Goal: Feedback & Contribution: Leave review/rating

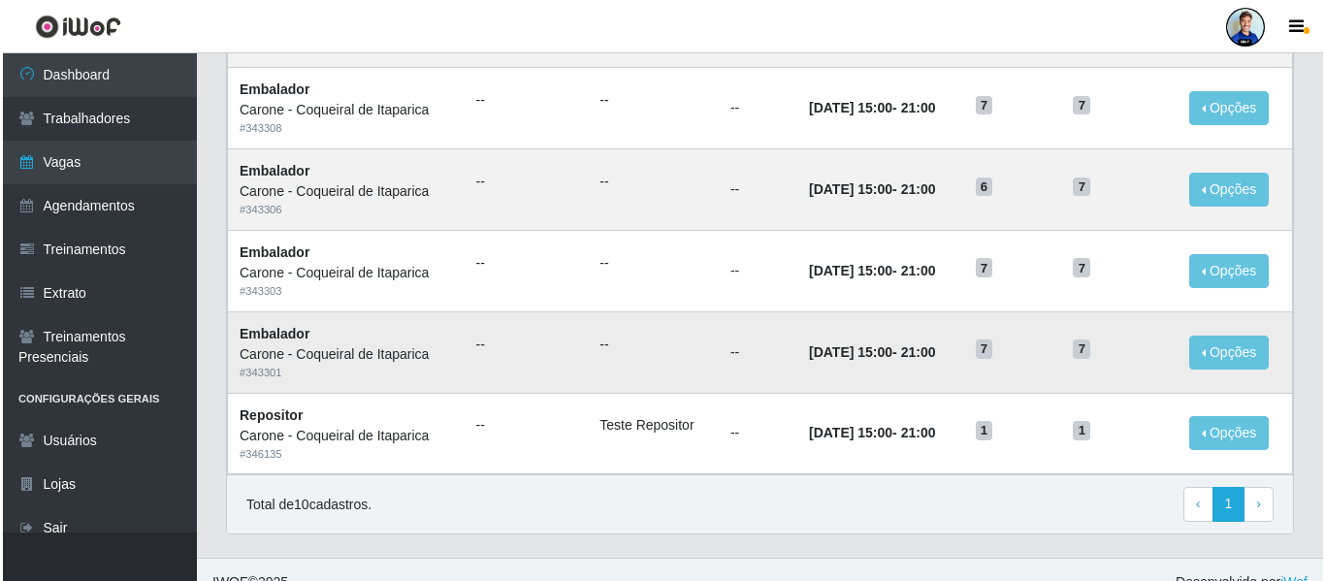
scroll to position [657, 0]
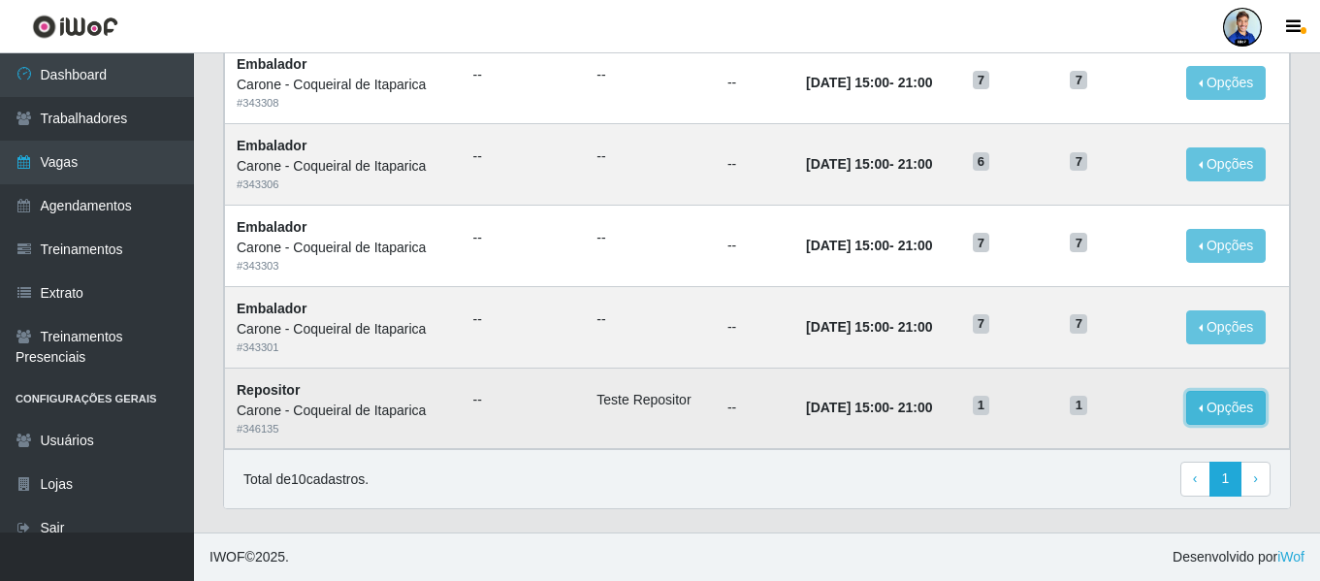
click at [1227, 411] on button "Opções" at bounding box center [1226, 408] width 80 height 34
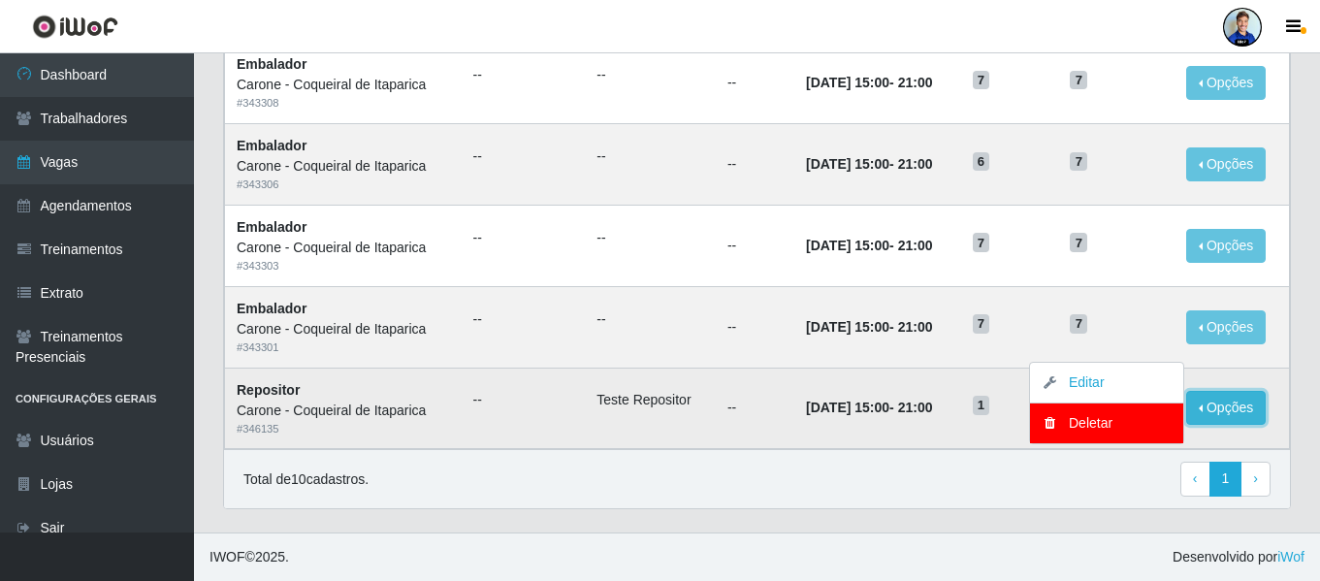
click at [1227, 411] on button "Opções" at bounding box center [1226, 408] width 80 height 34
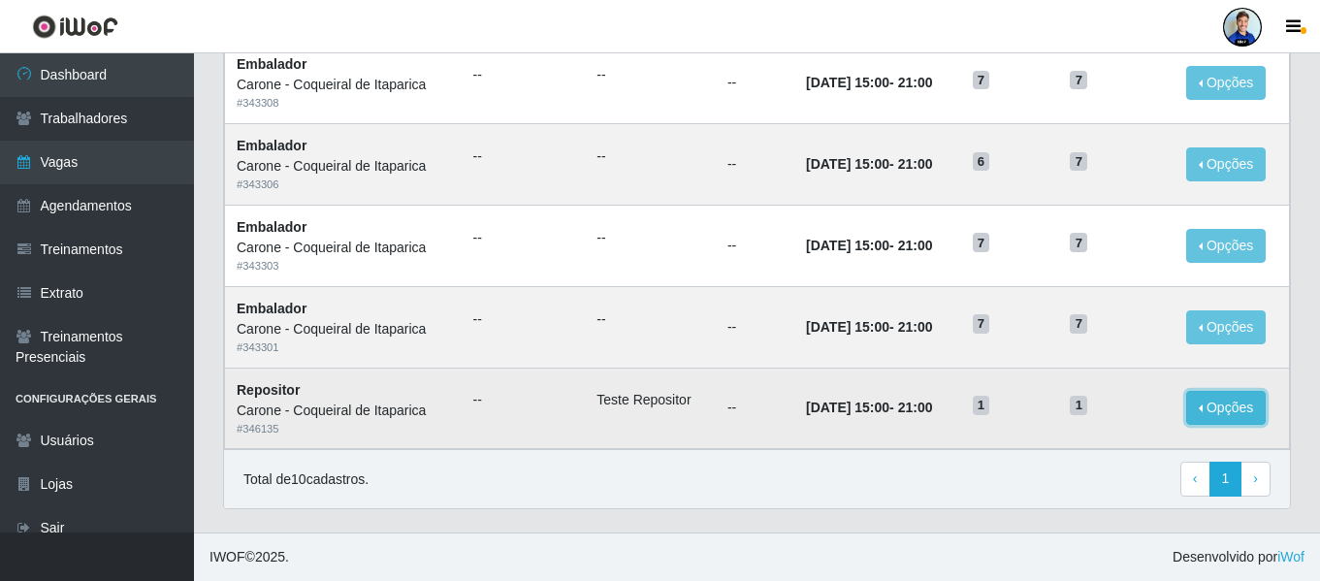
click at [1227, 411] on button "Opções" at bounding box center [1226, 408] width 80 height 34
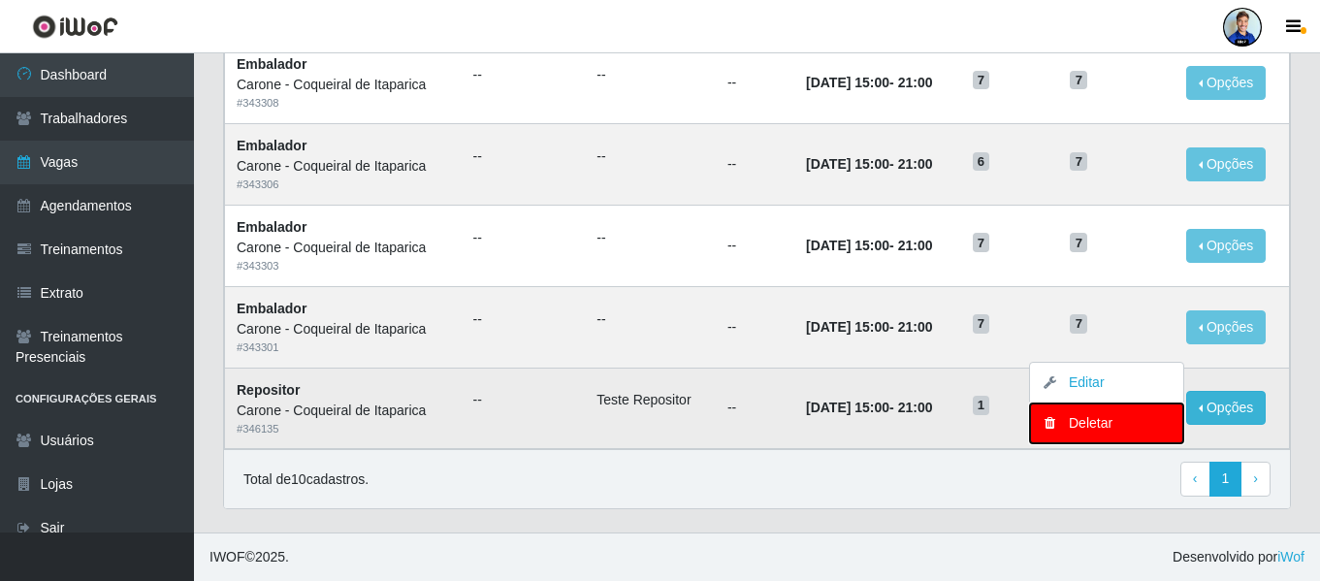
click at [1104, 427] on div "Deletar" at bounding box center [1107, 423] width 114 height 20
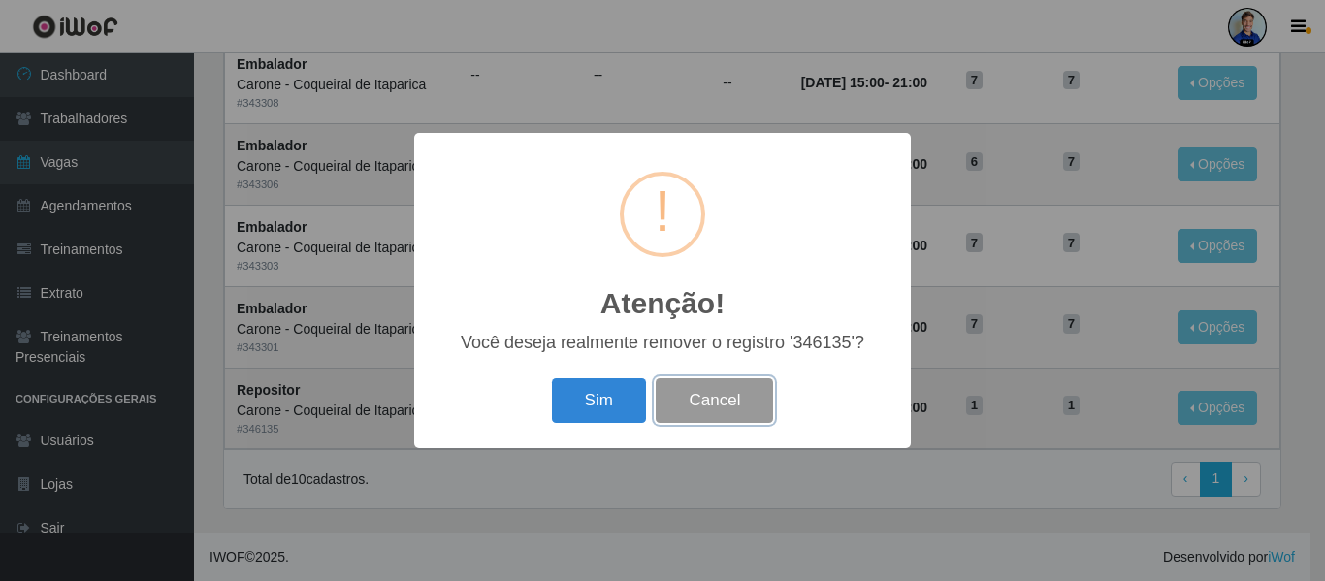
click at [726, 416] on button "Cancel" at bounding box center [714, 401] width 117 height 46
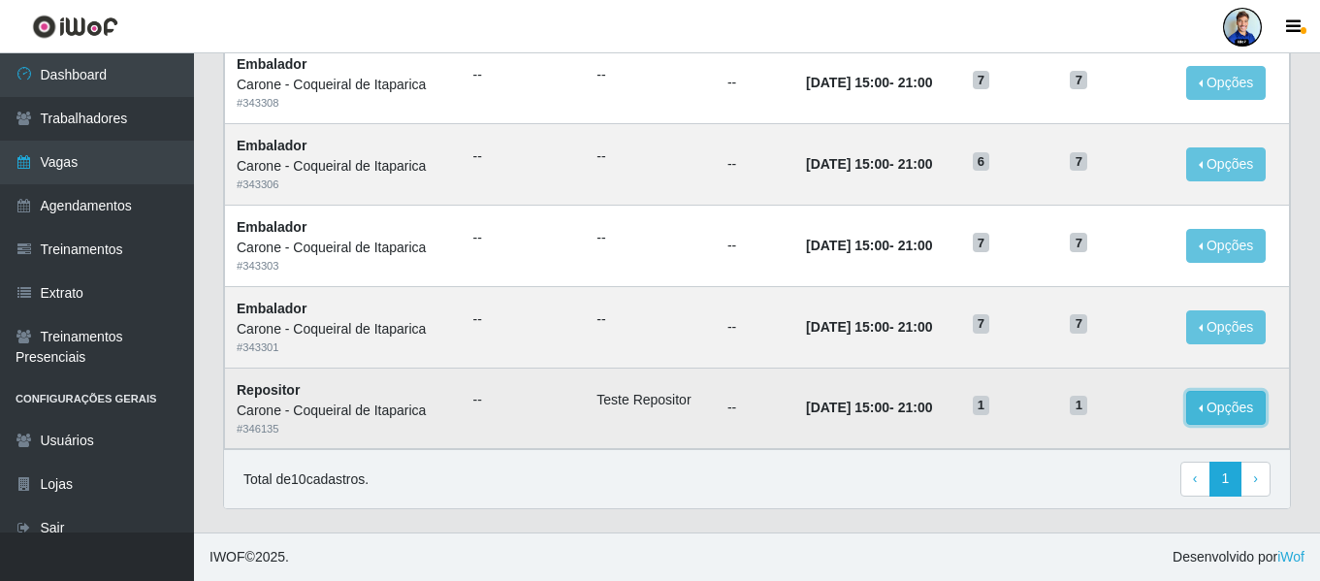
click at [1217, 411] on button "Opções" at bounding box center [1226, 408] width 80 height 34
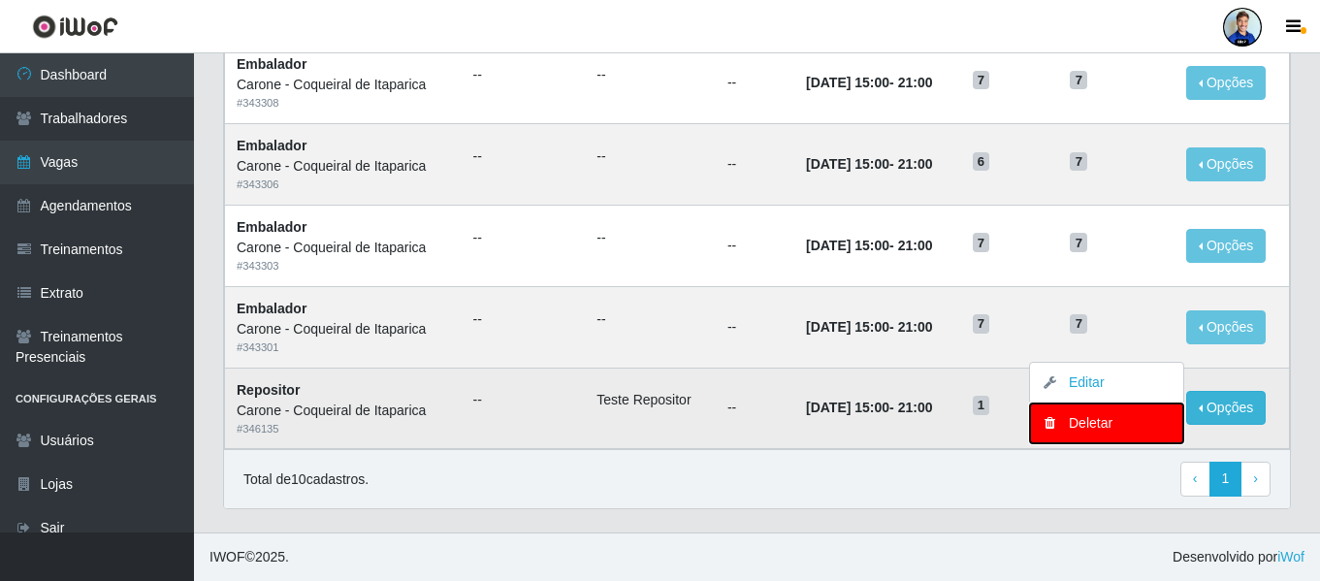
click at [1083, 425] on div "Deletar" at bounding box center [1107, 423] width 114 height 20
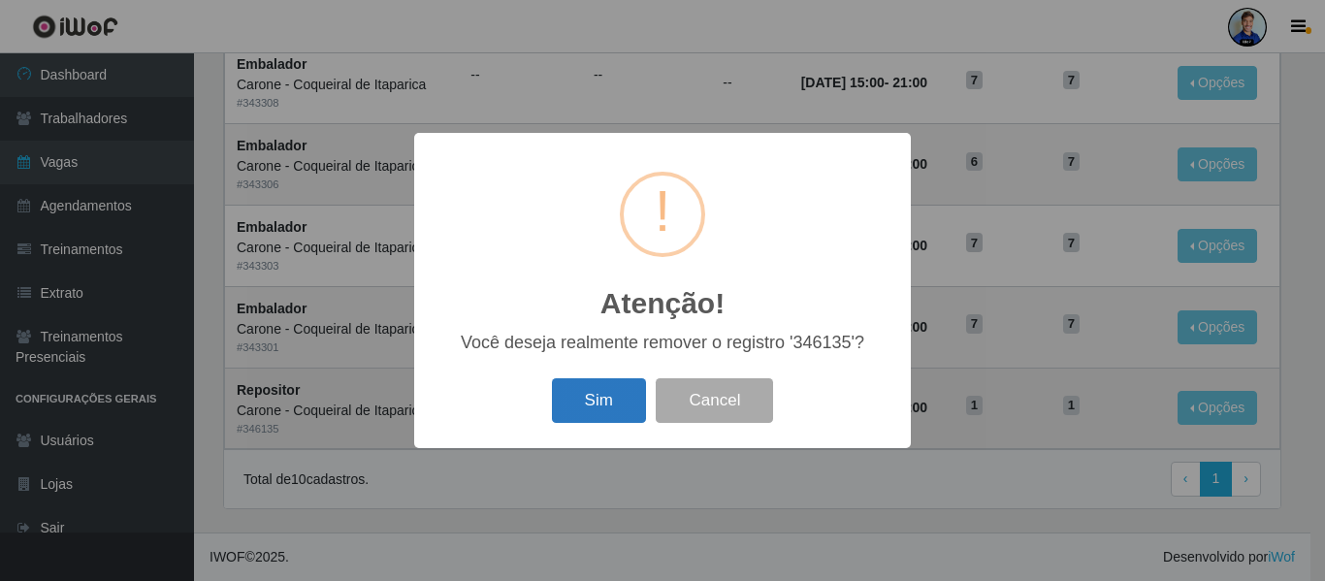
click at [603, 408] on button "Sim" at bounding box center [599, 401] width 94 height 46
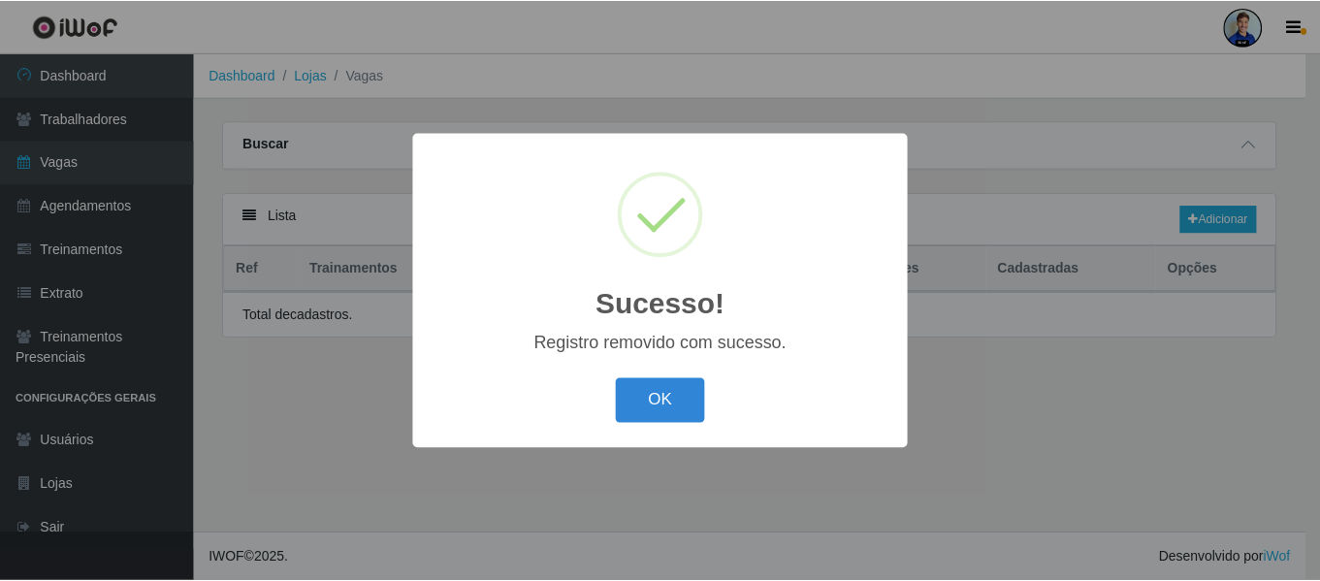
scroll to position [0, 0]
click at [684, 405] on button "OK" at bounding box center [663, 401] width 90 height 46
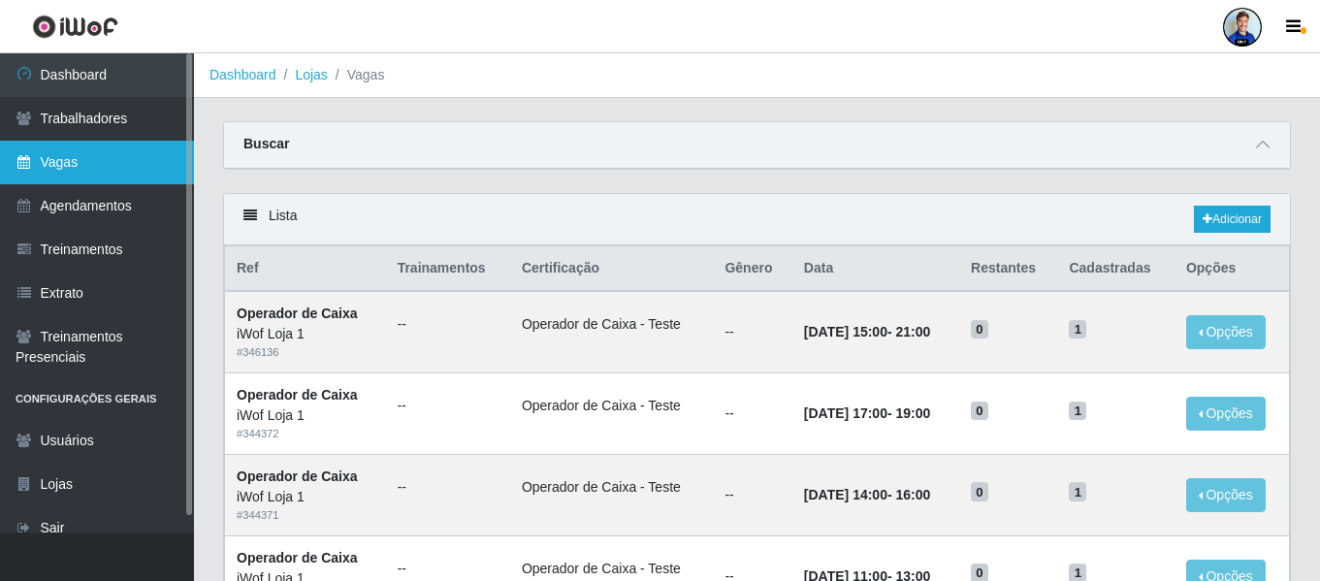
click at [78, 155] on link "Vagas" at bounding box center [97, 163] width 194 height 44
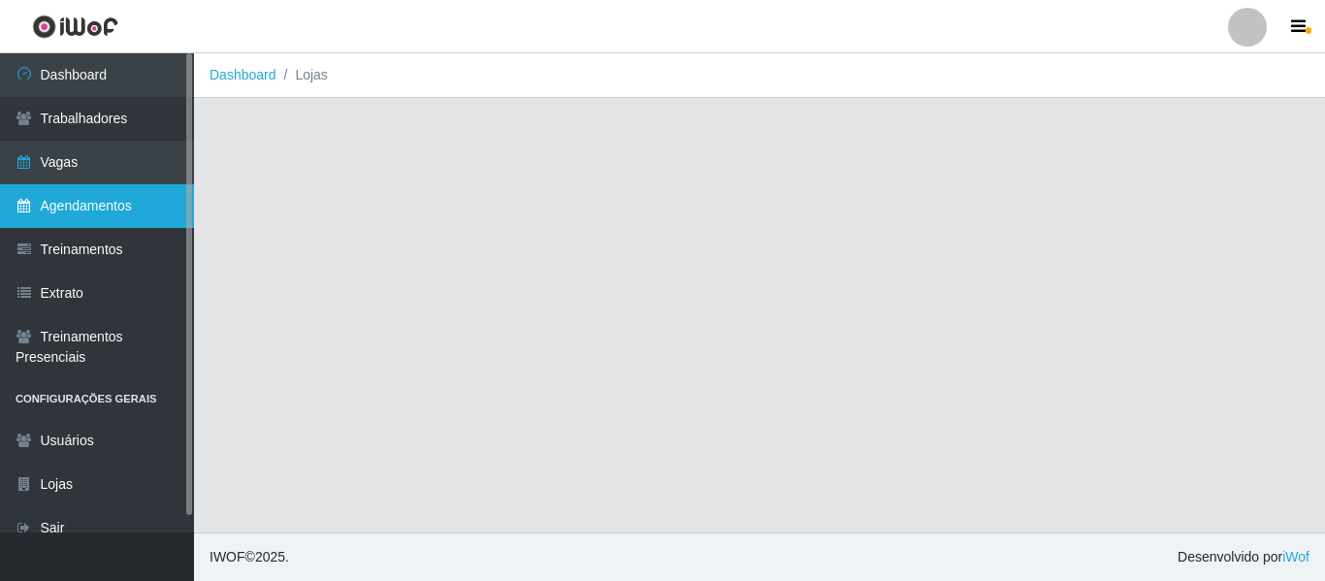
click at [115, 211] on link "Agendamentos" at bounding box center [97, 206] width 194 height 44
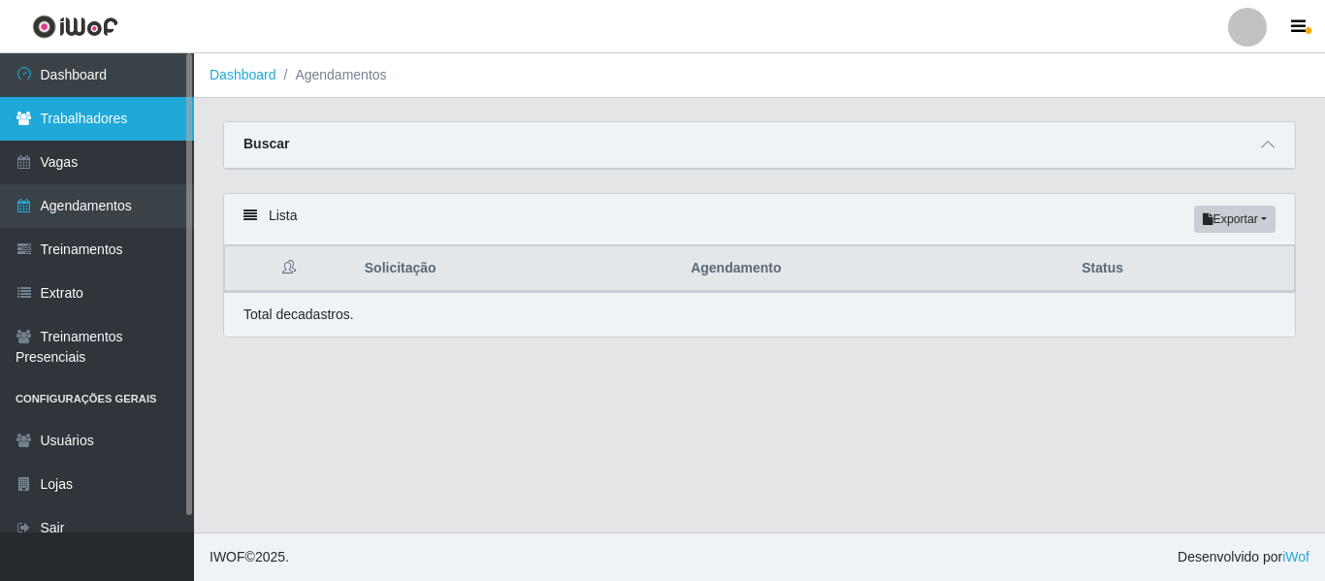
click at [104, 104] on link "Trabalhadores" at bounding box center [97, 119] width 194 height 44
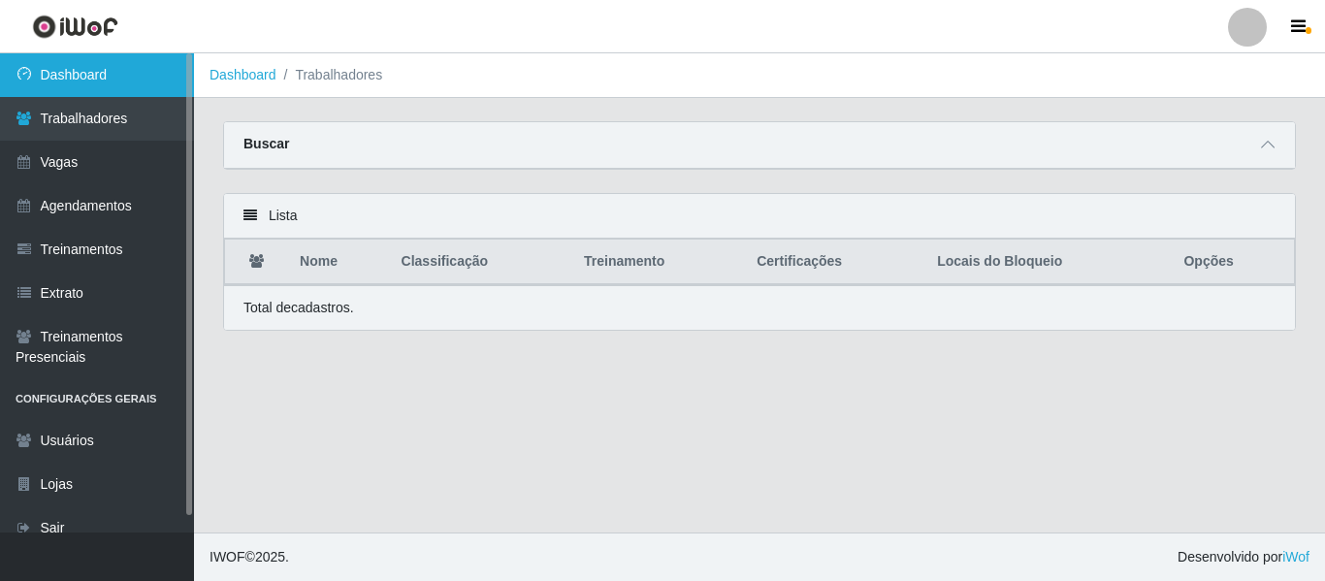
click at [101, 80] on link "Dashboard" at bounding box center [97, 75] width 194 height 44
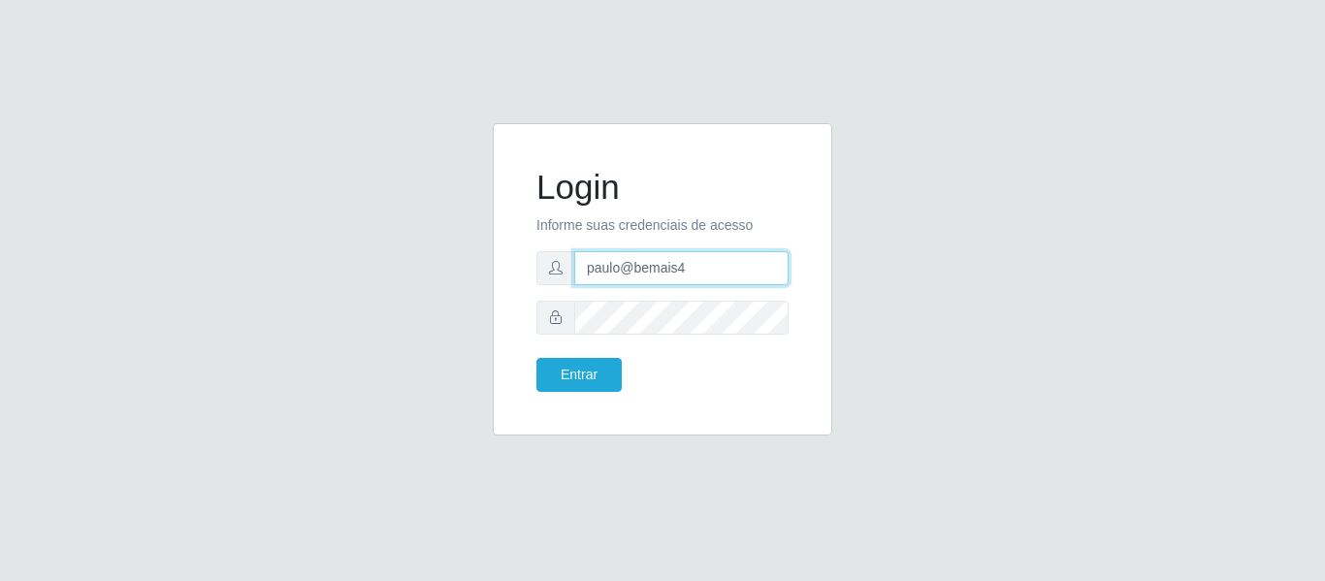
drag, startPoint x: 700, startPoint y: 259, endPoint x: 535, endPoint y: 259, distance: 165.9
click at [535, 259] on div "Login Informe suas credenciais de acesso paulo@bemais4 Entrar" at bounding box center [662, 279] width 291 height 264
type input "juliomarques@empresateste"
click at [536, 358] on button "Entrar" at bounding box center [578, 375] width 85 height 34
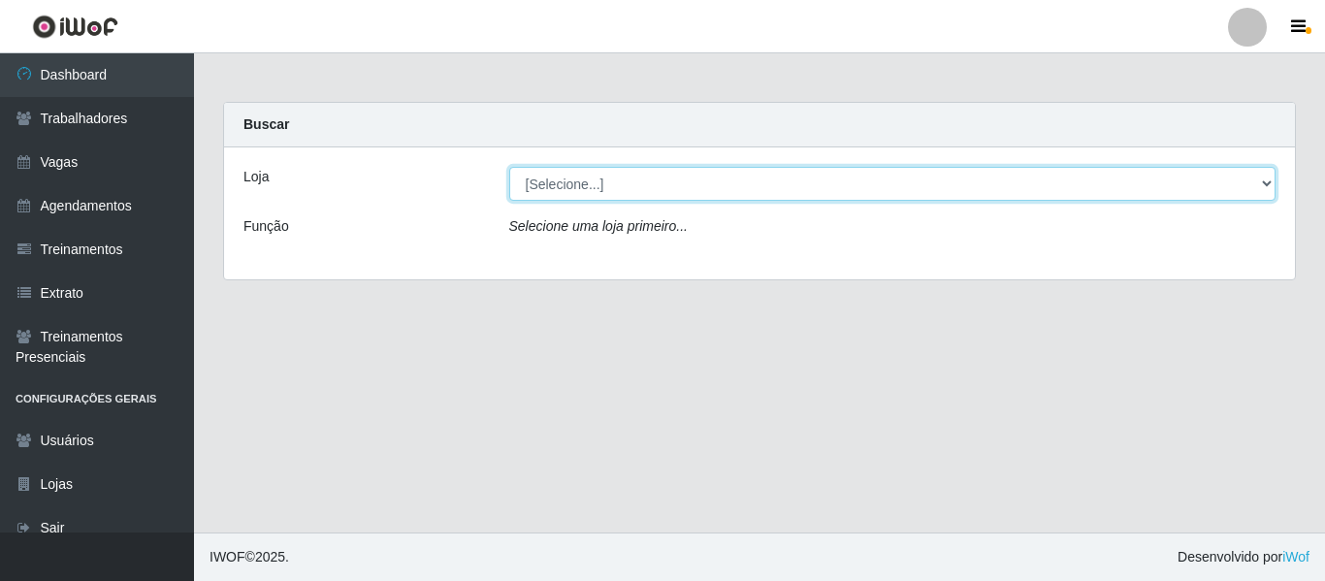
click at [580, 194] on select "[Selecione...] iWof Loja 1 iWof Loja 2 iWof Loja 3" at bounding box center [892, 184] width 767 height 34
select select "114"
click at [509, 167] on select "[Selecione...] iWof Loja 1 iWof Loja 2 iWof Loja 3" at bounding box center [892, 184] width 767 height 34
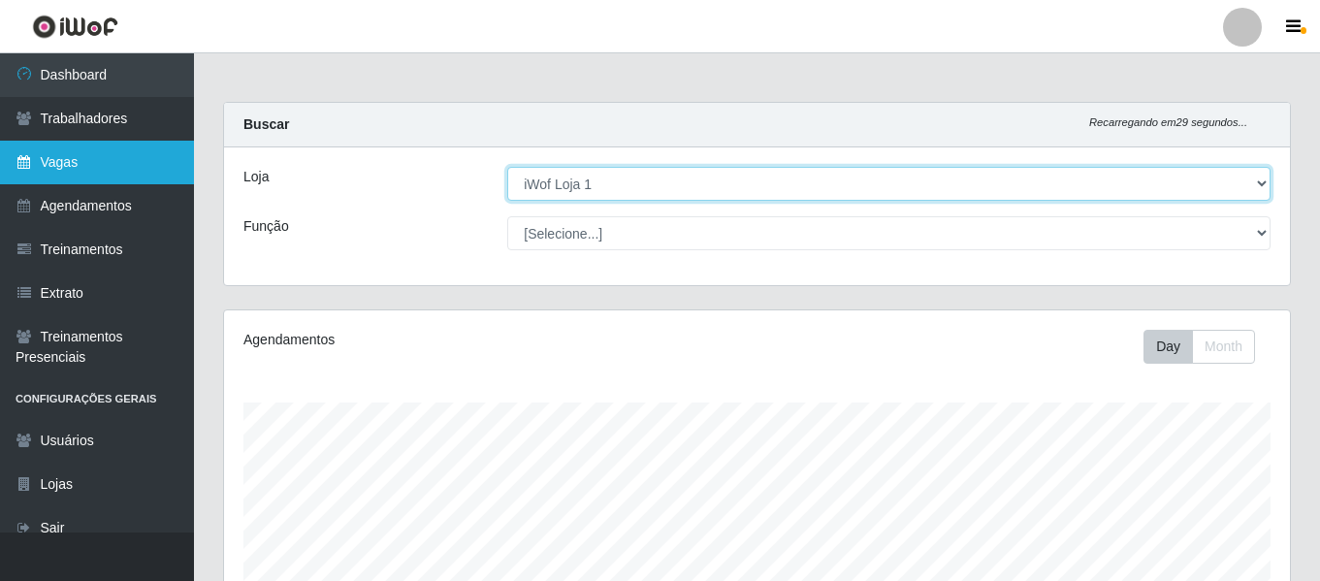
scroll to position [403, 1066]
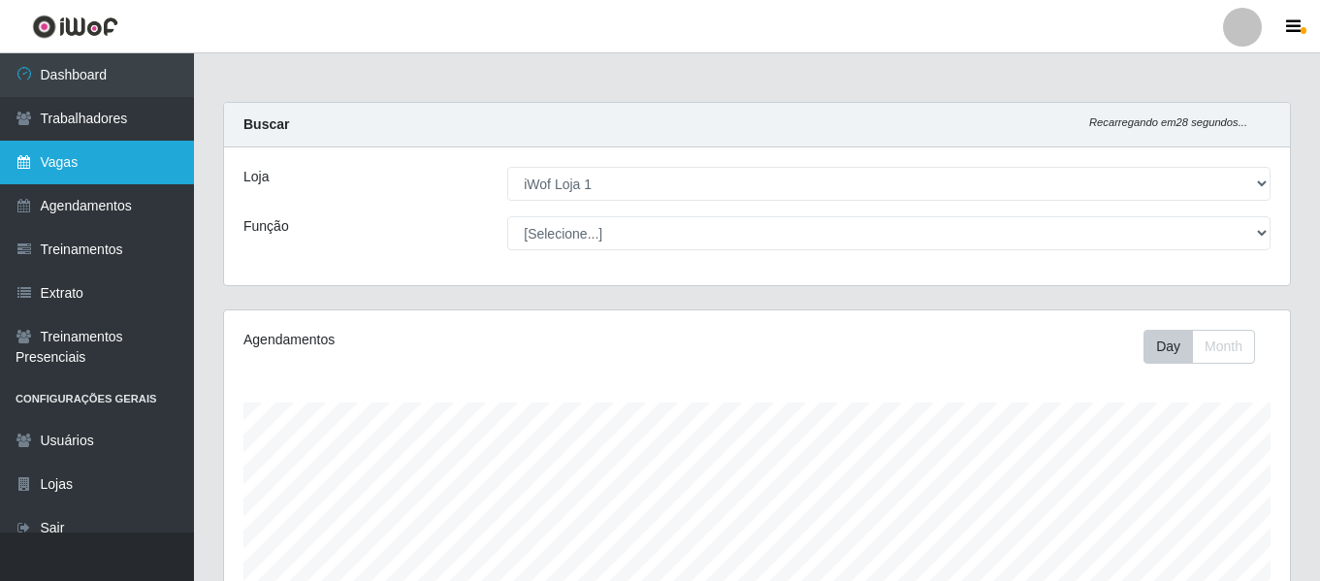
click at [59, 163] on link "Vagas" at bounding box center [97, 163] width 194 height 44
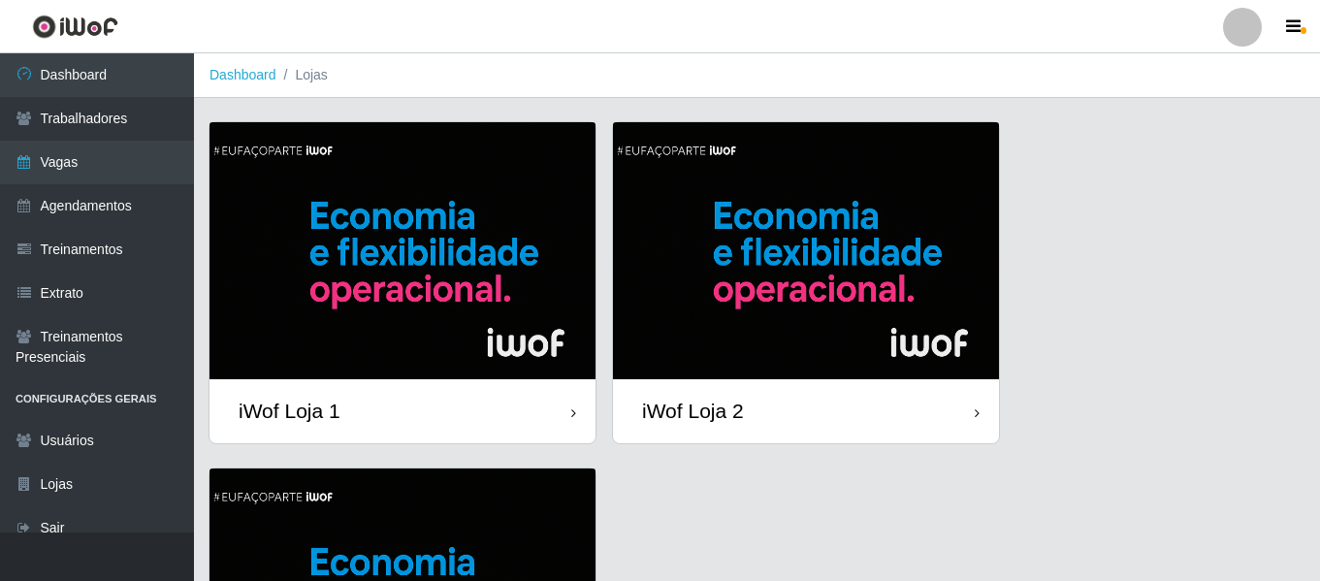
click at [464, 255] on img at bounding box center [403, 250] width 386 height 257
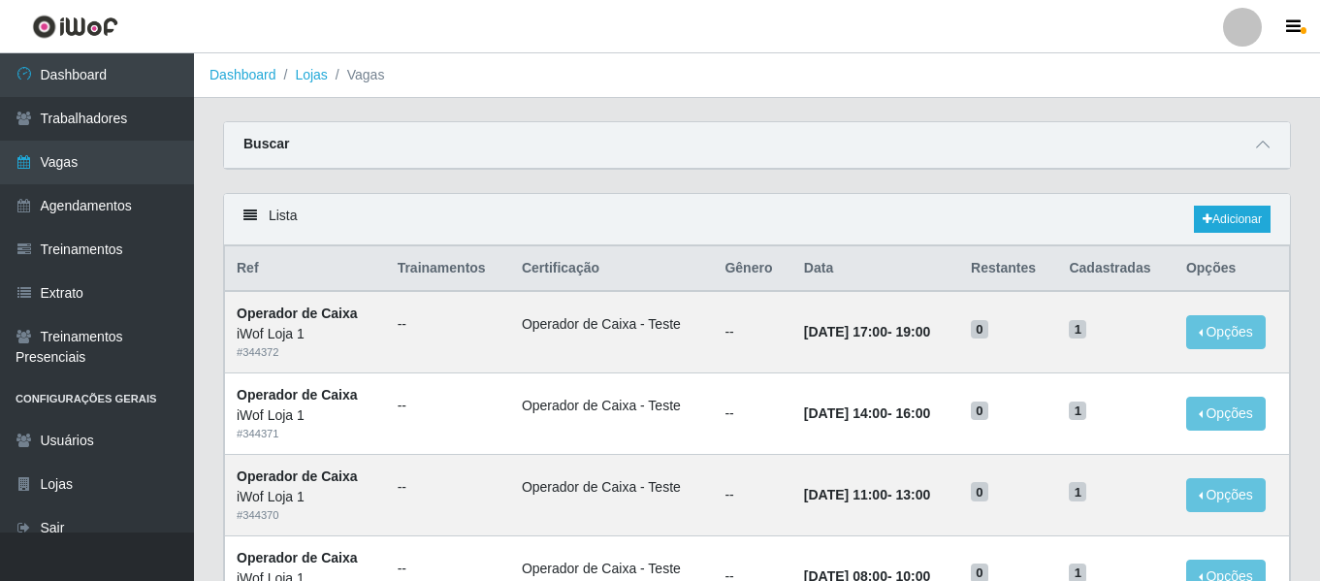
click at [1234, 201] on div "Lista Adicionar" at bounding box center [757, 219] width 1066 height 51
click at [1234, 216] on link "Adicionar" at bounding box center [1232, 219] width 77 height 27
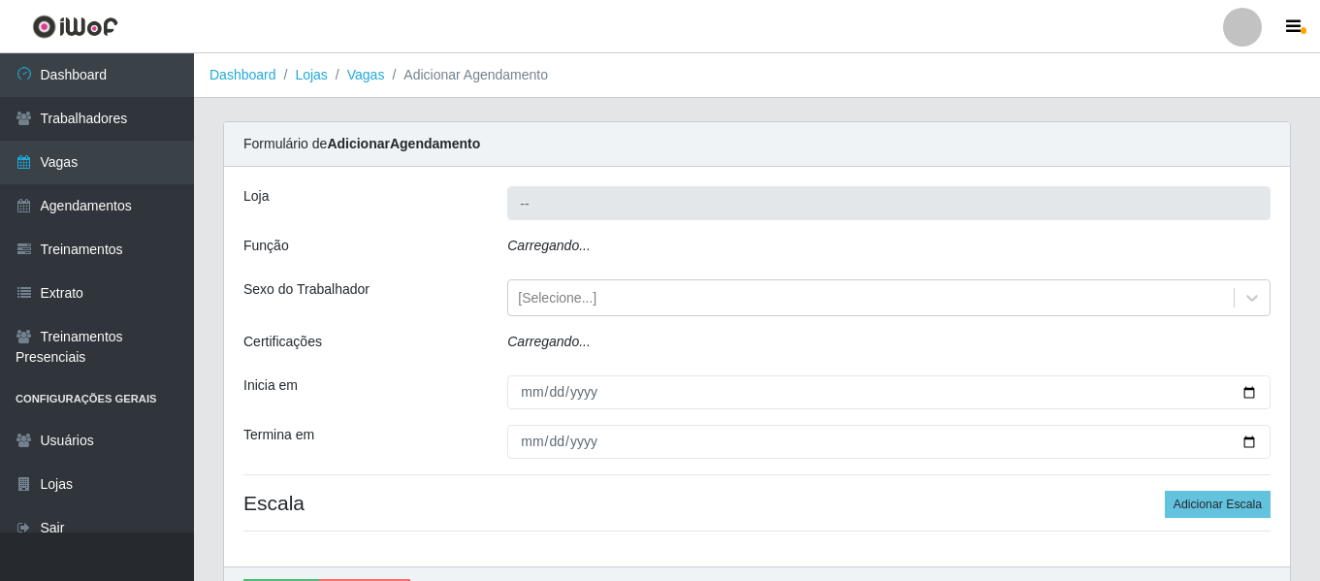
type input "iWof Loja 1"
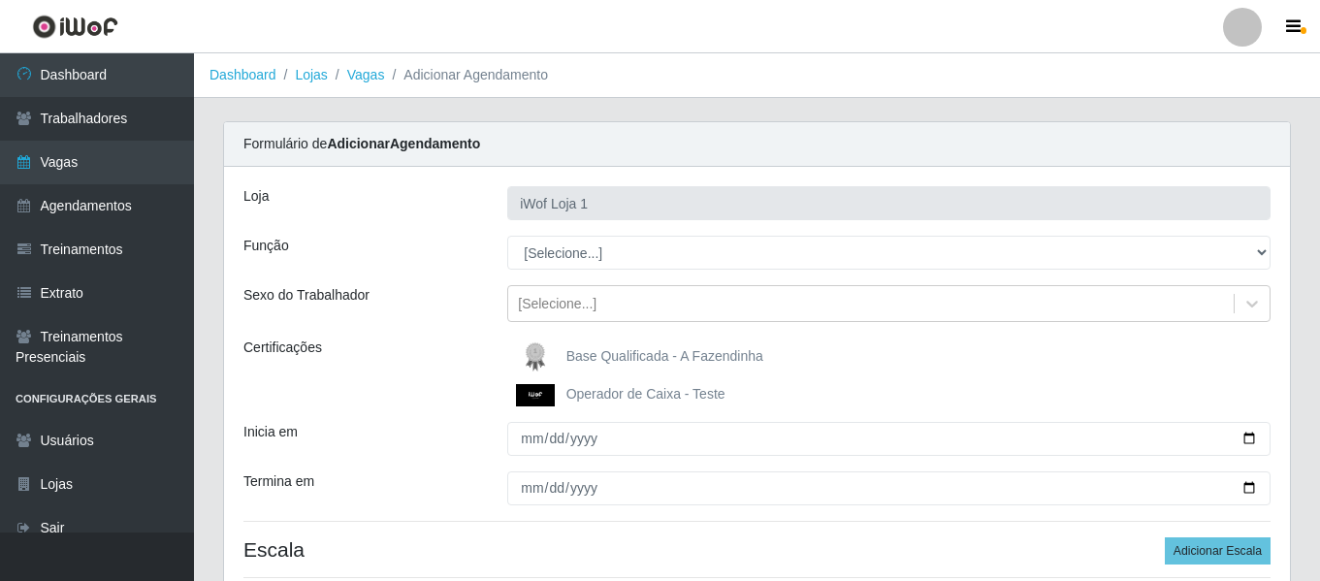
click at [630, 395] on span "Operador de Caixa - Teste" at bounding box center [646, 394] width 159 height 16
click at [0, 0] on input "Operador de Caixa - Teste" at bounding box center [0, 0] width 0 height 0
click at [465, 344] on div "Certificações" at bounding box center [361, 372] width 264 height 69
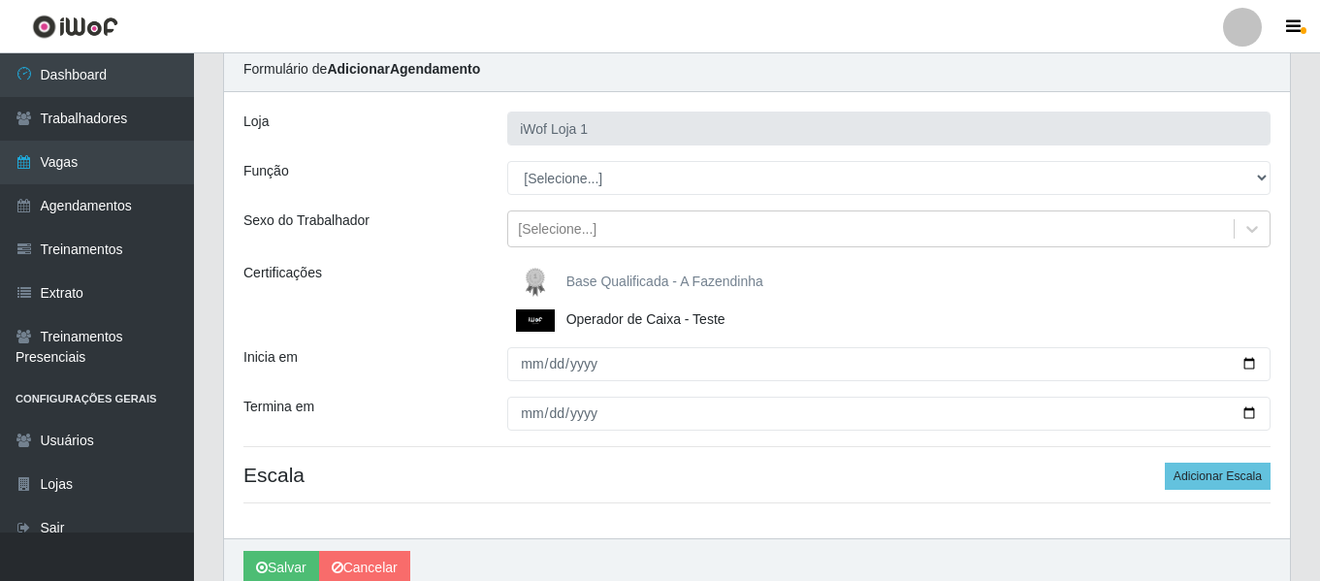
scroll to position [97, 0]
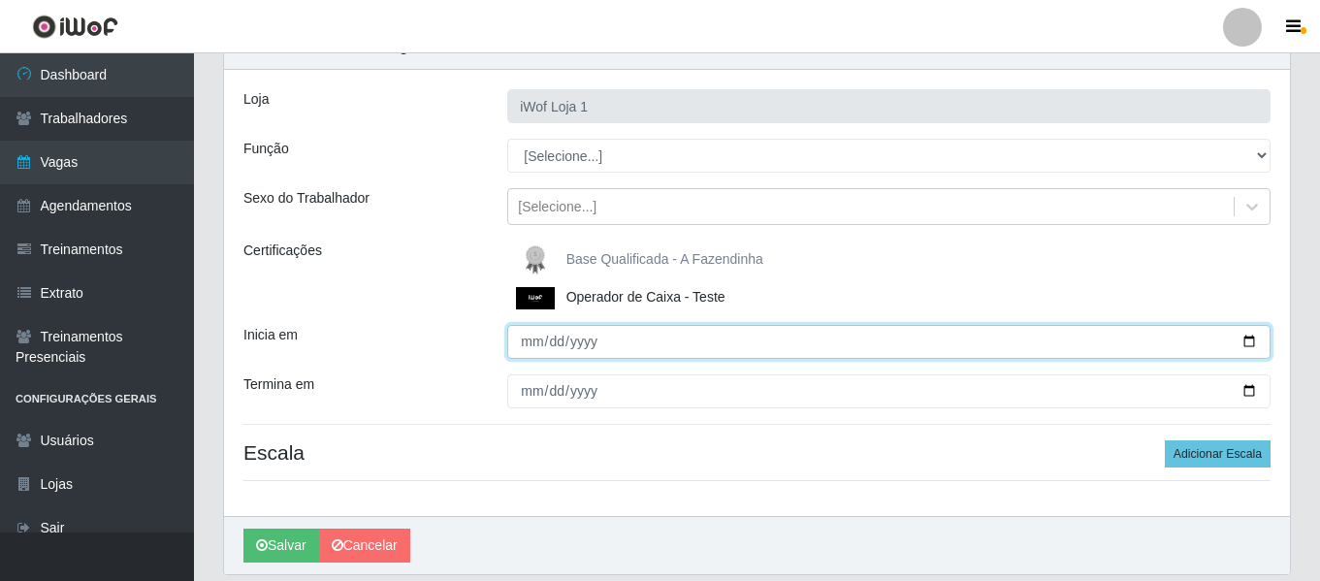
click at [533, 341] on input "Inicia em" at bounding box center [888, 342] width 763 height 34
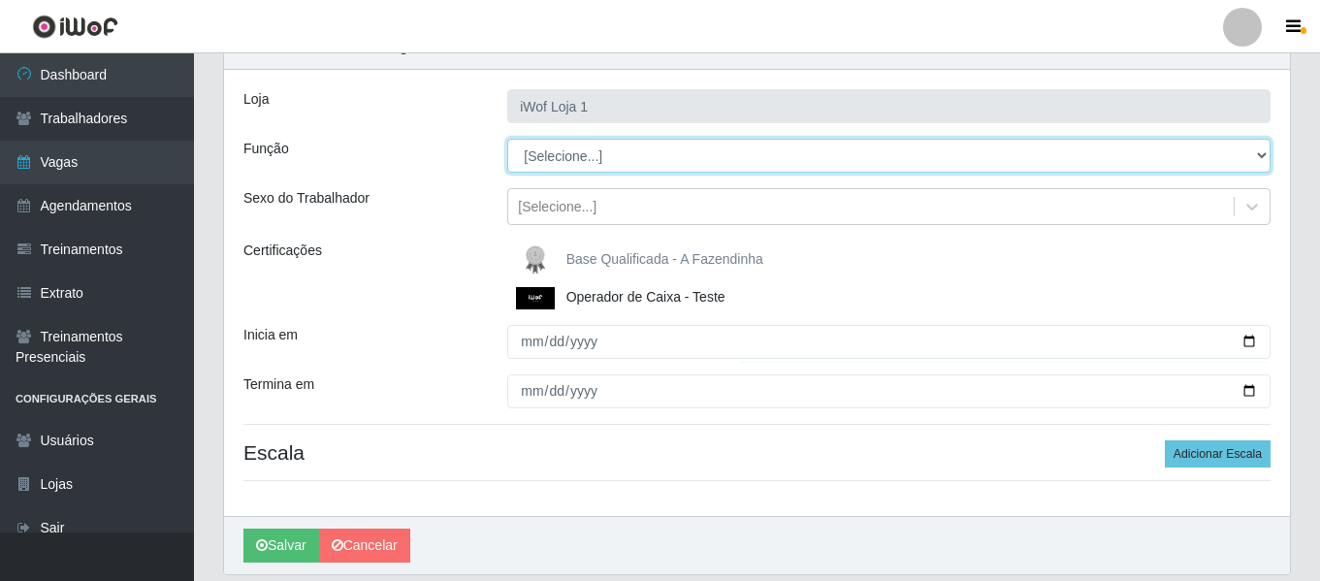
click at [568, 154] on select "[Selecione...] Auxiliar de entrega Auxiliar de entrega + Operador de Caixa Test…" at bounding box center [888, 156] width 763 height 34
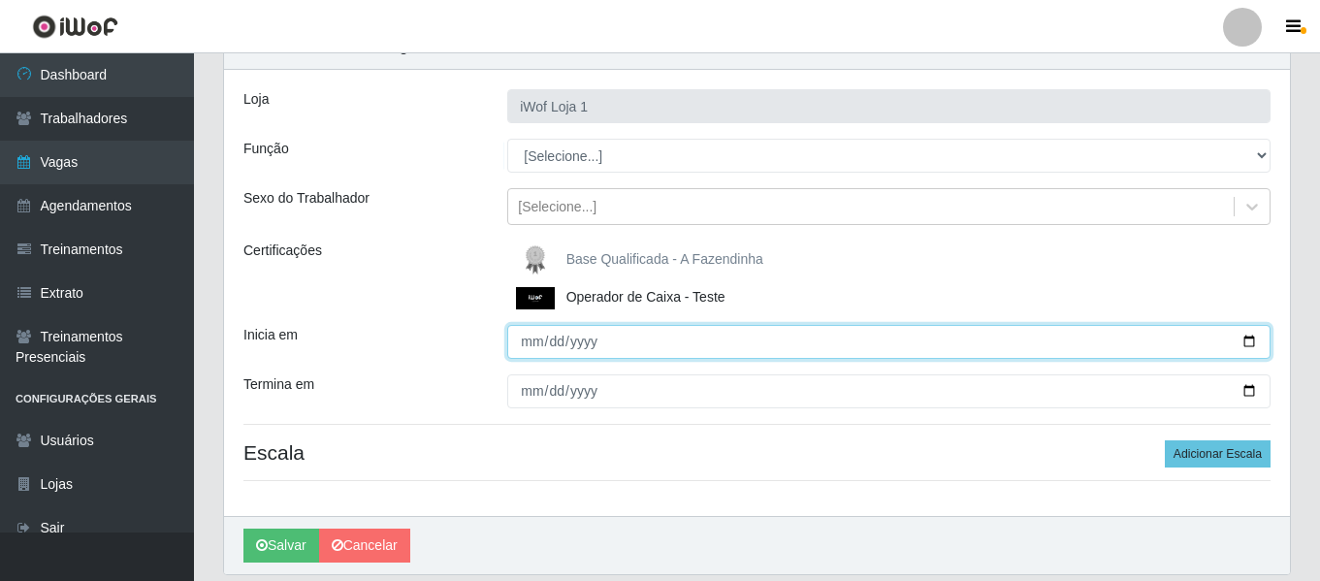
click at [532, 339] on input "Inicia em" at bounding box center [888, 342] width 763 height 34
type input "2025-09-18"
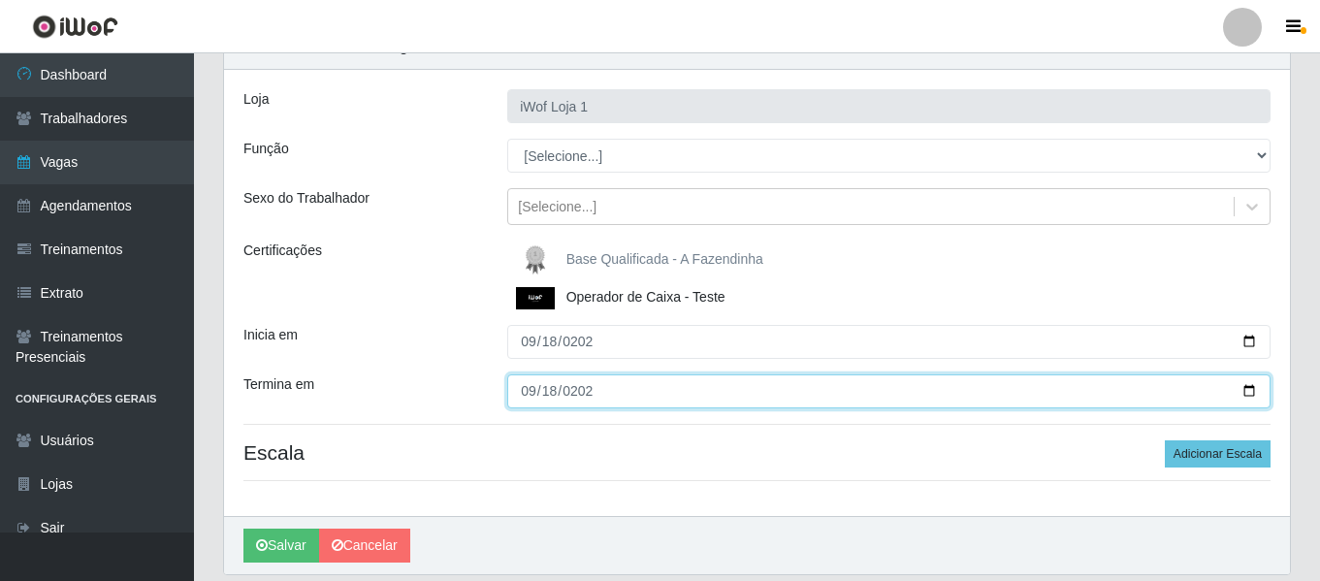
type input "2025-09-18"
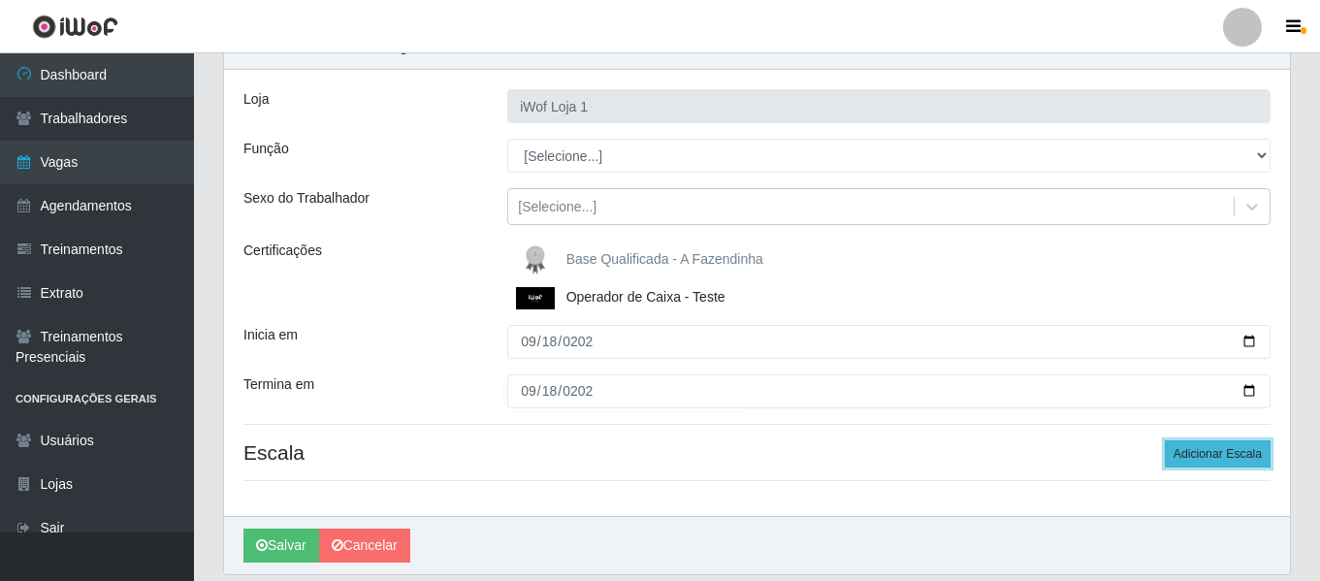
click at [1237, 447] on button "Adicionar Escala" at bounding box center [1218, 453] width 106 height 27
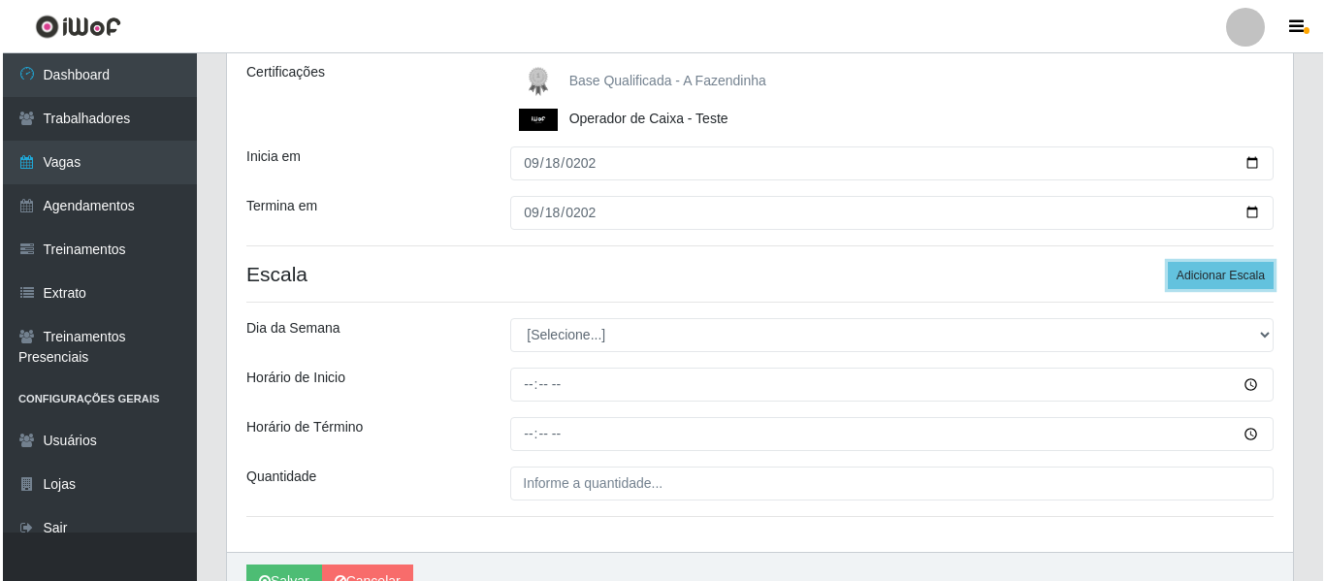
scroll to position [291, 0]
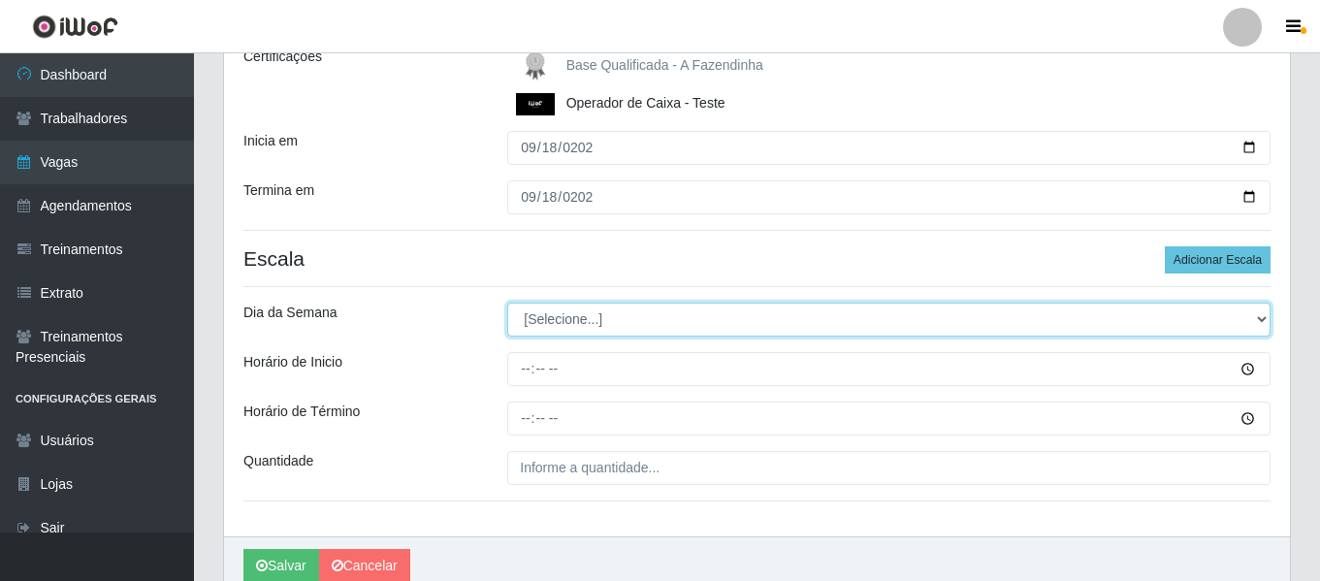
click at [618, 319] on select "[Selecione...] Segunda Terça Quarta Quinta Sexta Sábado Domingo" at bounding box center [888, 320] width 763 height 34
select select "4"
click at [507, 303] on select "[Selecione...] Segunda Terça Quarta Quinta Sexta Sábado Domingo" at bounding box center [888, 320] width 763 height 34
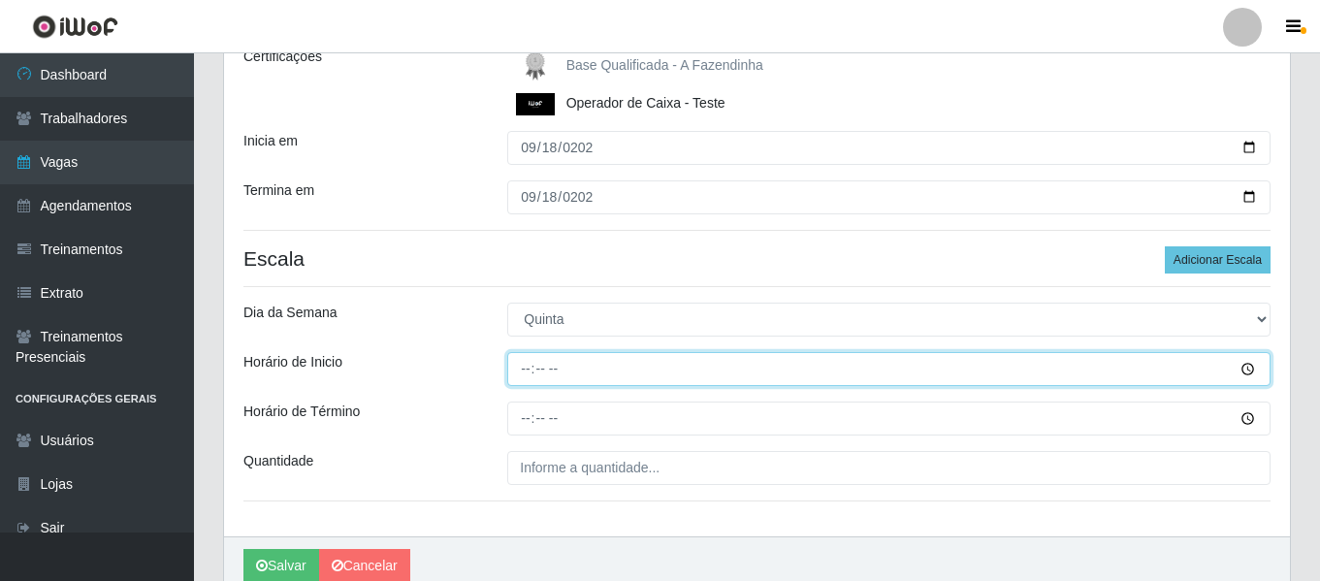
click at [518, 370] on input "Horário de Inicio" at bounding box center [888, 369] width 763 height 34
type input "15:00"
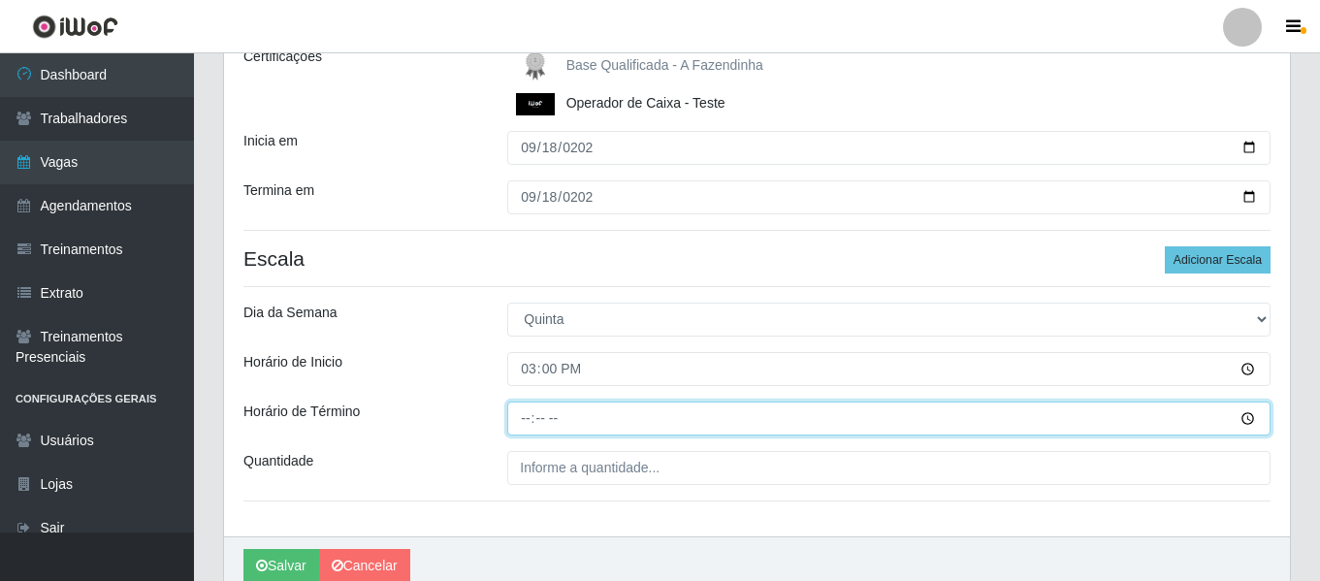
type input "21:00"
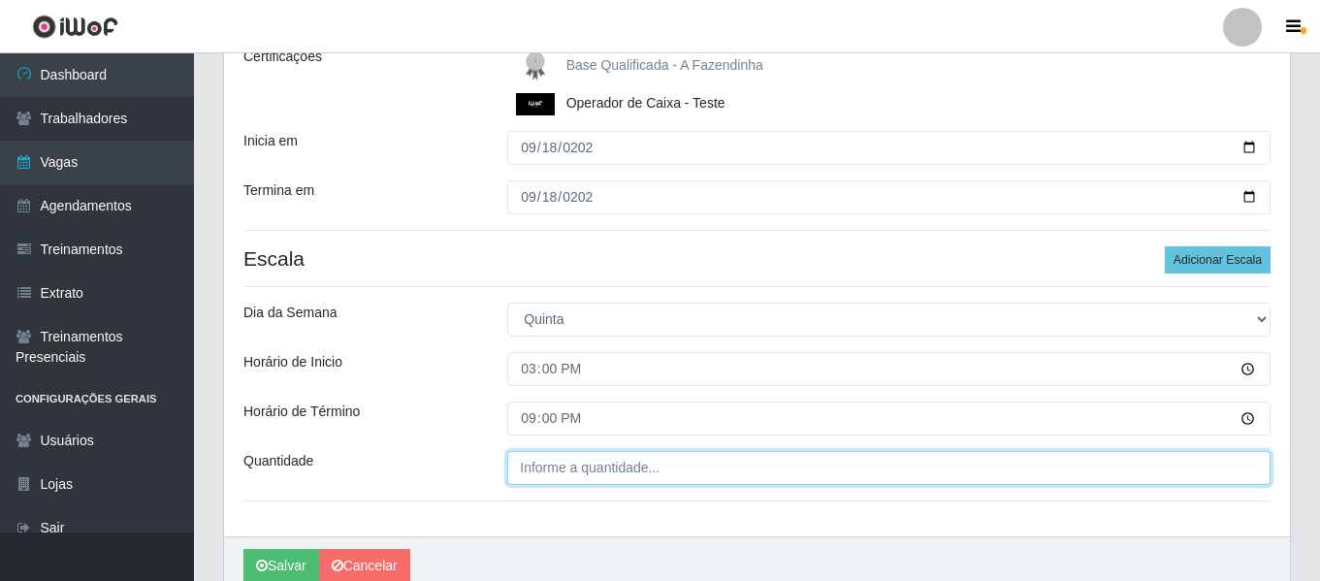
type input "___"
type input "1__"
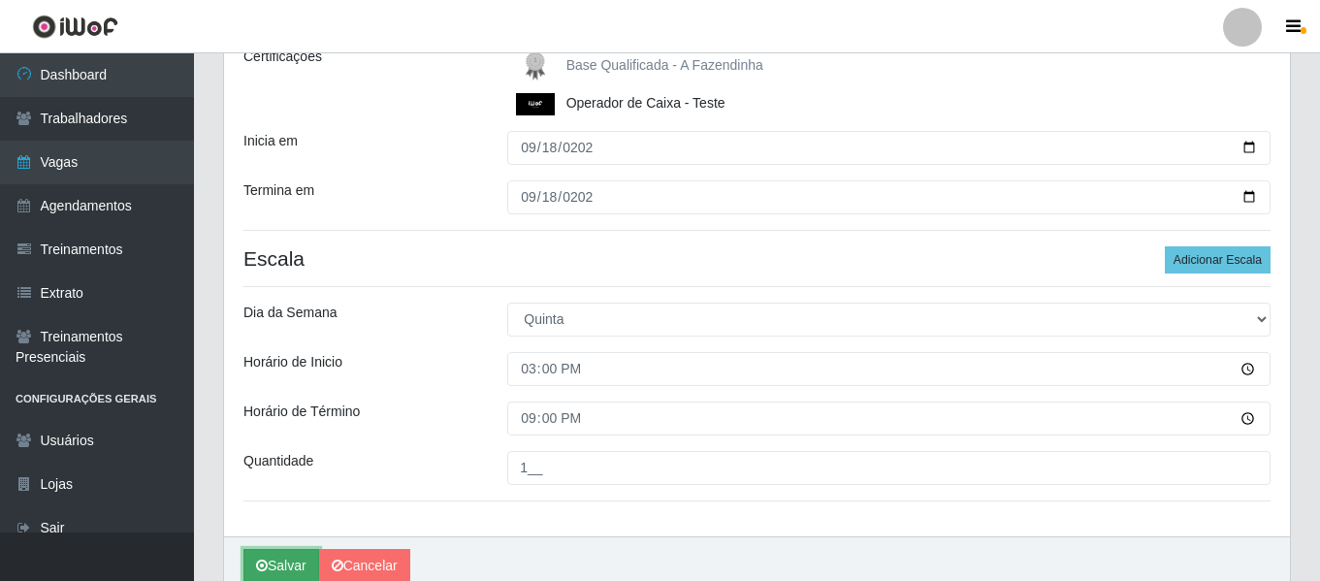
click at [268, 560] on button "Salvar" at bounding box center [281, 566] width 76 height 34
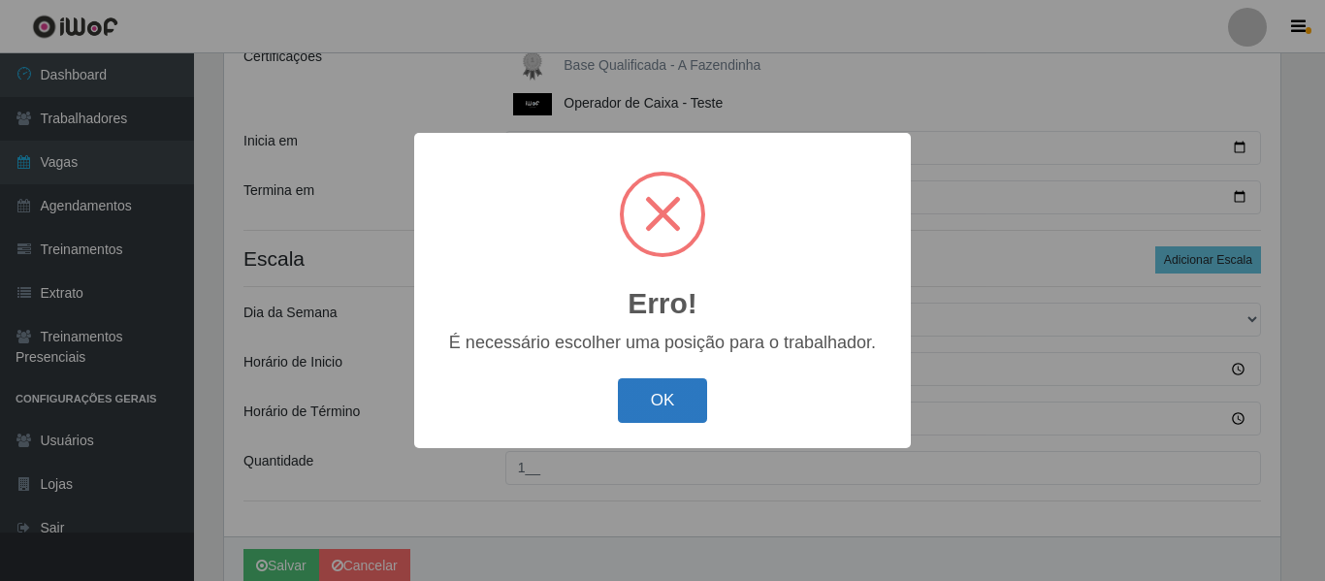
click at [651, 406] on button "OK" at bounding box center [663, 401] width 90 height 46
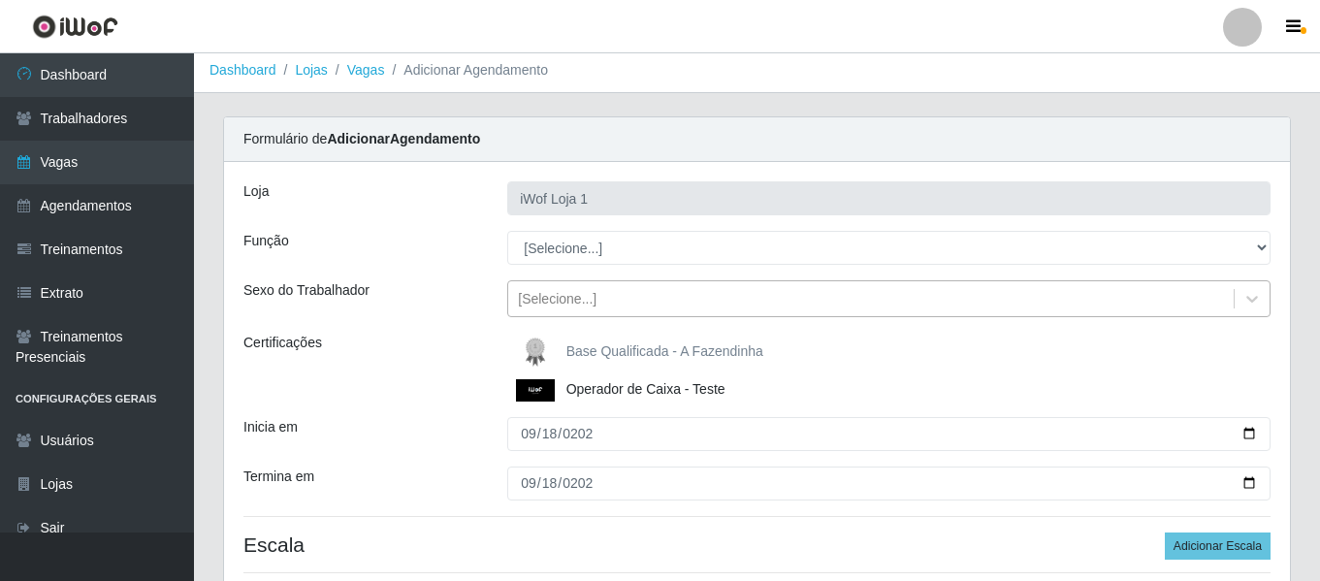
scroll to position [3, 0]
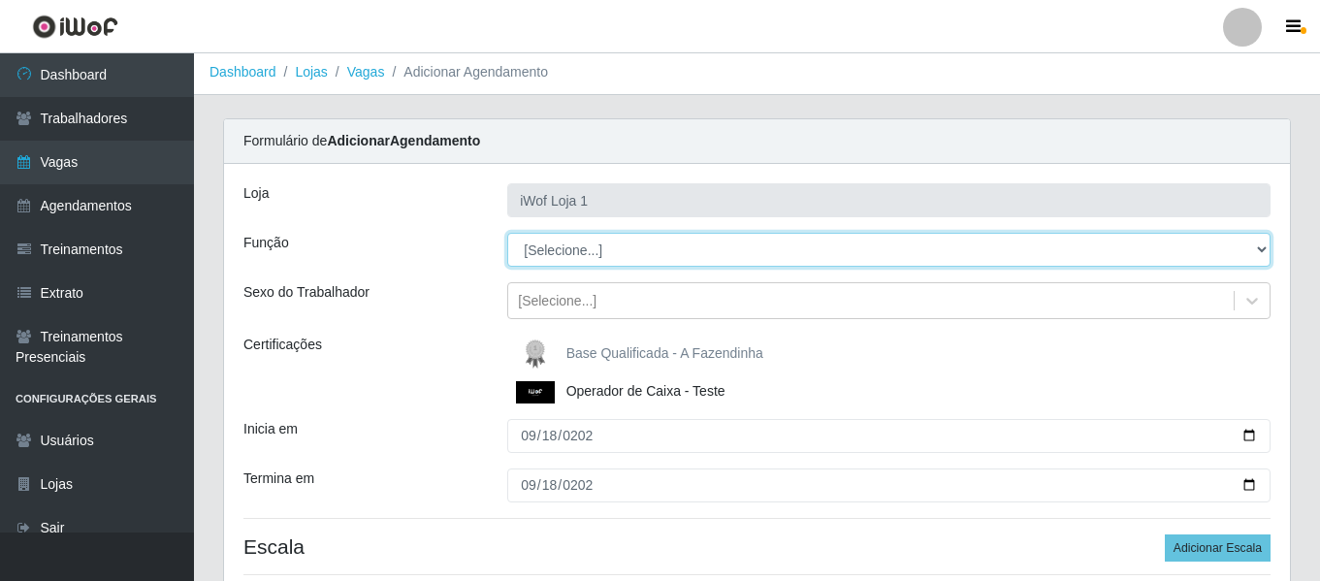
click at [582, 253] on select "[Selecione...] Auxiliar de entrega Auxiliar de entrega + Operador de Caixa Test…" at bounding box center [888, 250] width 763 height 34
select select "22"
click at [507, 233] on select "[Selecione...] Auxiliar de entrega Auxiliar de entrega + Operador de Caixa Test…" at bounding box center [888, 250] width 763 height 34
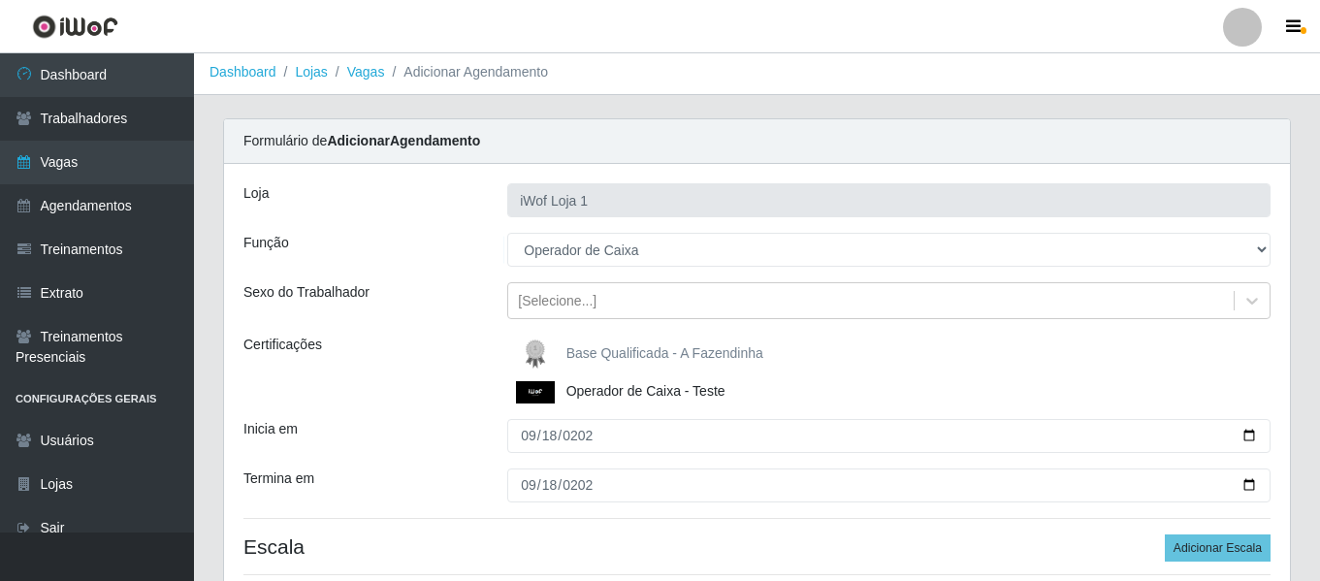
click at [412, 288] on div "Sexo do Trabalhador" at bounding box center [361, 300] width 264 height 37
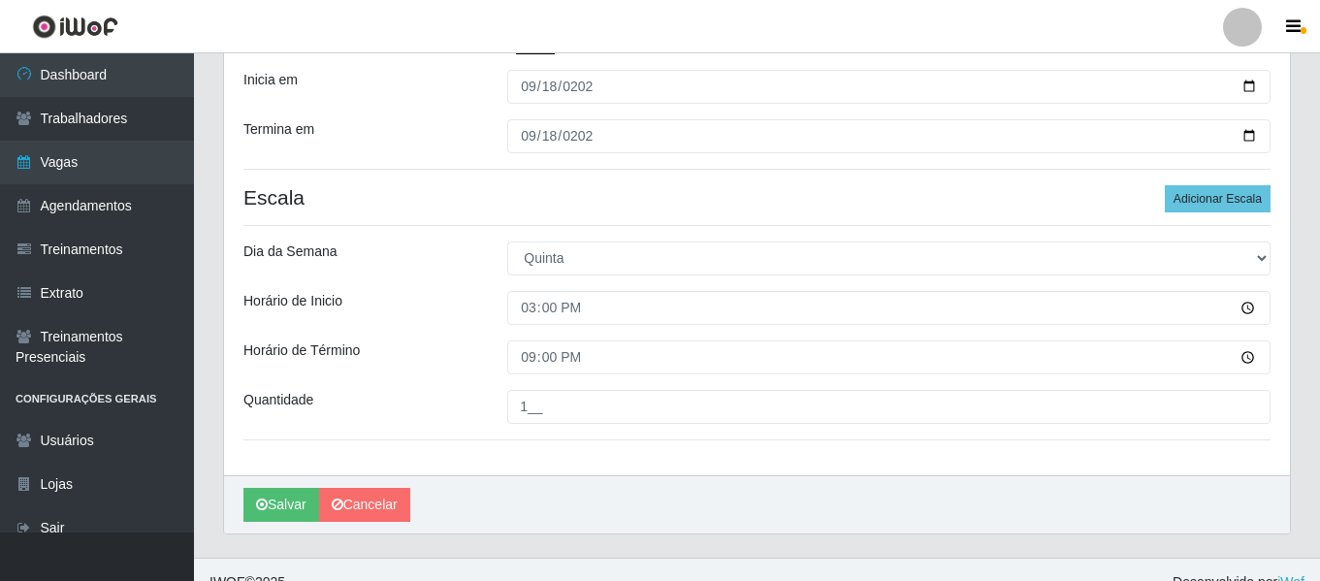
scroll to position [378, 0]
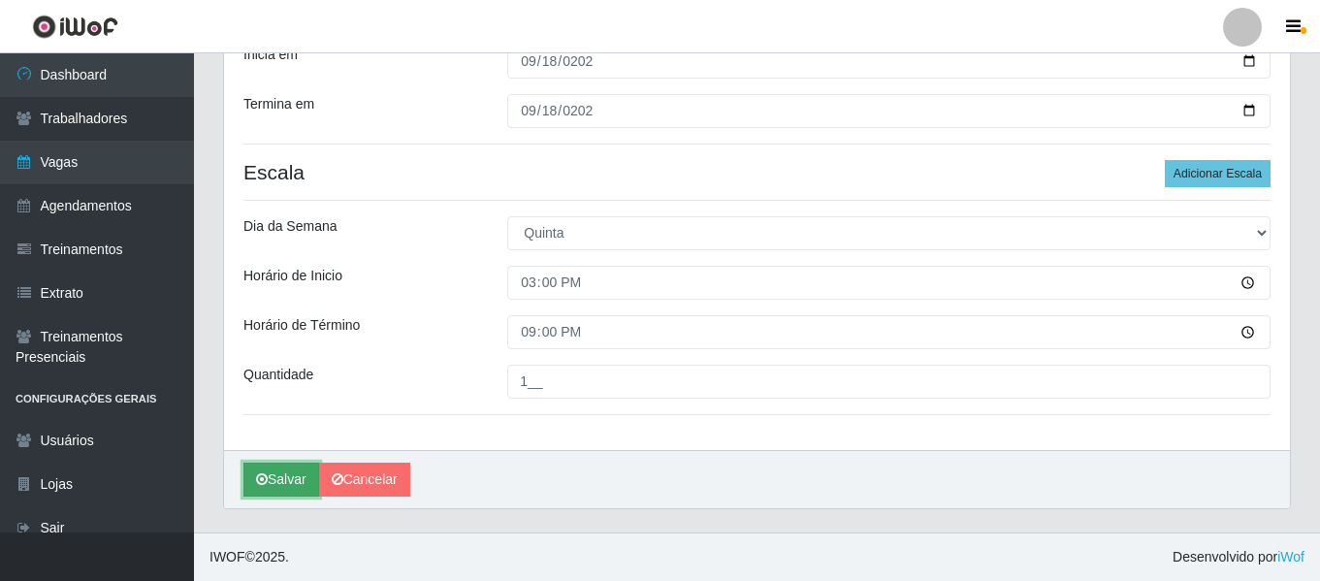
click at [293, 476] on button "Salvar" at bounding box center [281, 480] width 76 height 34
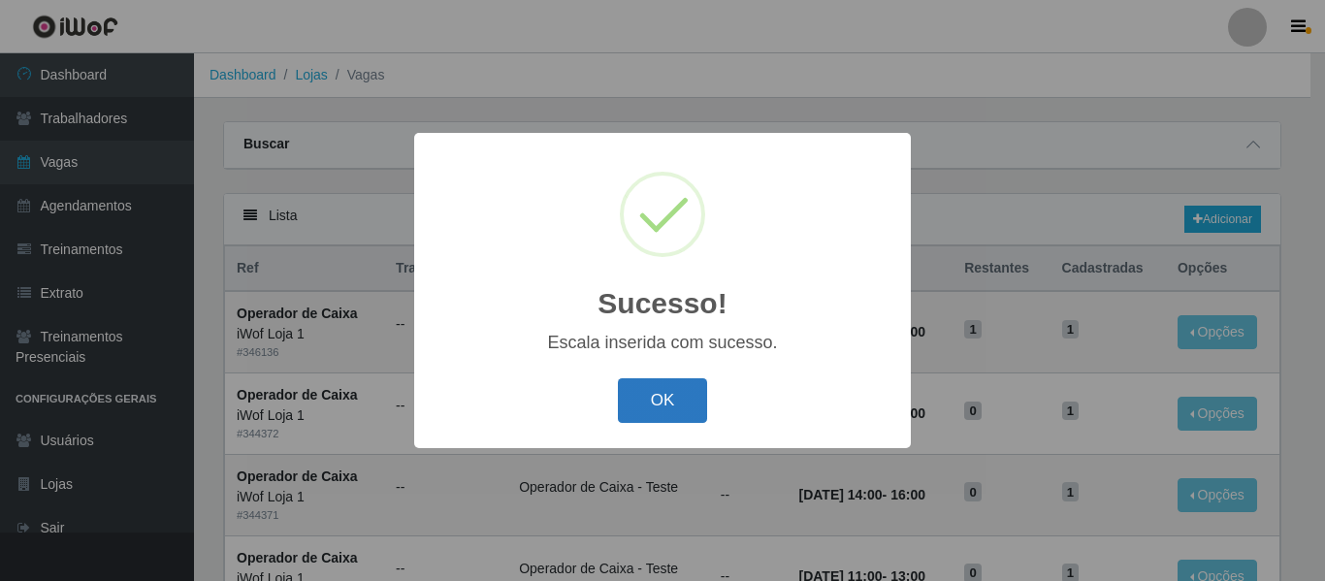
click at [668, 395] on button "OK" at bounding box center [663, 401] width 90 height 46
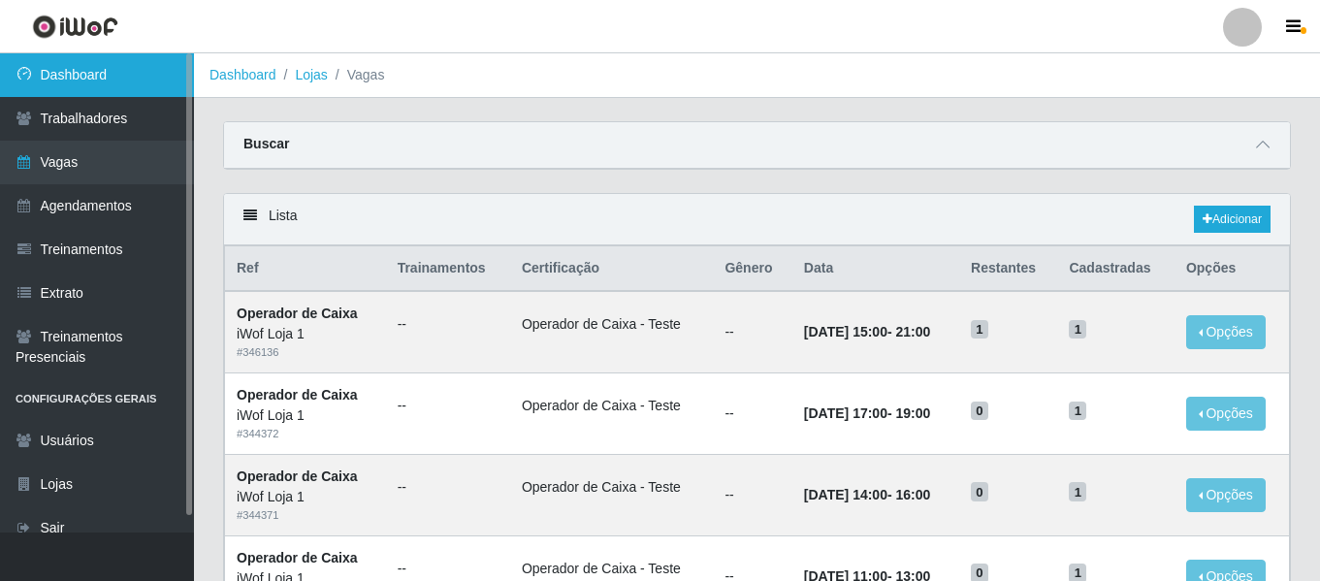
click at [102, 71] on link "Dashboard" at bounding box center [97, 75] width 194 height 44
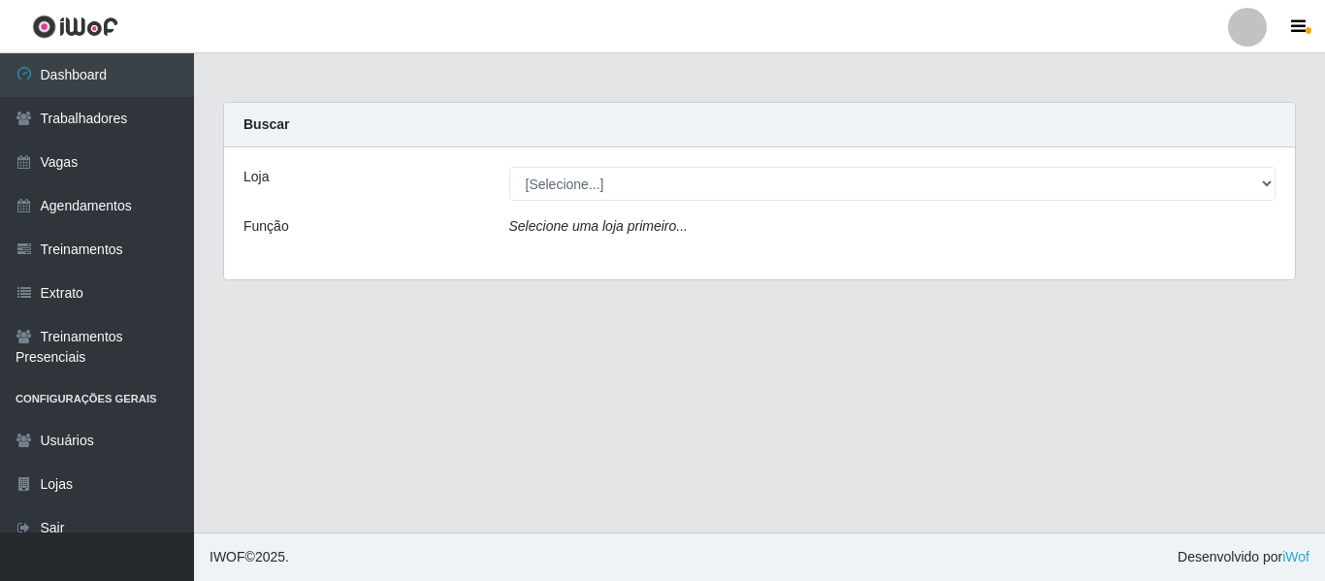
click at [597, 177] on select "[Selecione...] iWof Loja 1 iWof Loja 2 iWof Loja 3" at bounding box center [892, 184] width 767 height 34
click at [604, 190] on select "[Selecione...] iWof Loja 1 iWof Loja 2 iWof Loja 3" at bounding box center [892, 184] width 767 height 34
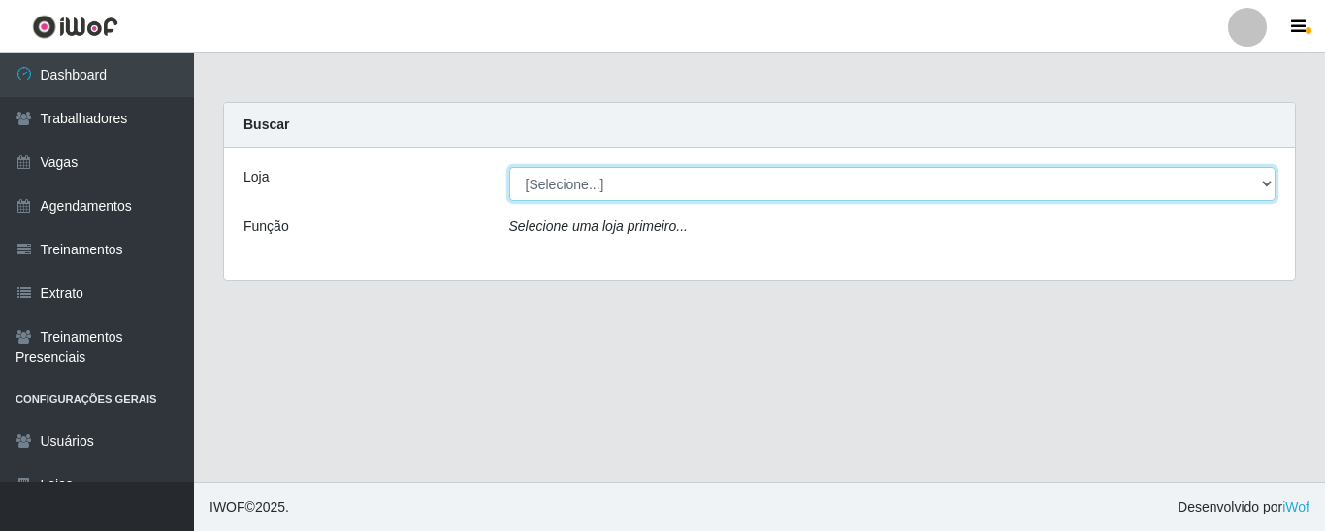
click at [600, 180] on select "[Selecione...] iWof Loja 1 iWof Loja 2 iWof Loja 3" at bounding box center [892, 184] width 767 height 34
select select "114"
click at [509, 167] on select "[Selecione...] iWof Loja 1 iWof Loja 2 iWof Loja 3" at bounding box center [892, 184] width 767 height 34
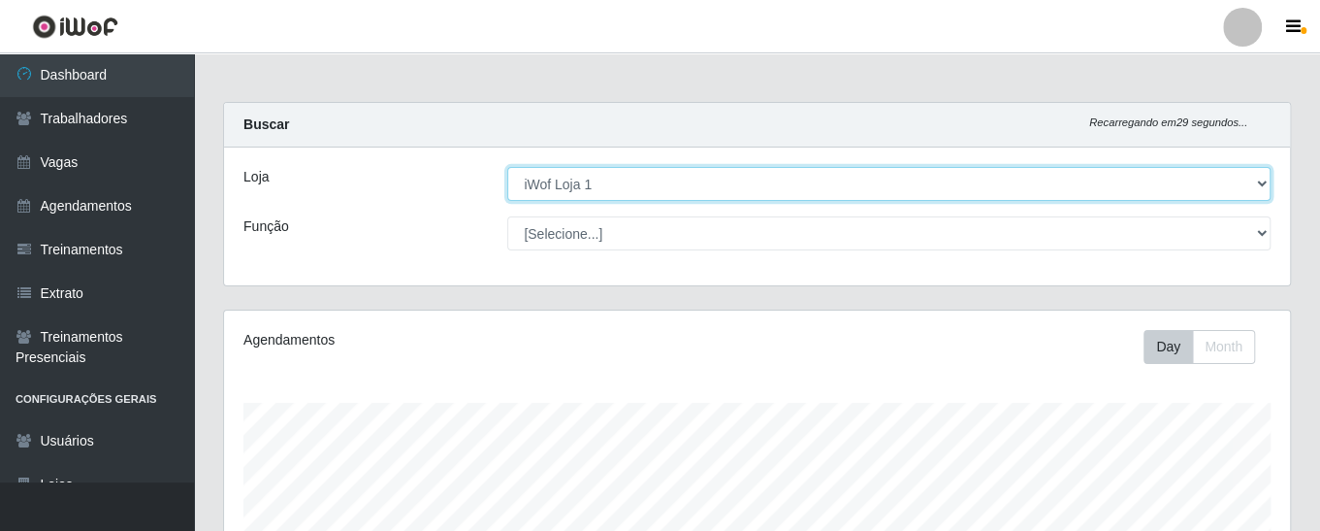
scroll to position [402, 1066]
click at [590, 180] on select "[Selecione...] iWof Loja 1 iWof Loja 2 iWof Loja 3" at bounding box center [888, 184] width 763 height 34
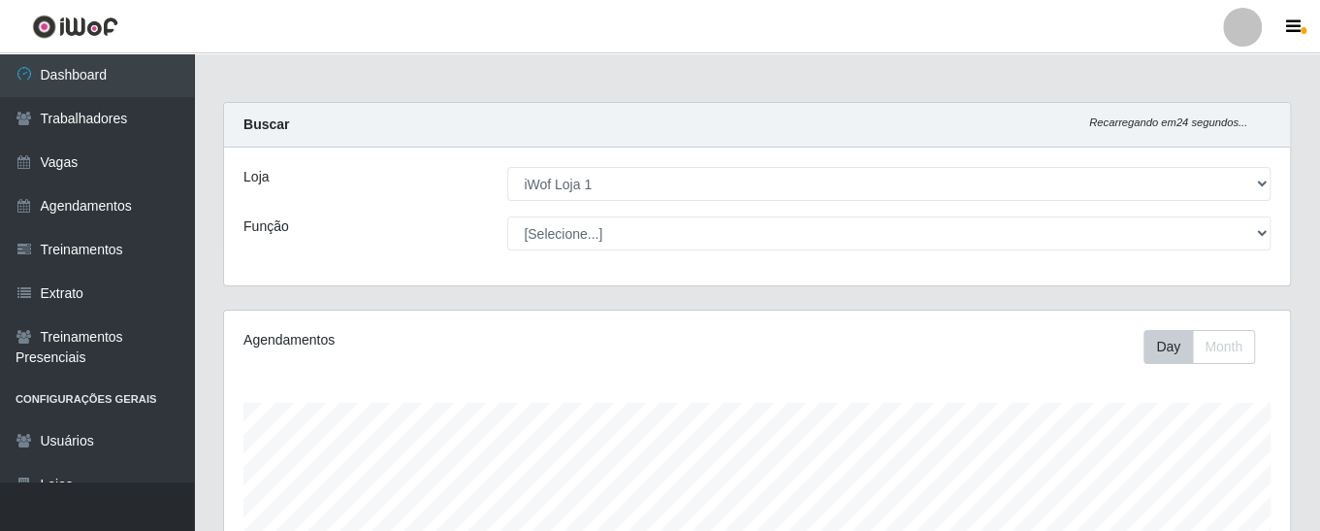
click at [471, 234] on div "Função" at bounding box center [361, 233] width 264 height 34
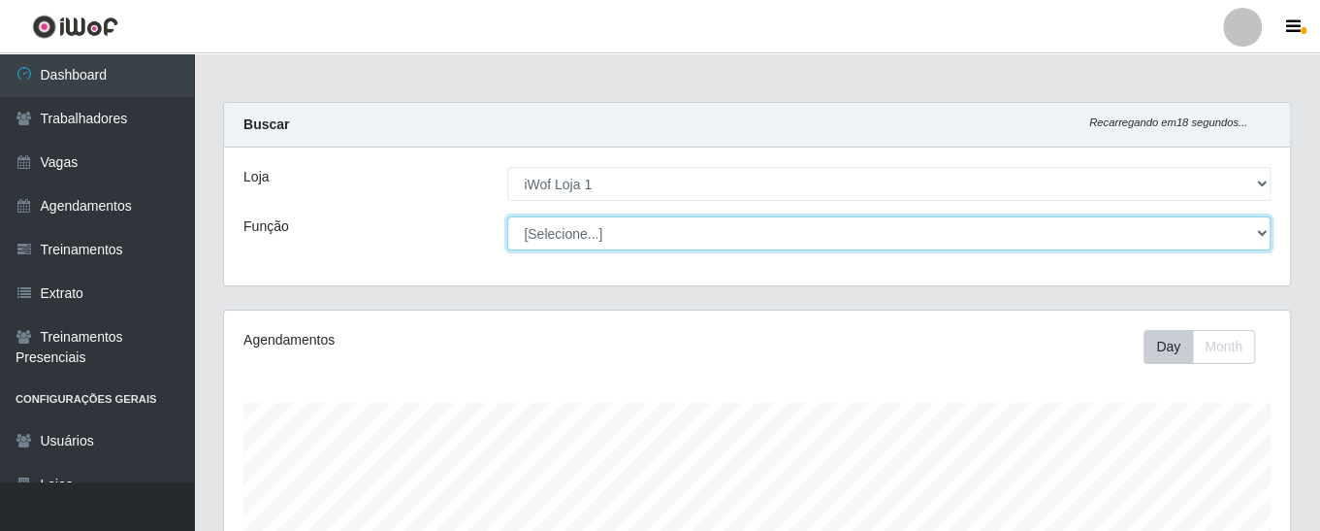
click at [602, 232] on select "[Selecione...] Auxiliar de entrega Auxiliar de entrega + Operador de Caixa Test…" at bounding box center [888, 233] width 763 height 34
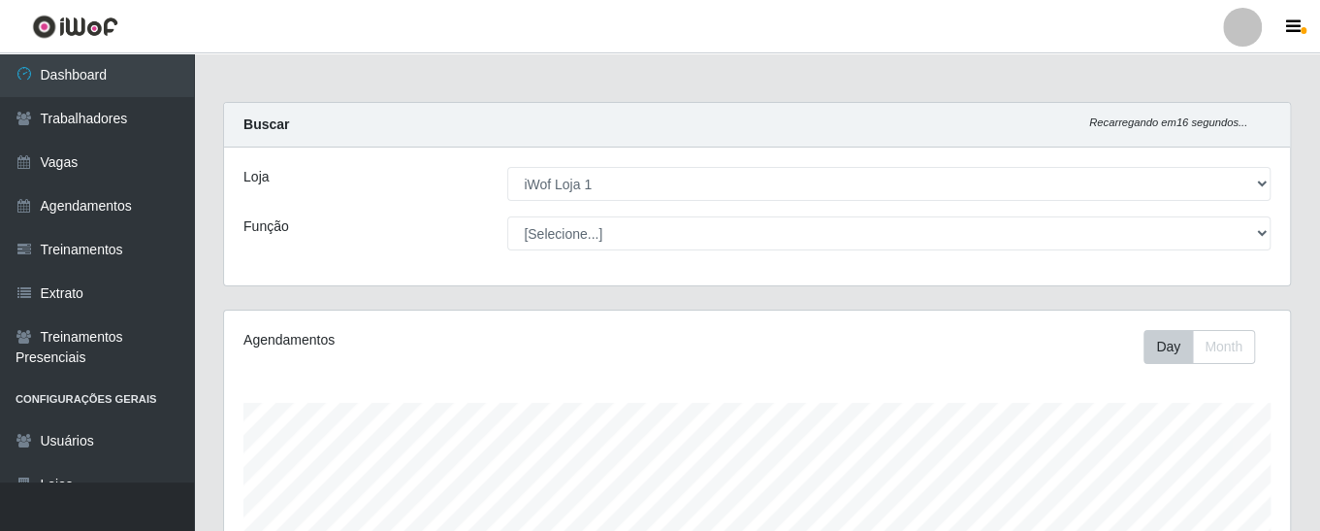
click at [472, 210] on div "Loja [Selecione...] iWof Loja 1 iWof Loja 2 iWof Loja 3 Função [Selecione...] A…" at bounding box center [757, 216] width 1066 height 138
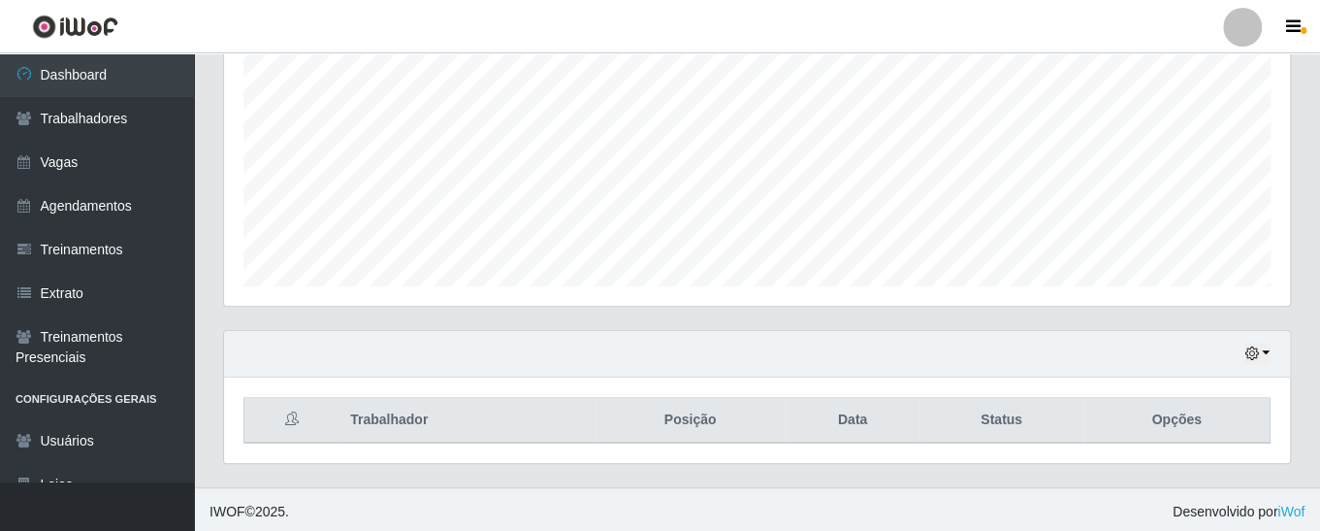
scroll to position [407, 0]
click at [1259, 342] on button "button" at bounding box center [1257, 353] width 27 height 22
click at [1298, 254] on div "Agendamentos Day Month 14/08 Agendamentos 6" at bounding box center [757, 116] width 1097 height 428
click at [1262, 344] on button "button" at bounding box center [1257, 353] width 27 height 22
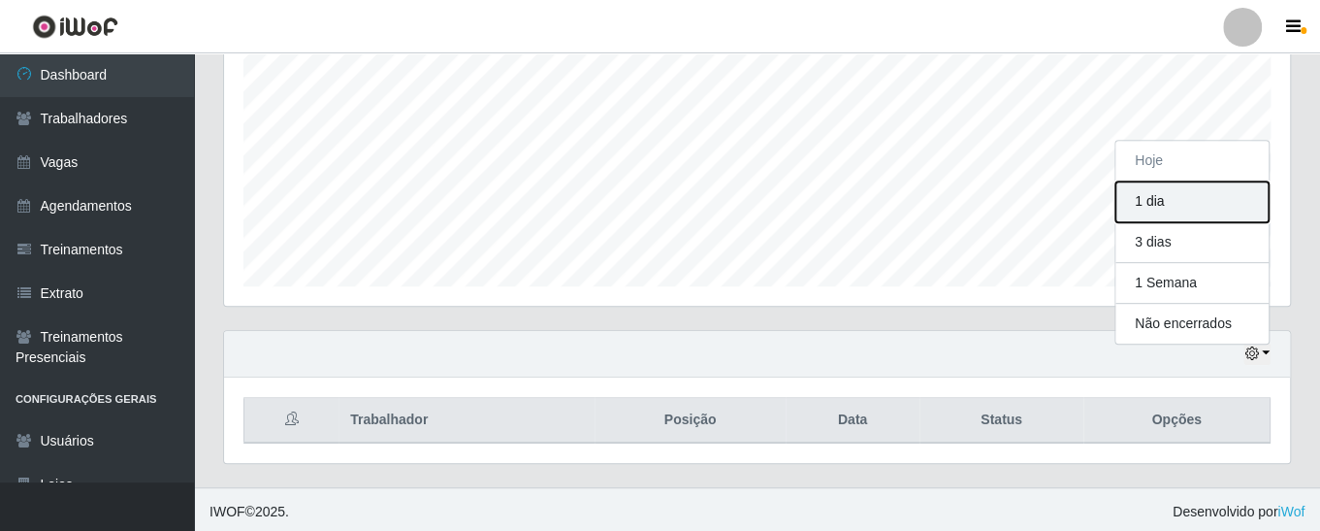
click at [1206, 194] on button "1 dia" at bounding box center [1192, 201] width 153 height 41
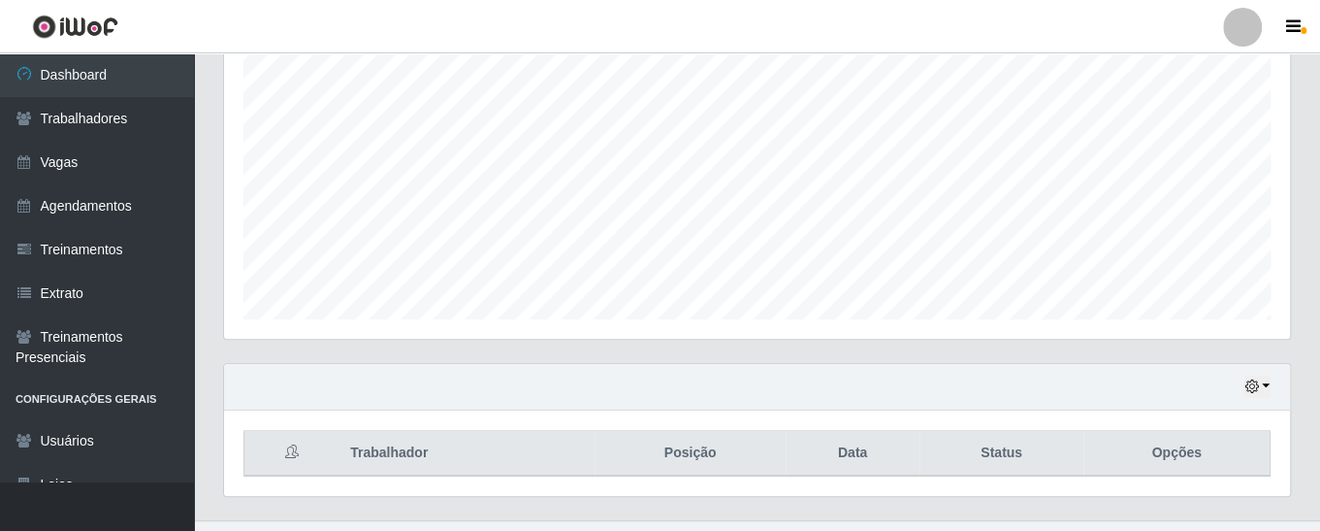
scroll to position [407, 0]
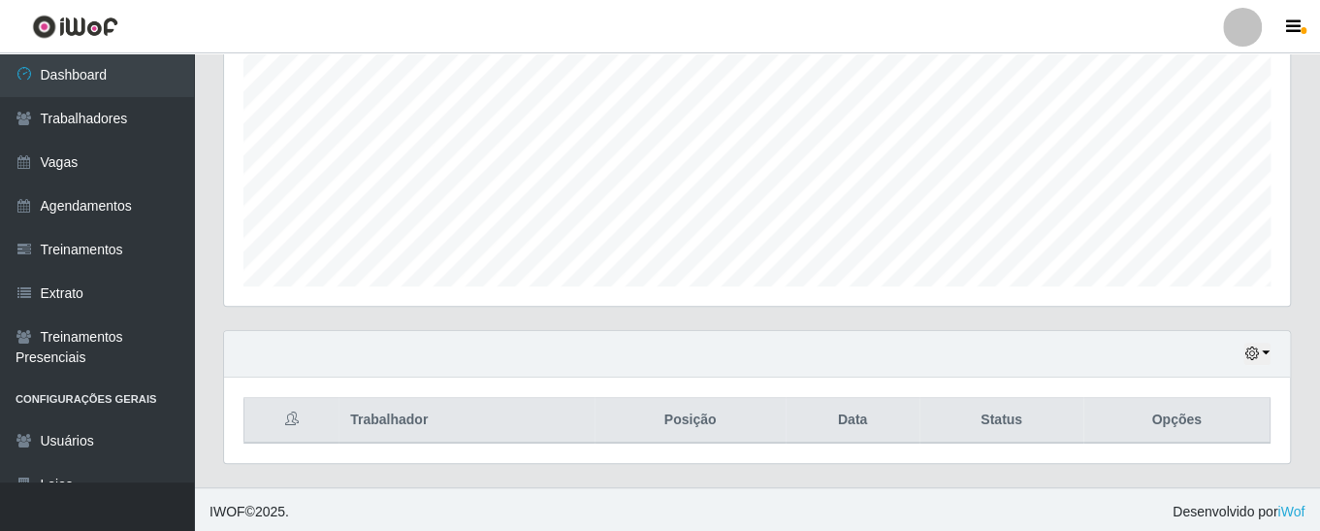
click at [1257, 363] on div "Hoje 1 dia 3 dias 1 Semana Não encerrados" at bounding box center [757, 354] width 1066 height 47
click at [1262, 356] on button "button" at bounding box center [1257, 353] width 27 height 22
click at [1257, 346] on icon "button" at bounding box center [1252, 353] width 14 height 14
click at [1250, 349] on icon "button" at bounding box center [1252, 353] width 14 height 14
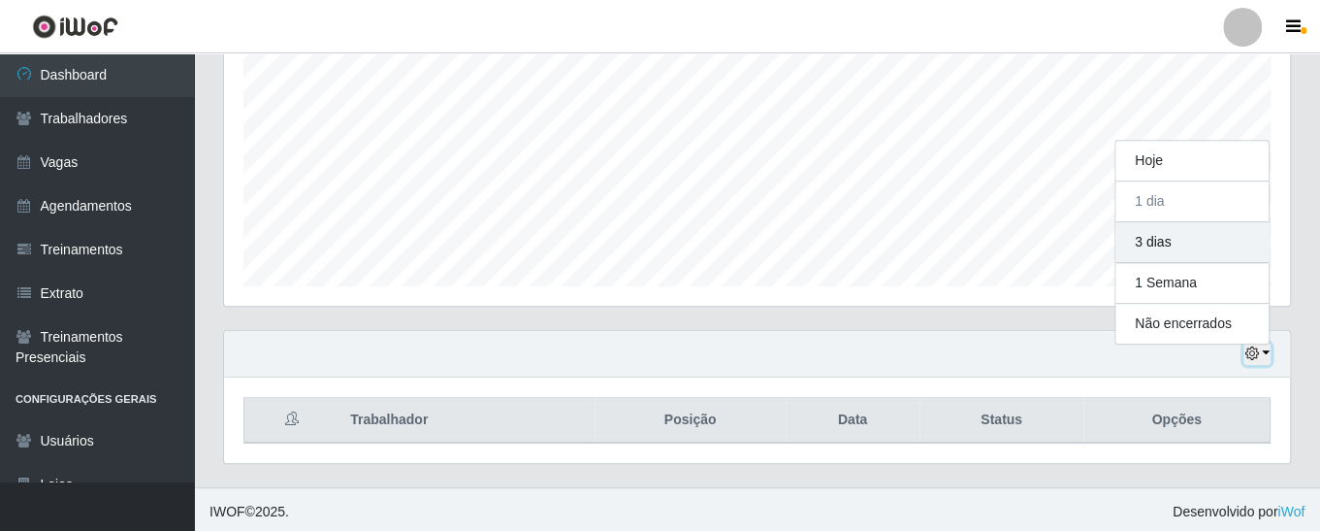
scroll to position [402, 1066]
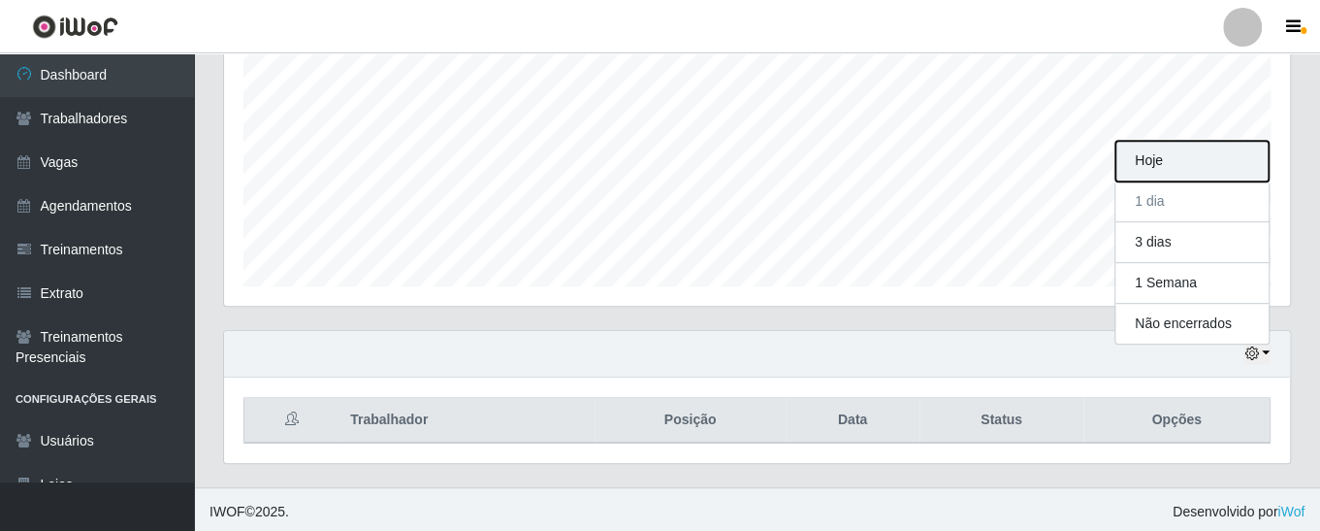
click at [1169, 174] on button "Hoje" at bounding box center [1192, 161] width 153 height 41
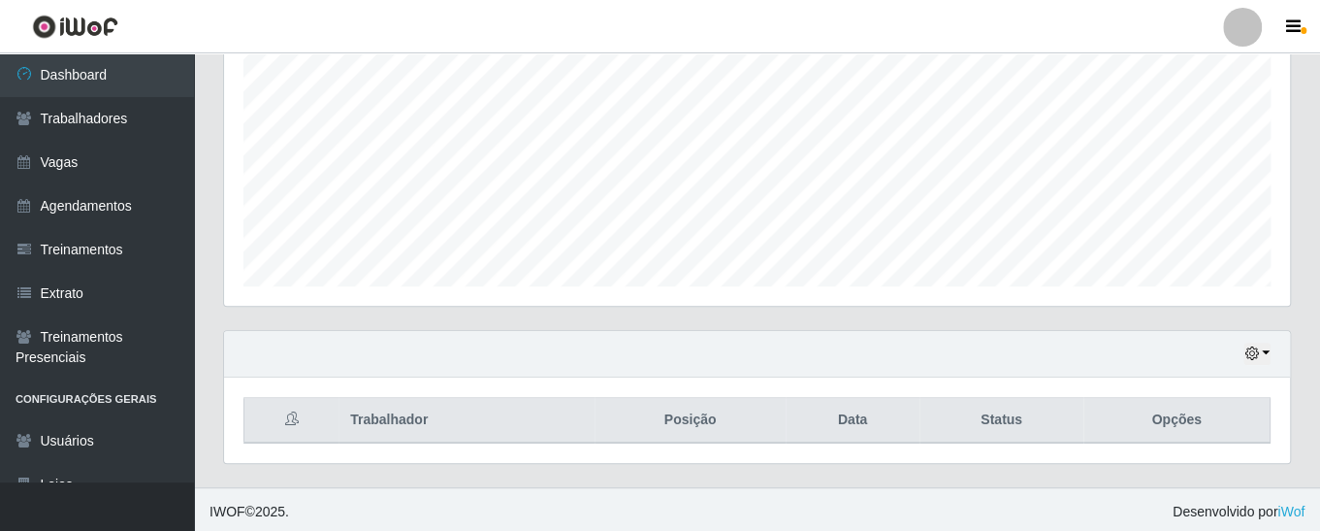
click at [1259, 337] on div "Hoje 1 dia 3 dias 1 Semana Não encerrados" at bounding box center [757, 354] width 1066 height 47
click at [1260, 342] on button "button" at bounding box center [1257, 353] width 27 height 22
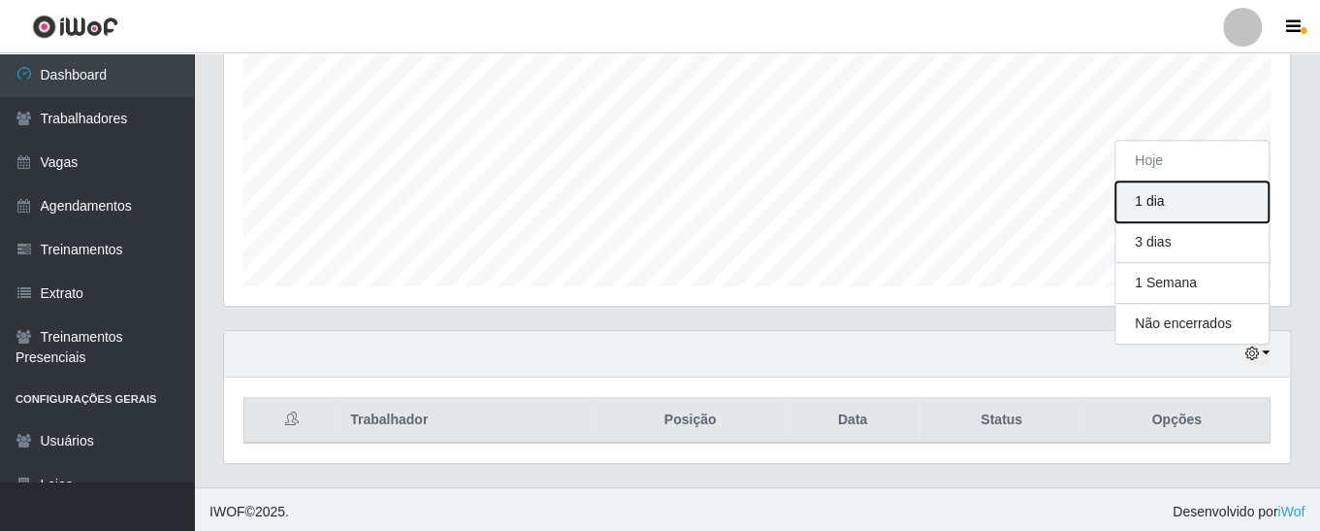
click at [1201, 199] on button "1 dia" at bounding box center [1192, 201] width 153 height 41
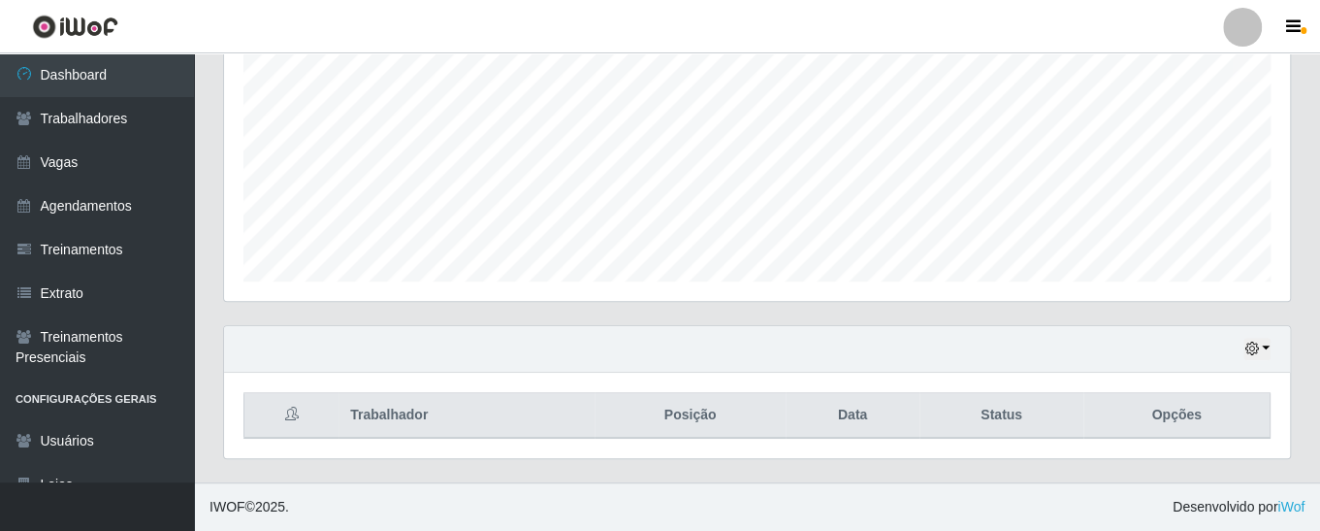
scroll to position [407, 0]
click at [1270, 353] on button "button" at bounding box center [1257, 353] width 27 height 22
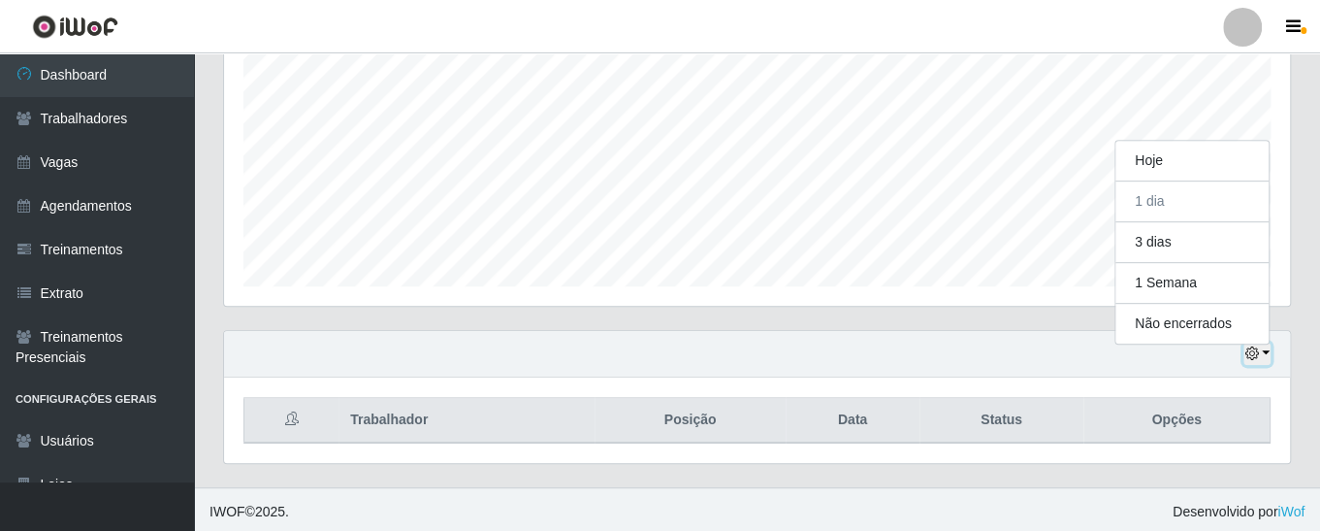
scroll to position [402, 1066]
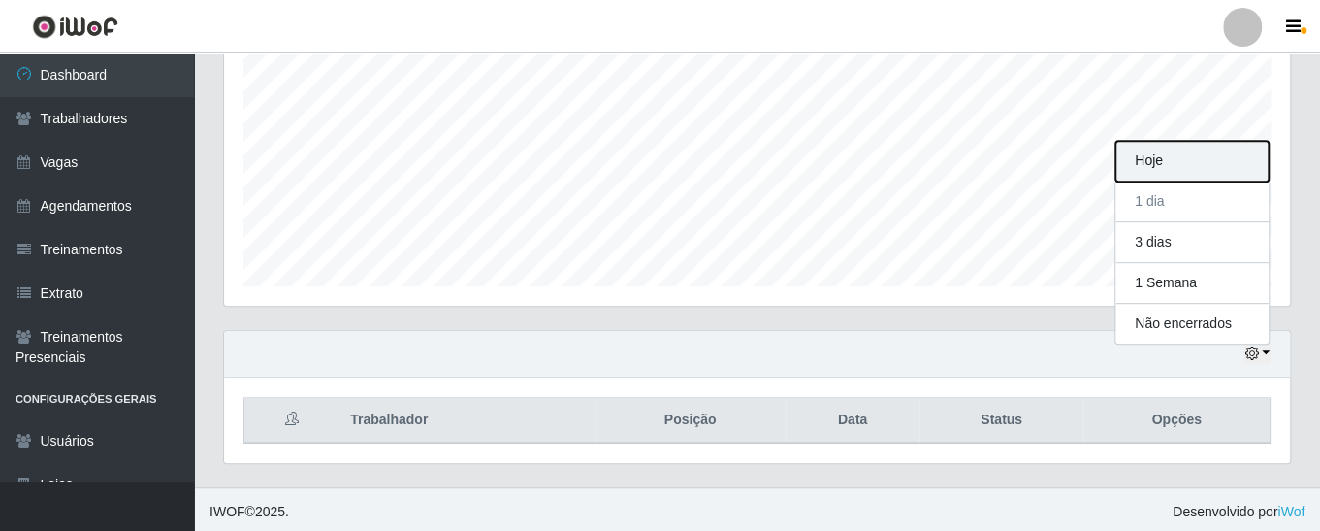
click at [1199, 168] on button "Hoje" at bounding box center [1192, 161] width 153 height 41
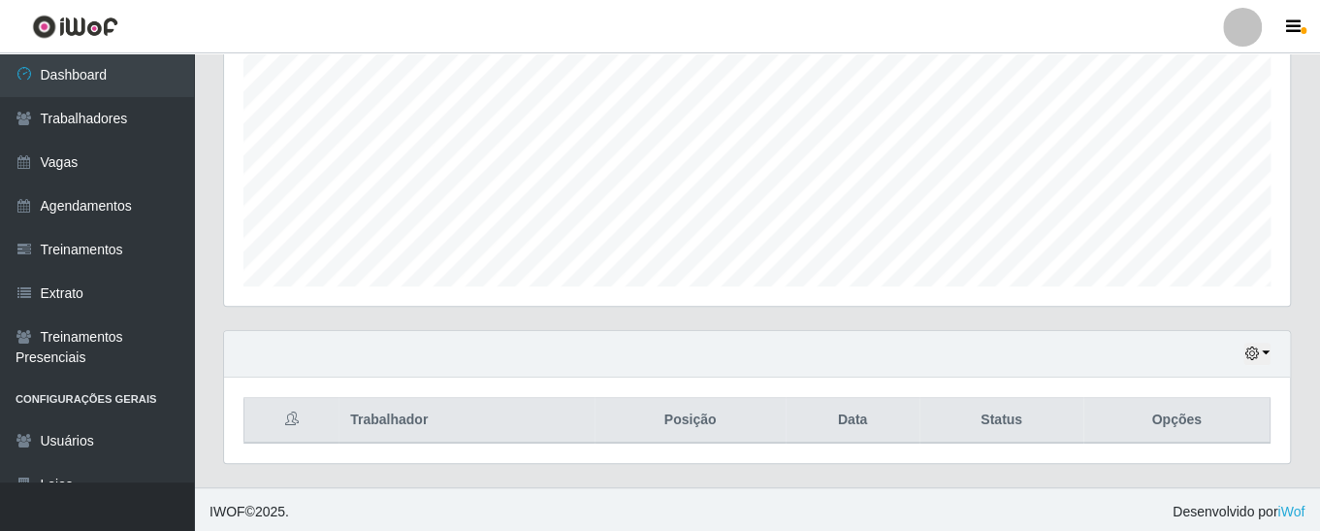
click at [1261, 365] on div "Hoje 1 dia 3 dias 1 Semana Não encerrados" at bounding box center [757, 354] width 1066 height 47
click at [1269, 342] on button "button" at bounding box center [1257, 353] width 27 height 22
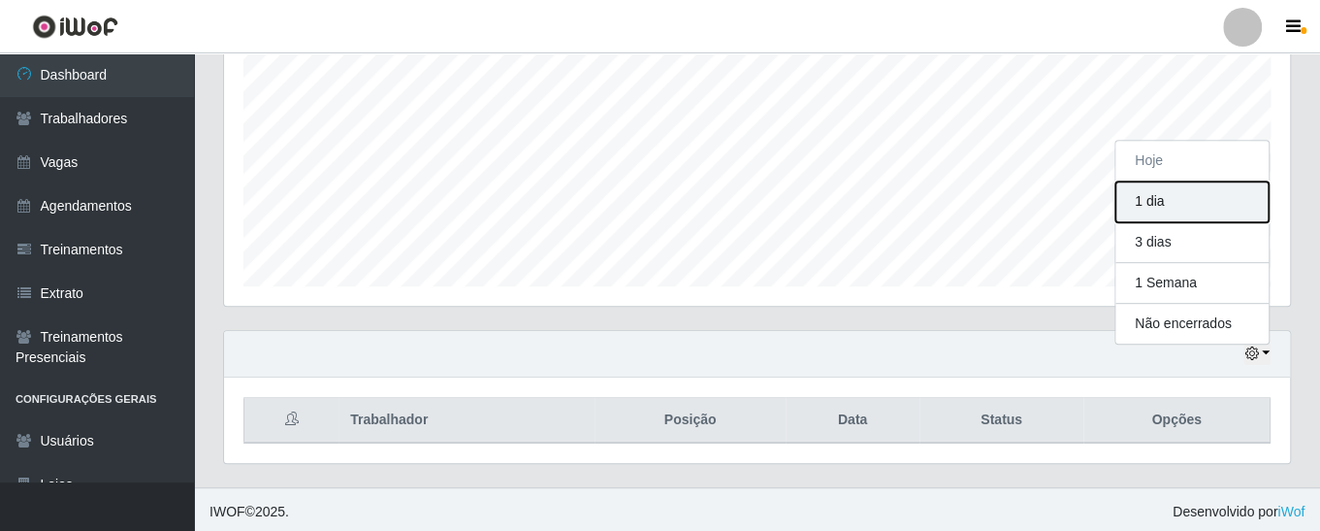
click at [1191, 207] on button "1 dia" at bounding box center [1192, 201] width 153 height 41
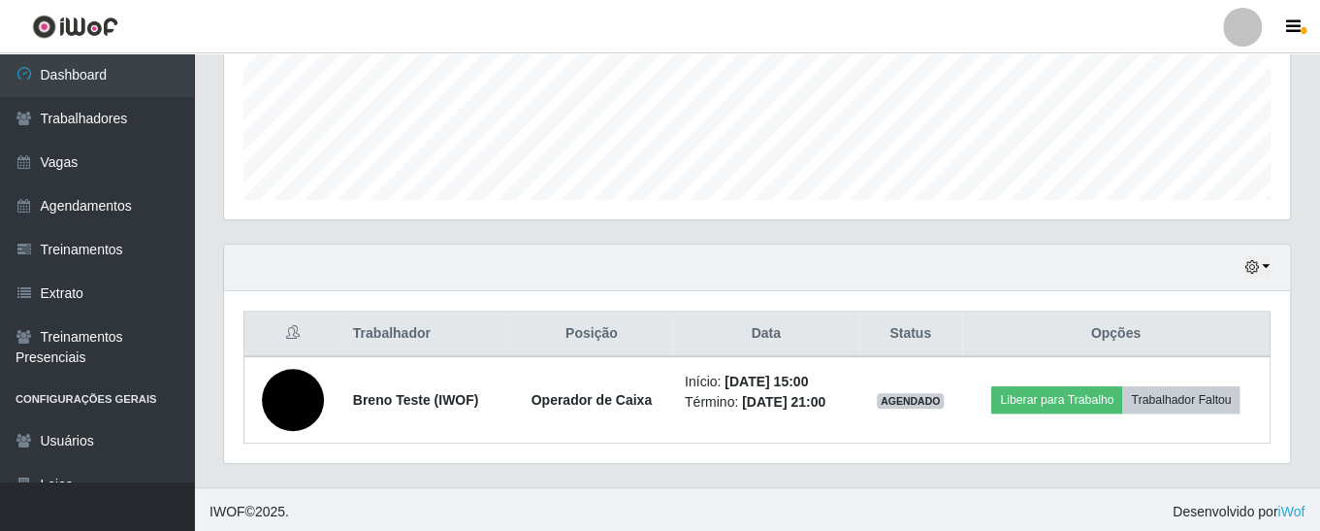
scroll to position [407, 0]
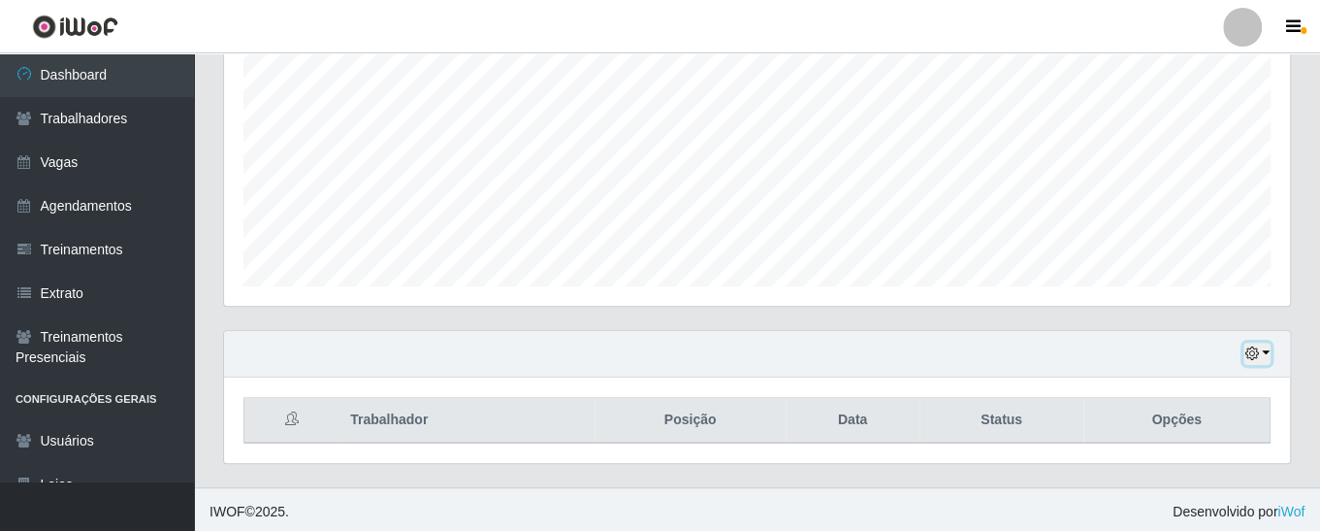
click at [1260, 346] on button "button" at bounding box center [1257, 353] width 27 height 22
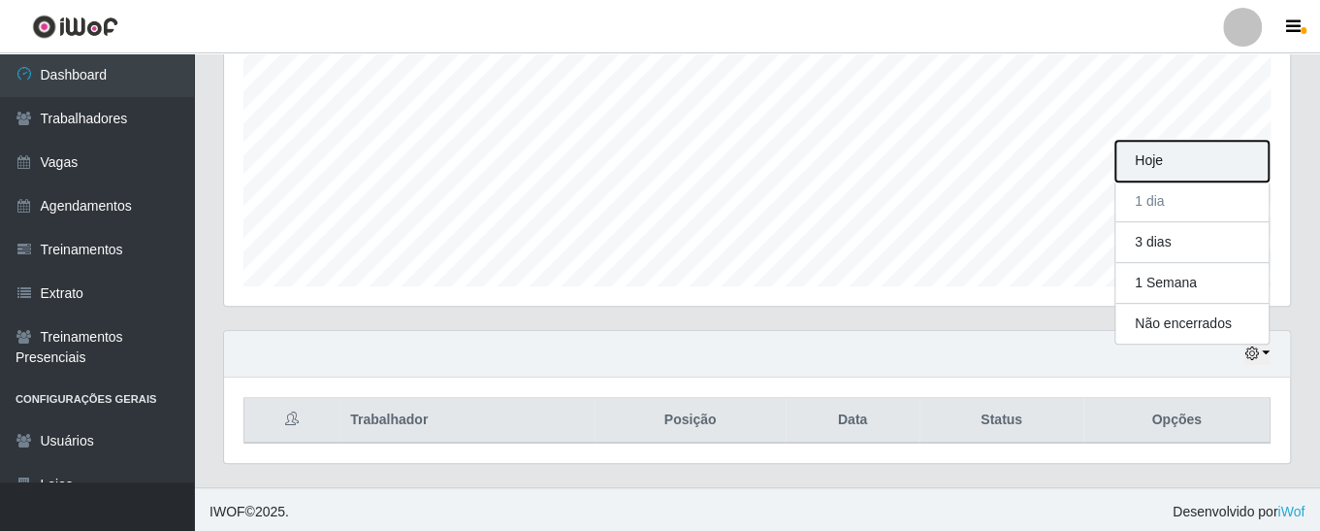
click at [1184, 151] on button "Hoje" at bounding box center [1192, 161] width 153 height 41
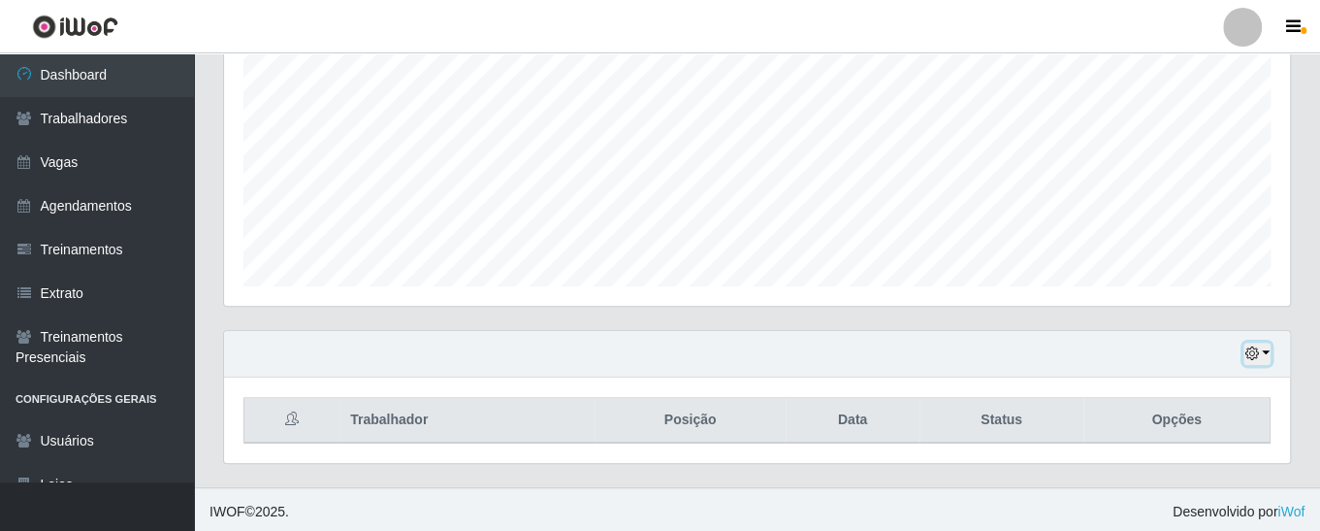
click at [1269, 343] on button "button" at bounding box center [1257, 353] width 27 height 22
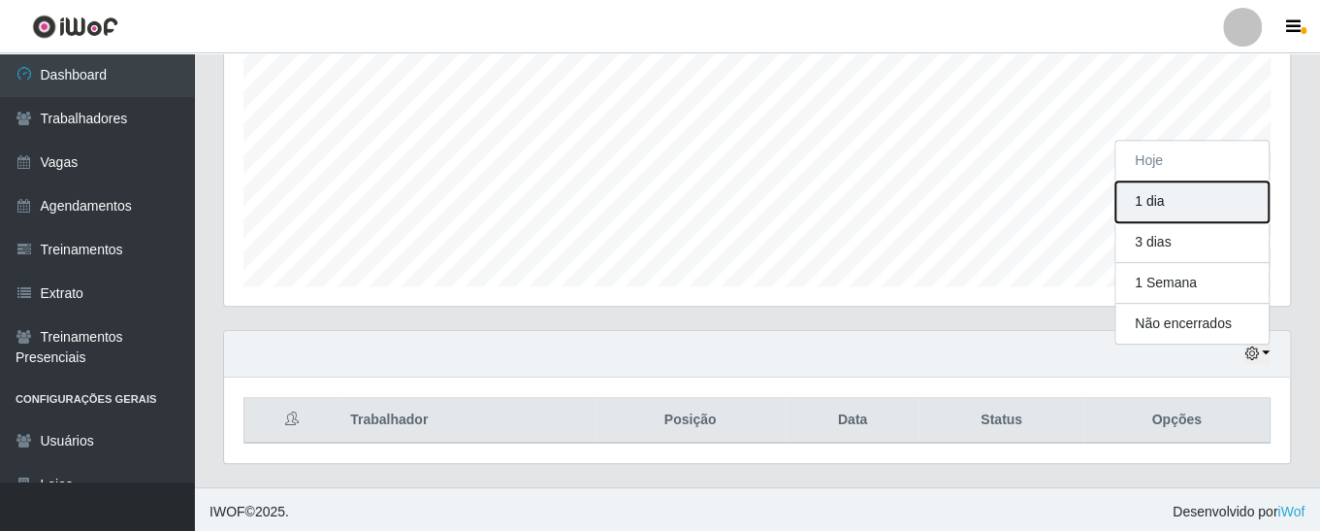
click at [1173, 209] on button "1 dia" at bounding box center [1192, 201] width 153 height 41
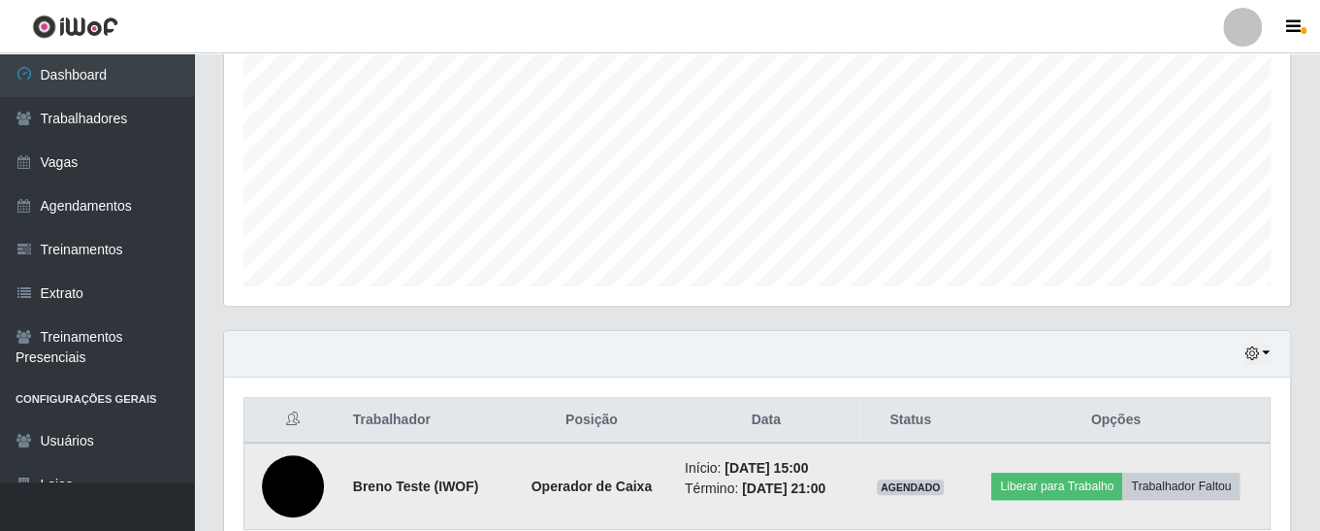
scroll to position [494, 0]
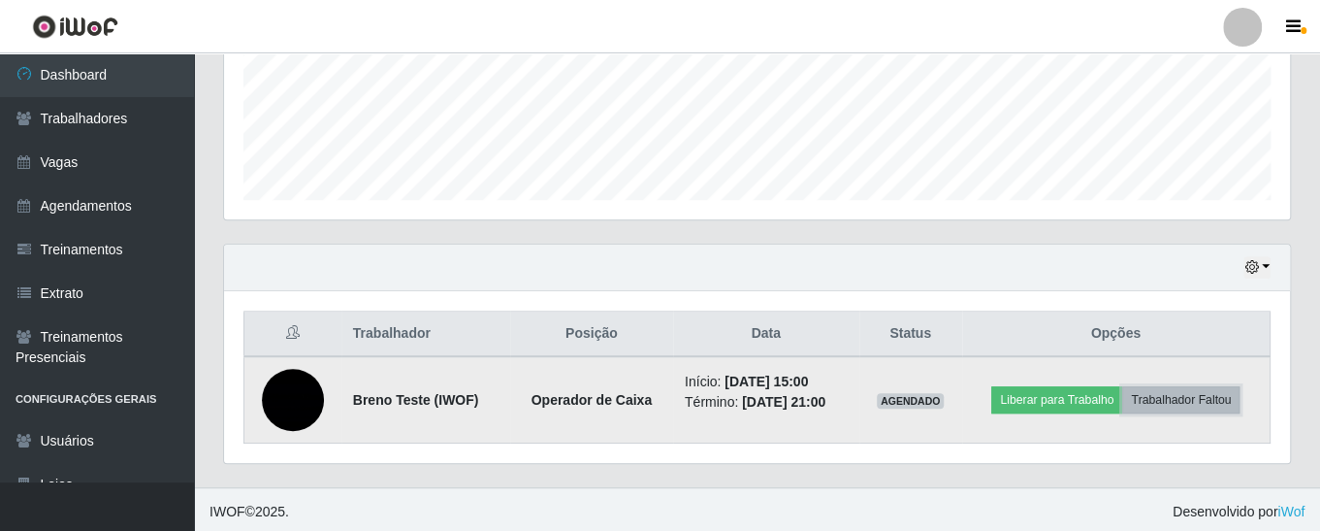
click at [1186, 402] on button "Trabalhador Faltou" at bounding box center [1180, 399] width 117 height 27
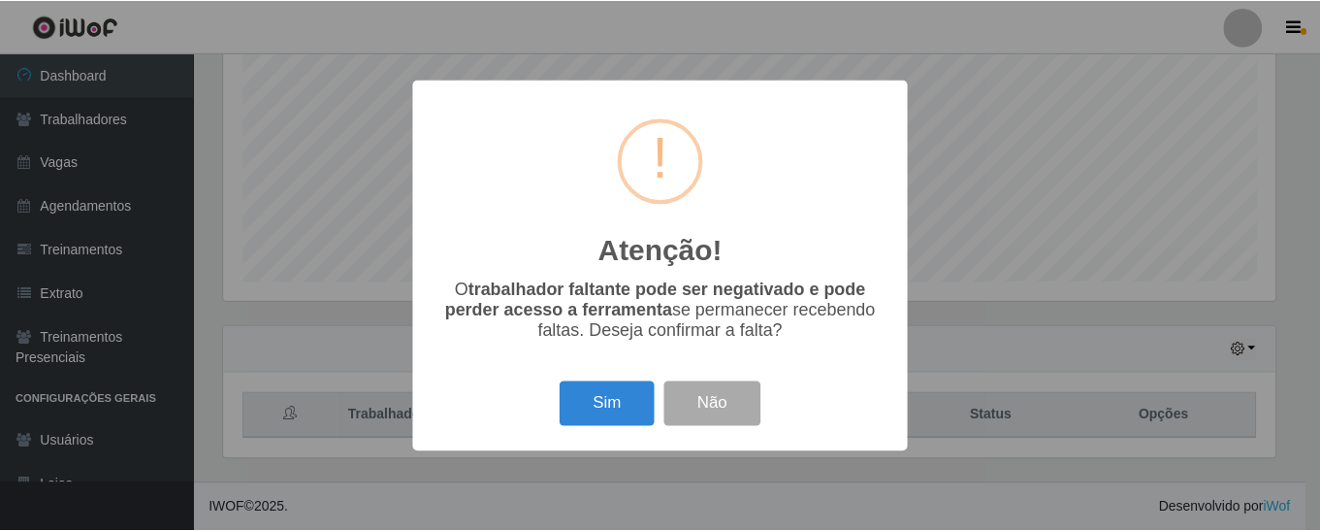
scroll to position [407, 0]
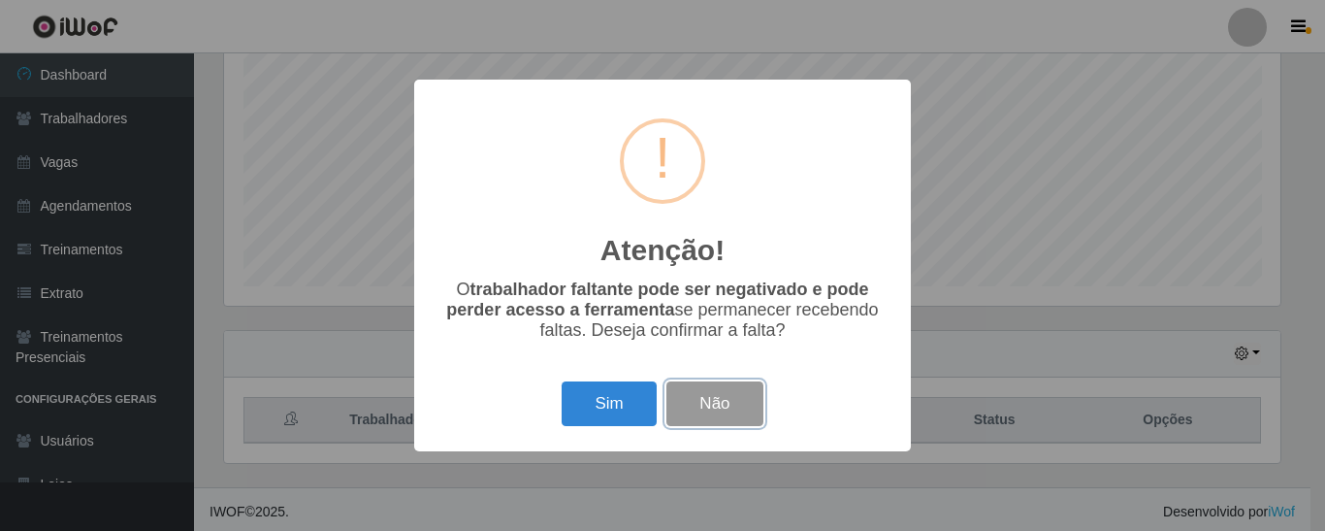
click at [732, 402] on button "Não" at bounding box center [714, 404] width 96 height 46
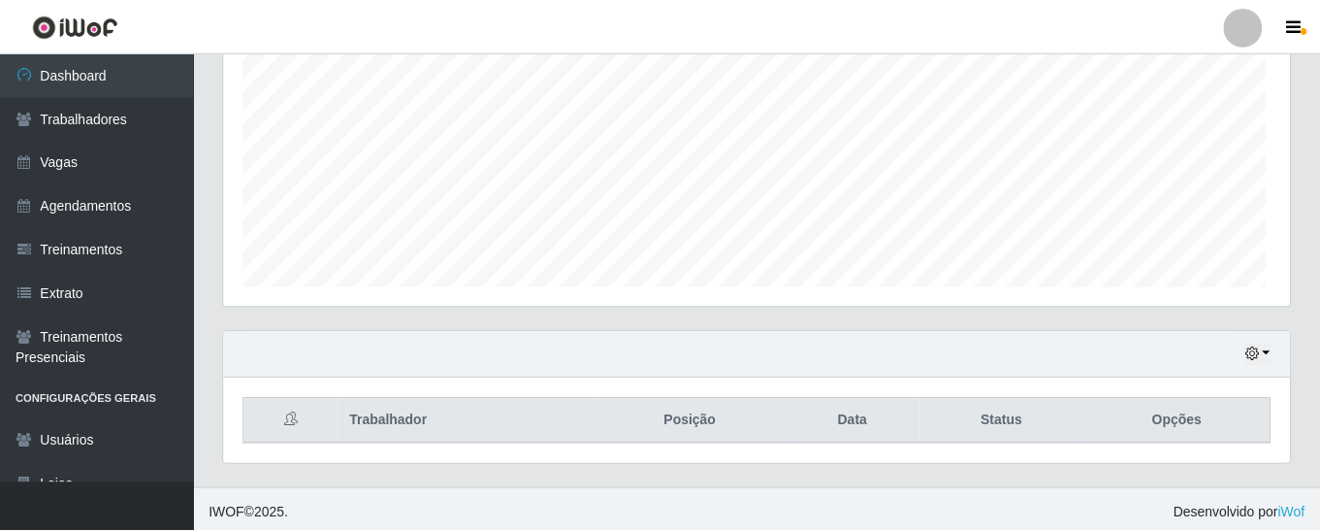
scroll to position [402, 1066]
click at [1253, 363] on div "Hoje 1 dia 3 dias 1 Semana Não encerrados" at bounding box center [757, 354] width 1066 height 47
click at [1259, 352] on button "button" at bounding box center [1257, 353] width 27 height 22
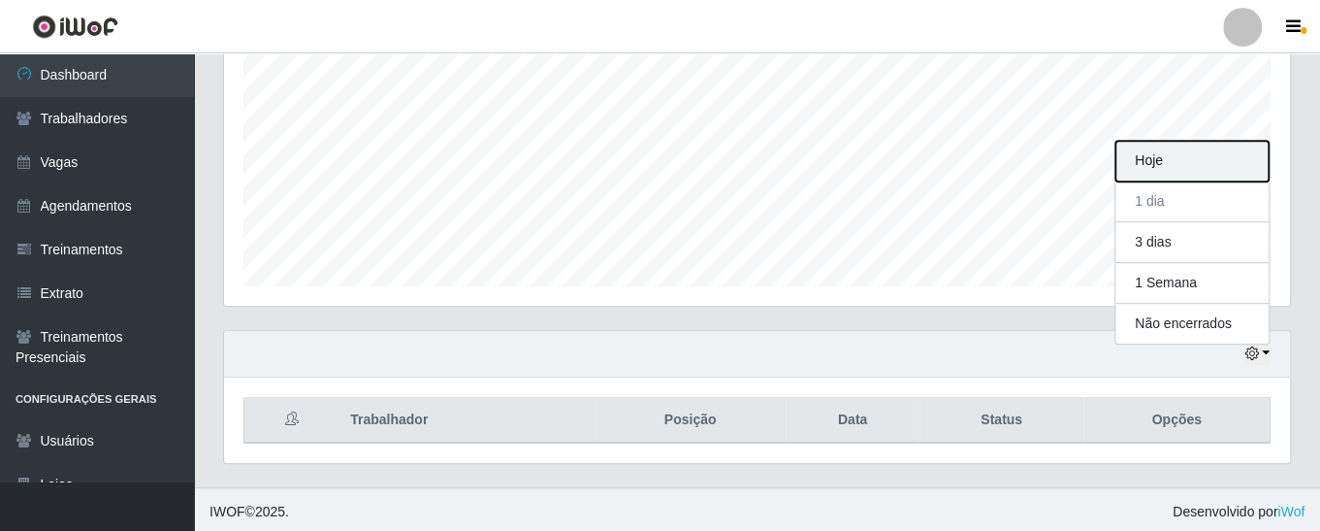
click at [1161, 164] on button "Hoje" at bounding box center [1192, 161] width 153 height 41
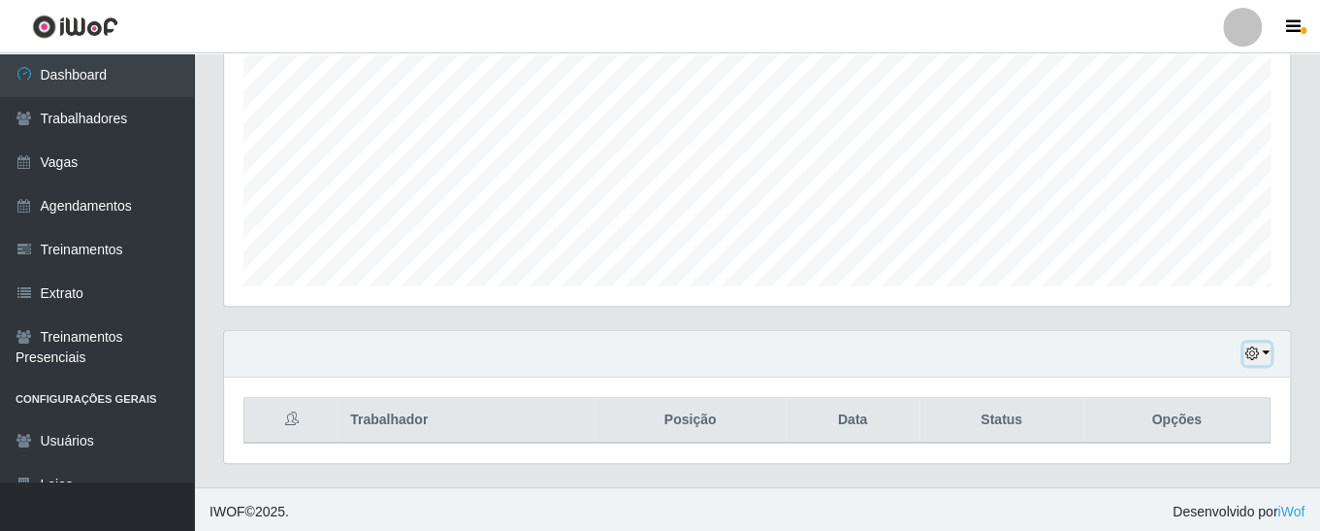
click at [1260, 358] on button "button" at bounding box center [1257, 353] width 27 height 22
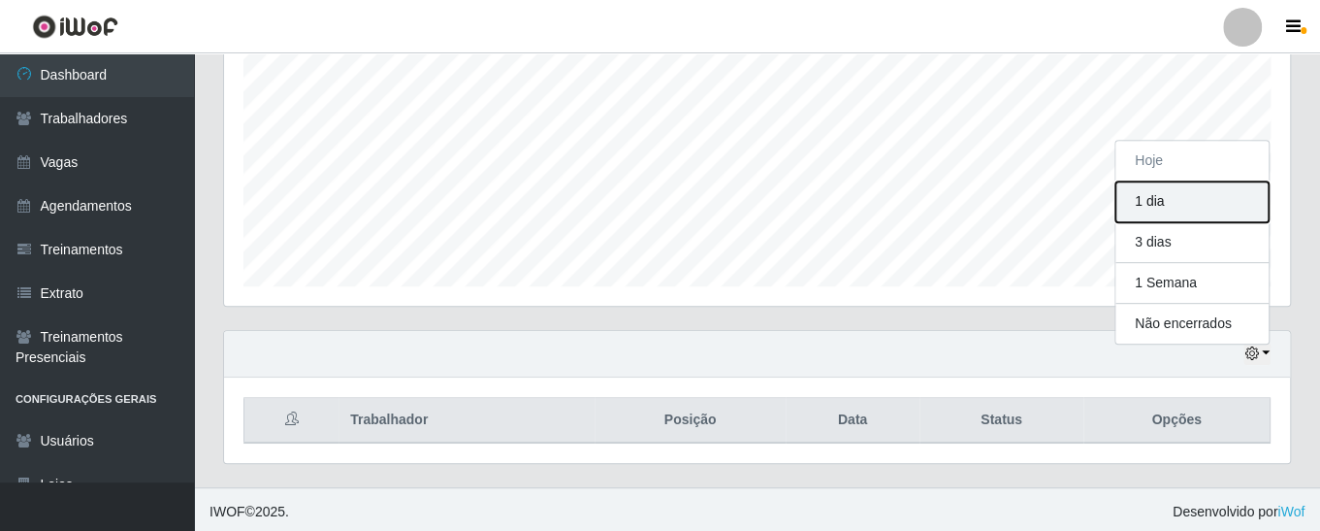
click at [1193, 207] on button "1 dia" at bounding box center [1192, 201] width 153 height 41
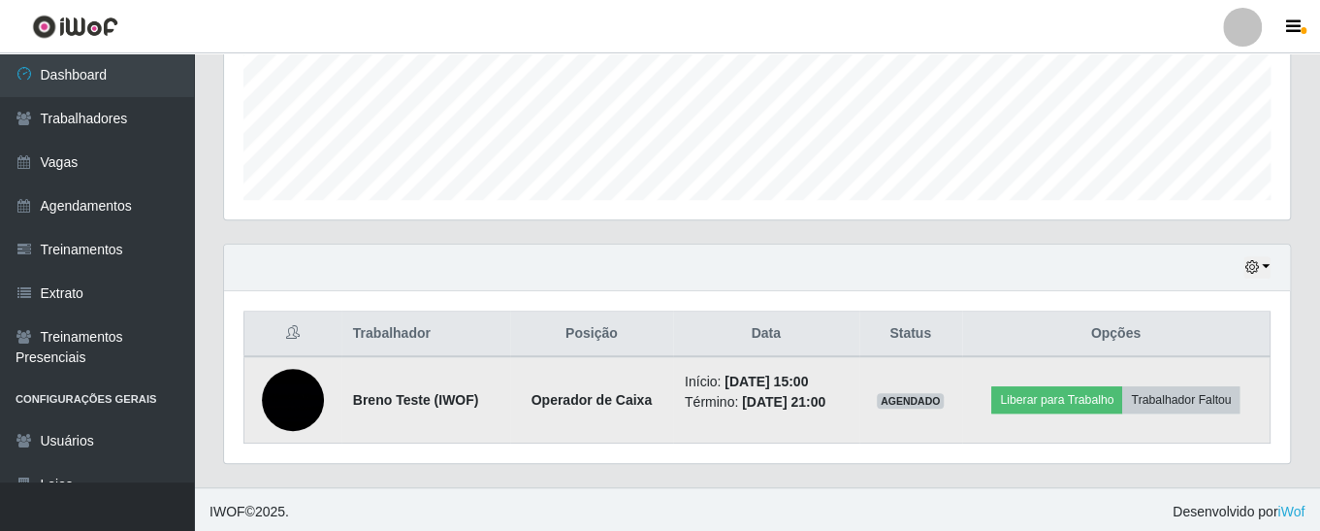
scroll to position [407, 0]
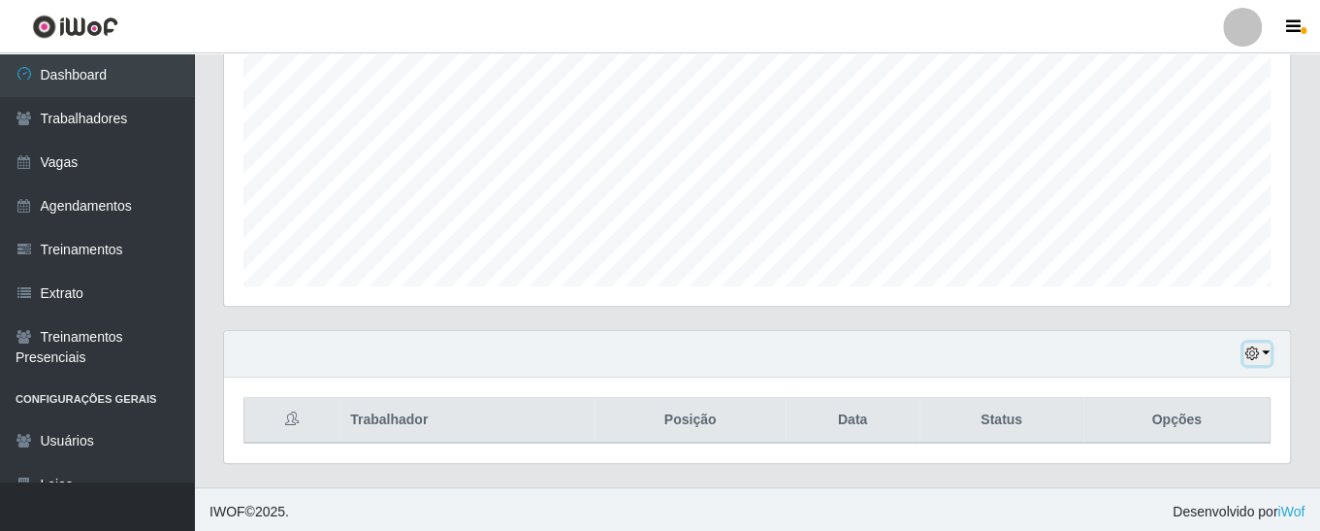
click at [1259, 350] on button "button" at bounding box center [1257, 353] width 27 height 22
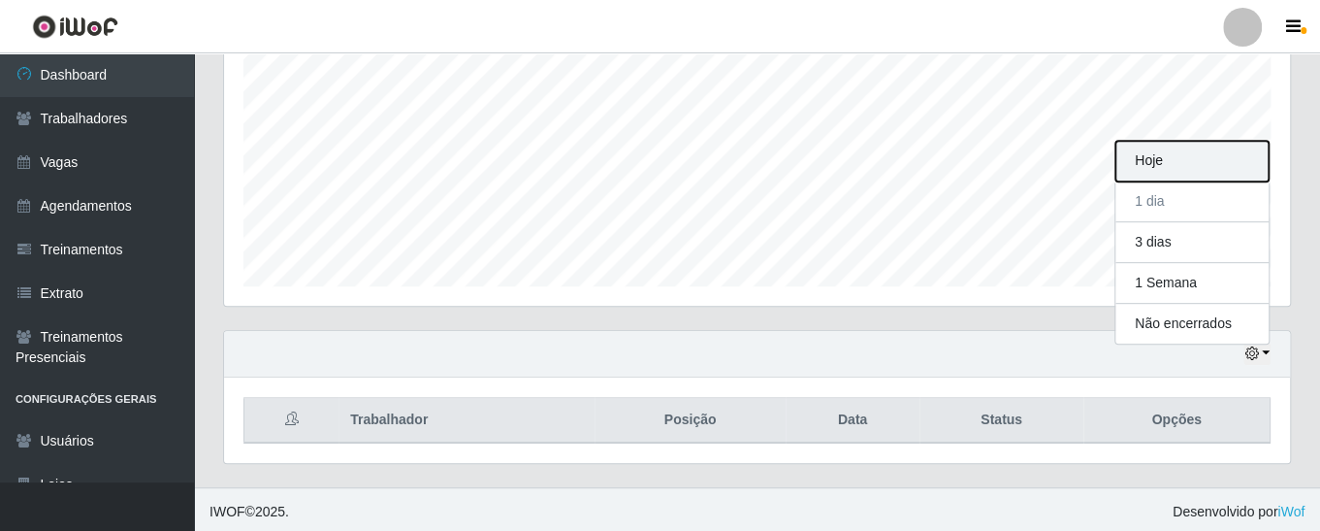
click at [1168, 172] on button "Hoje" at bounding box center [1192, 161] width 153 height 41
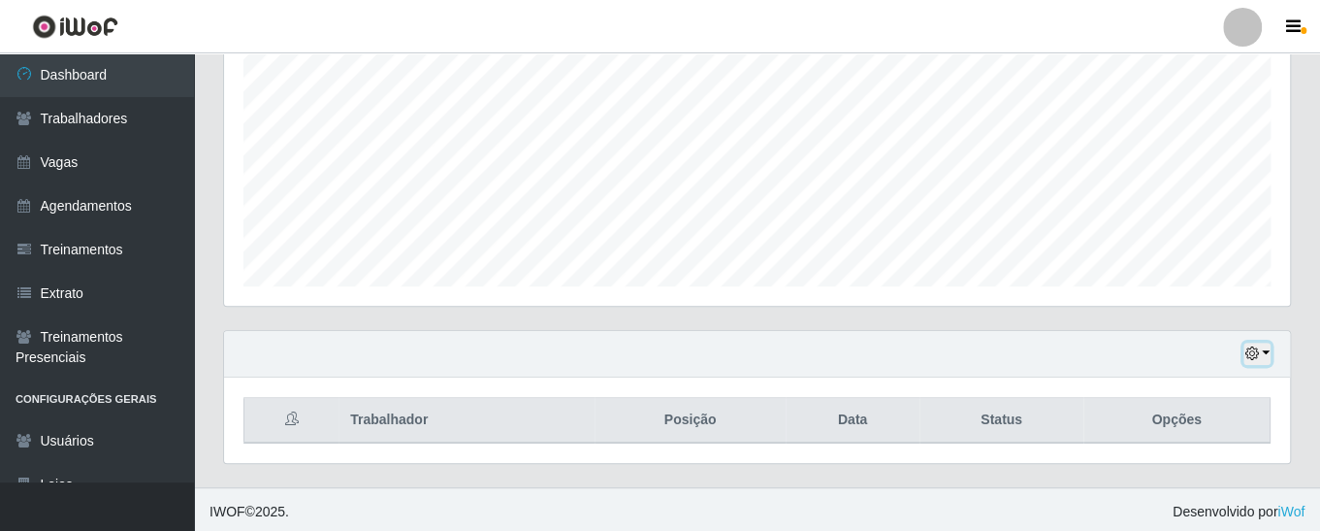
click at [1253, 348] on icon "button" at bounding box center [1252, 353] width 14 height 14
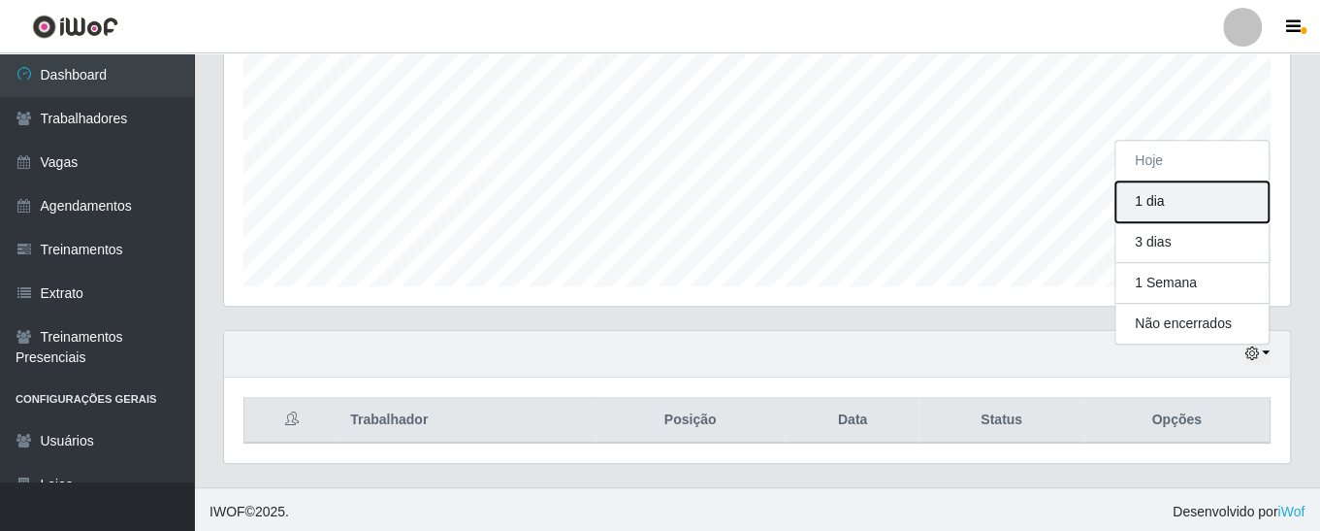
click at [1176, 202] on button "1 dia" at bounding box center [1192, 201] width 153 height 41
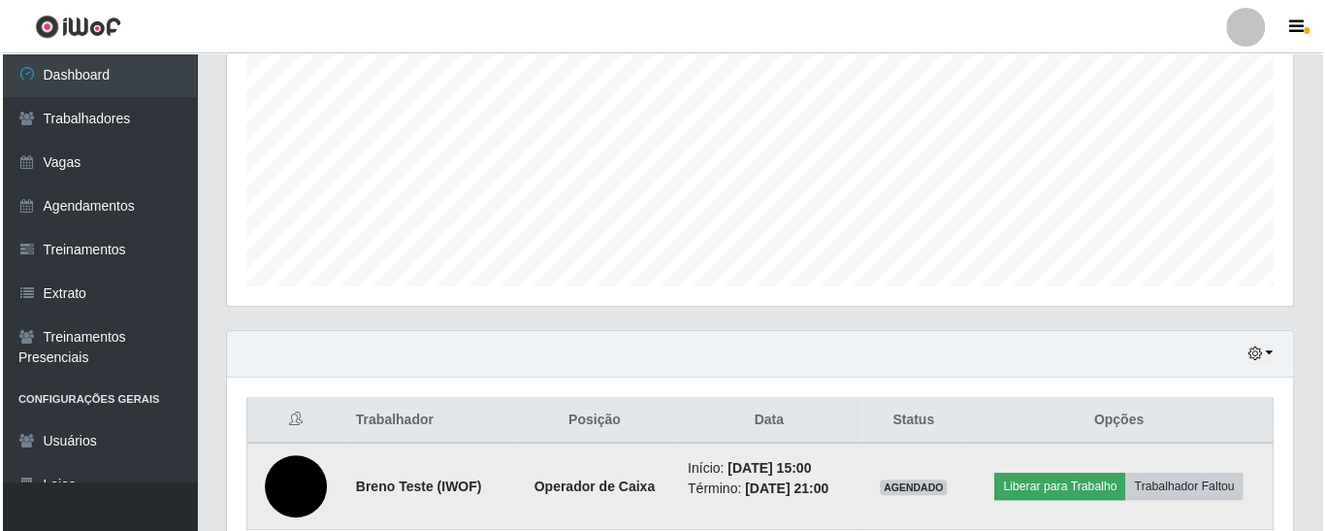
scroll to position [494, 0]
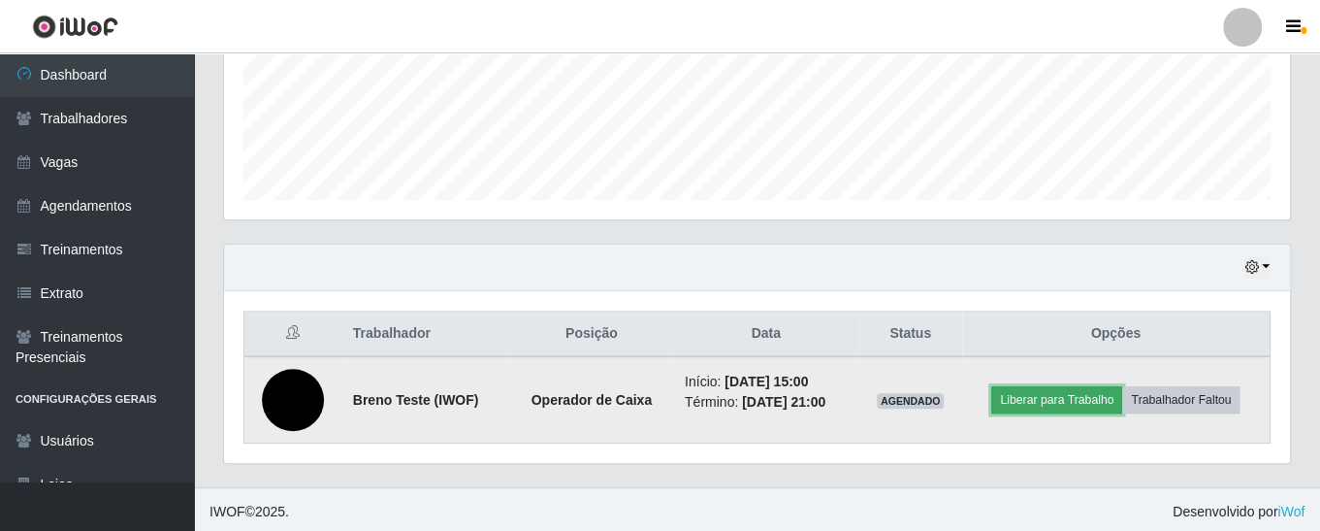
click at [1063, 391] on button "Liberar para Trabalho" at bounding box center [1056, 399] width 131 height 27
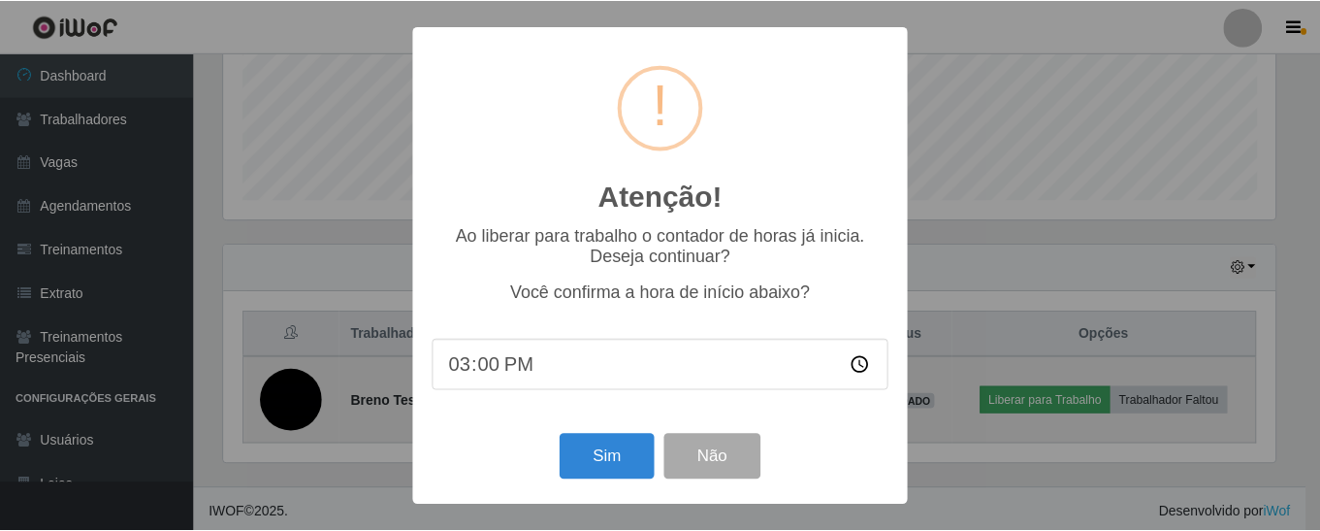
scroll to position [402, 1056]
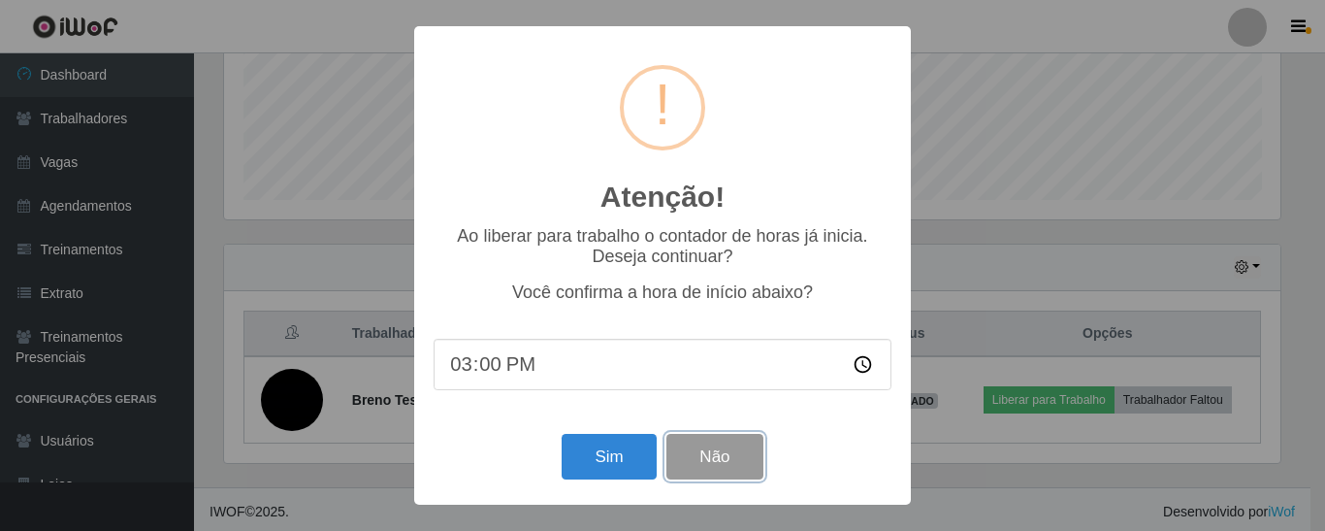
click at [726, 458] on button "Não" at bounding box center [714, 457] width 96 height 46
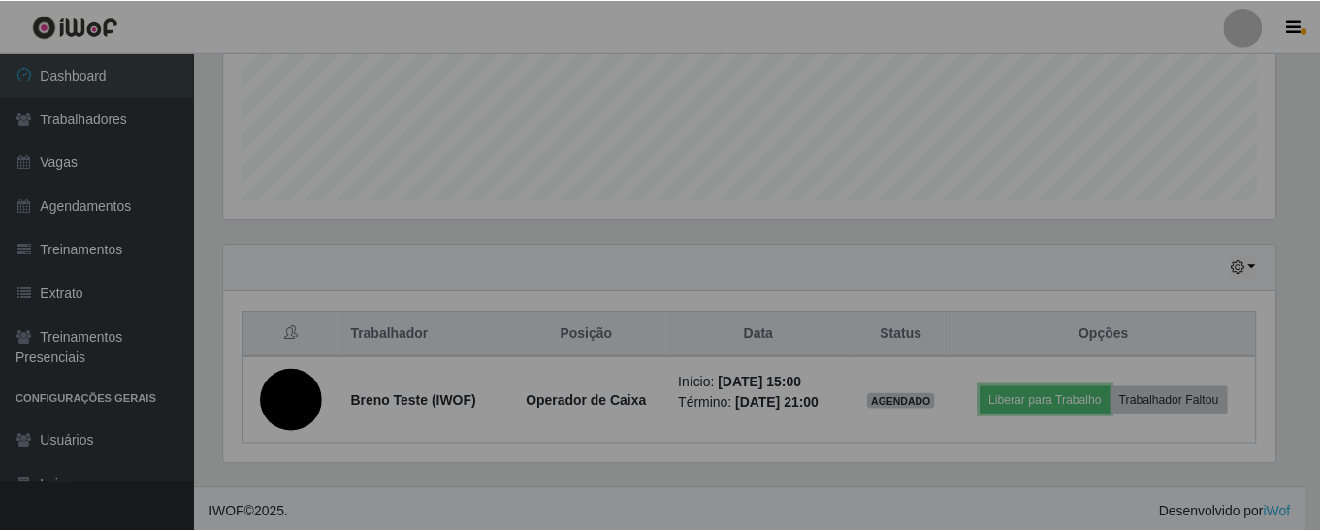
scroll to position [402, 1066]
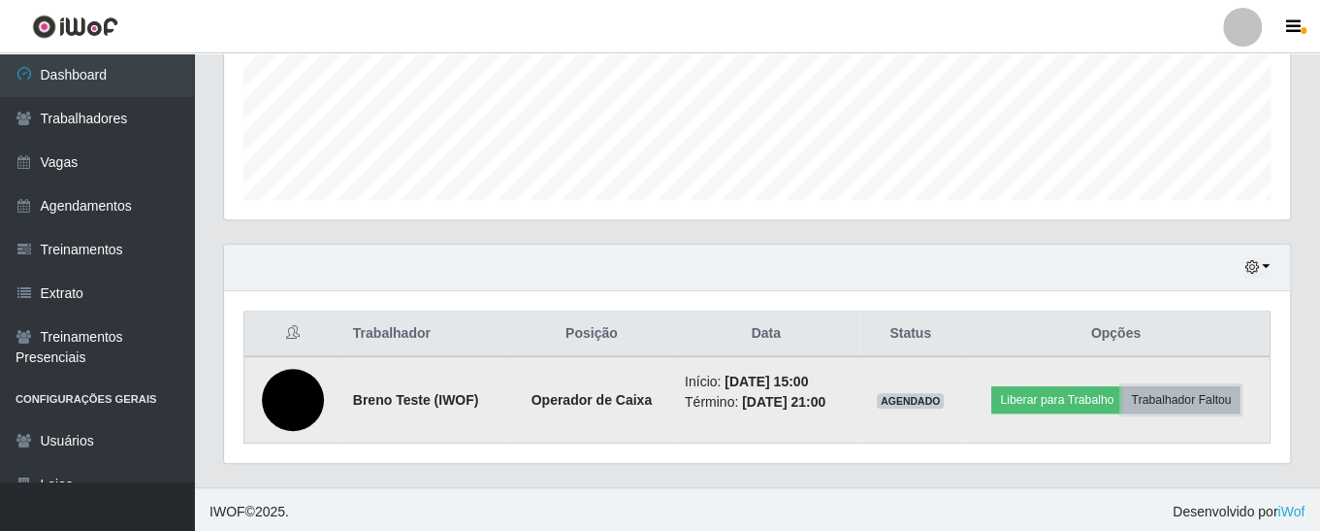
click at [1175, 401] on button "Trabalhador Faltou" at bounding box center [1180, 399] width 117 height 27
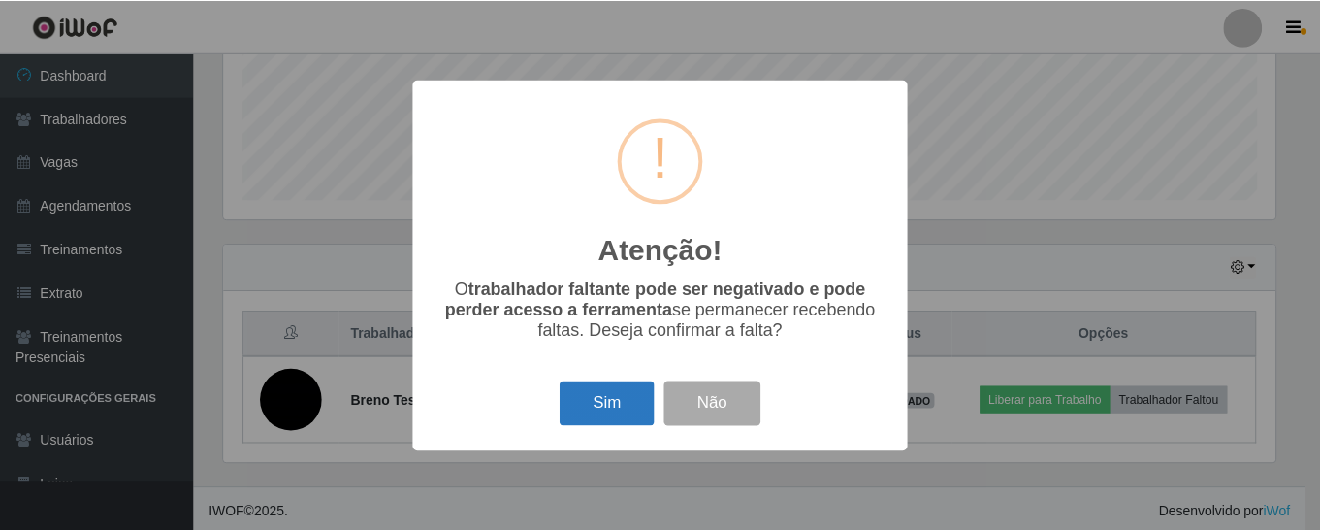
scroll to position [407, 0]
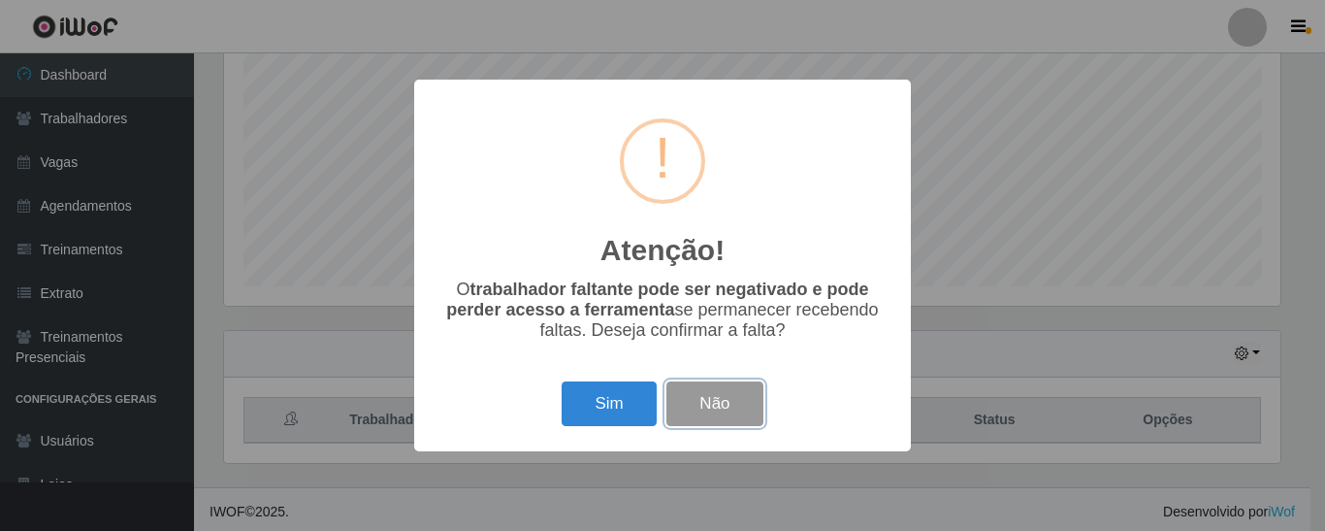
click at [714, 390] on button "Não" at bounding box center [714, 404] width 96 height 46
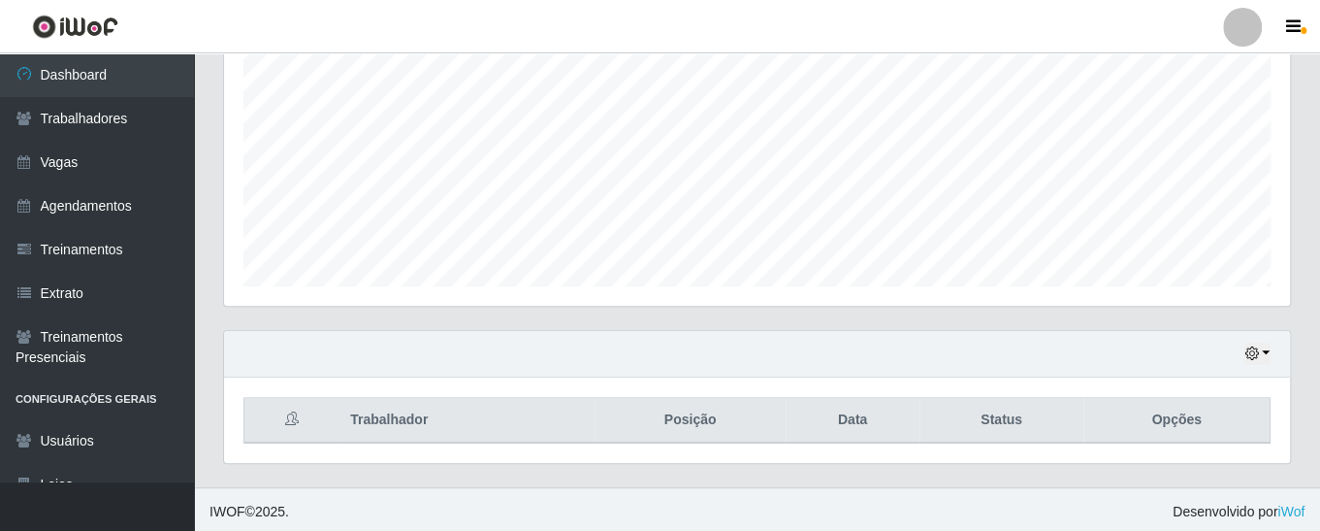
click at [1061, 401] on th "Status" at bounding box center [1002, 421] width 164 height 46
click at [1261, 344] on button "button" at bounding box center [1257, 353] width 27 height 22
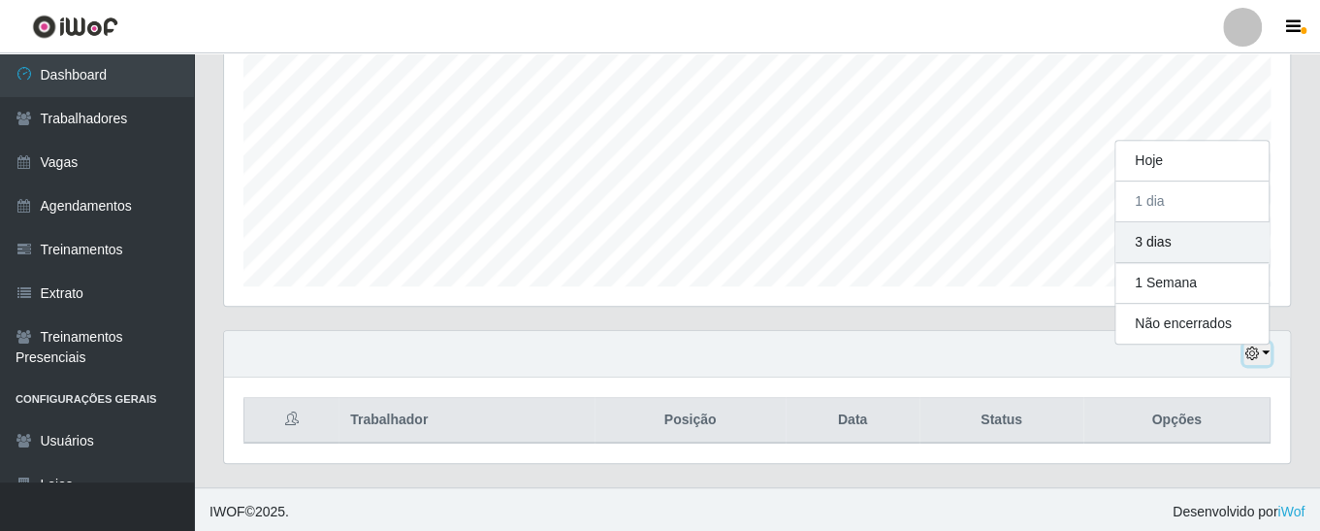
scroll to position [402, 1066]
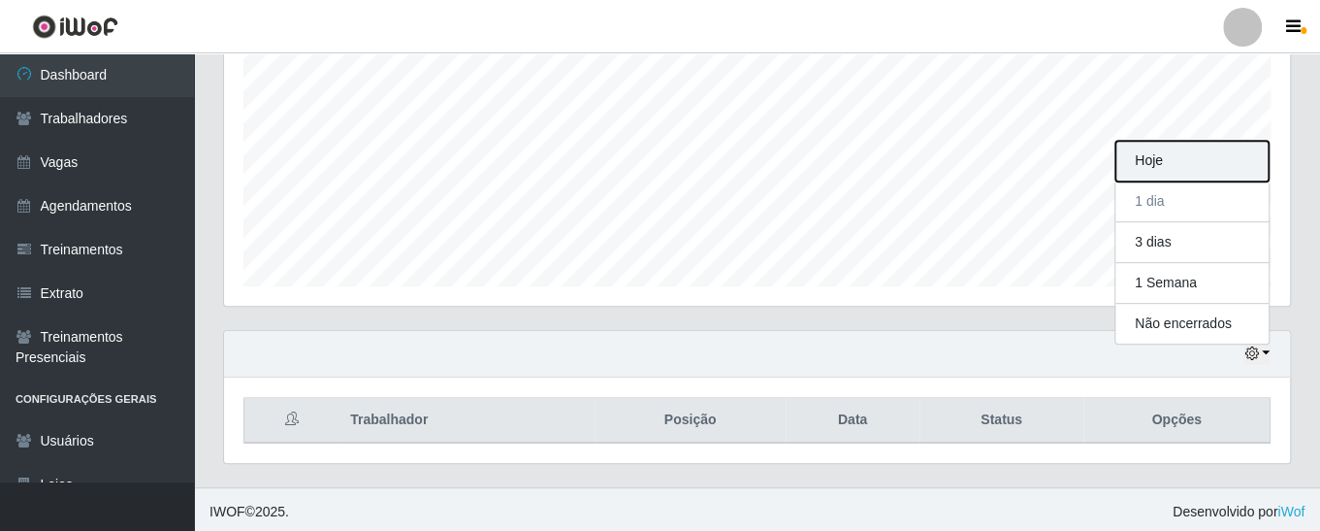
click at [1188, 166] on button "Hoje" at bounding box center [1192, 161] width 153 height 41
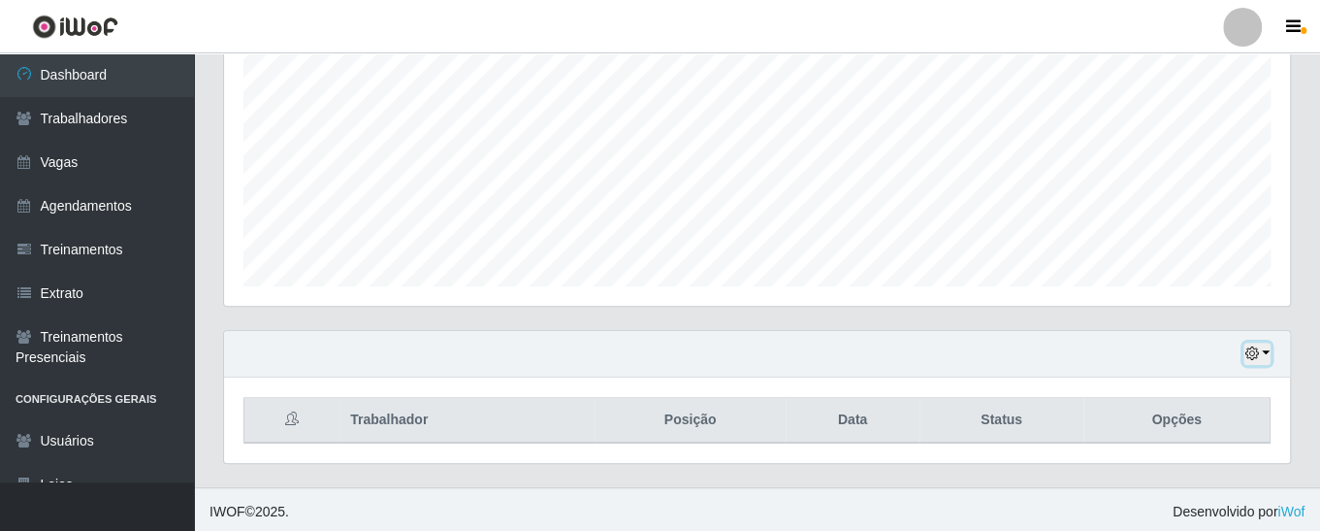
click at [1264, 345] on button "button" at bounding box center [1257, 353] width 27 height 22
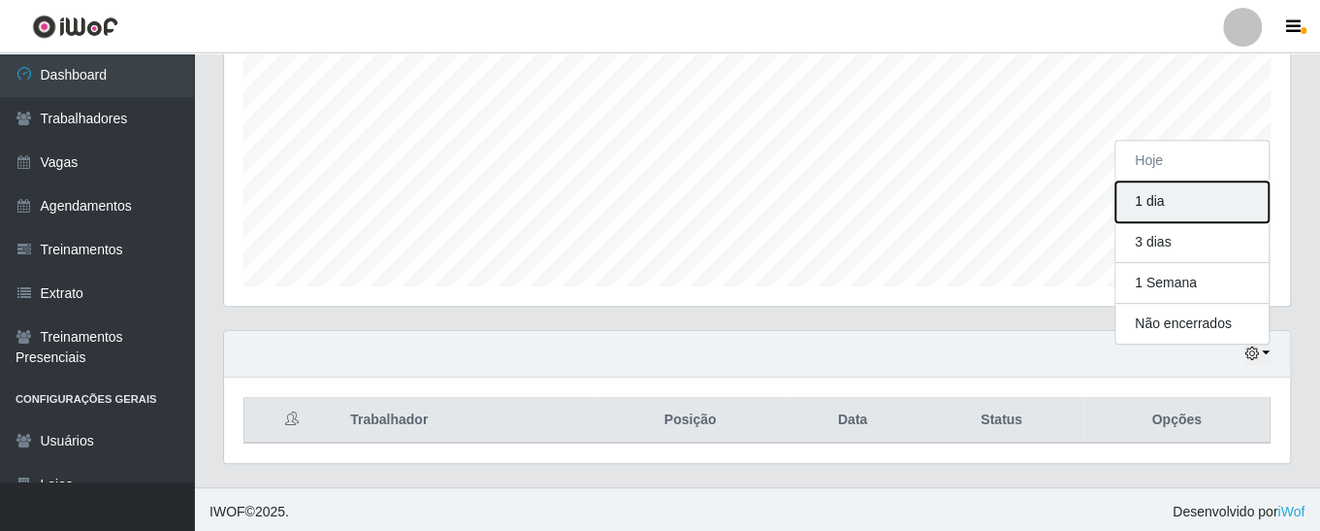
click at [1206, 205] on button "1 dia" at bounding box center [1192, 201] width 153 height 41
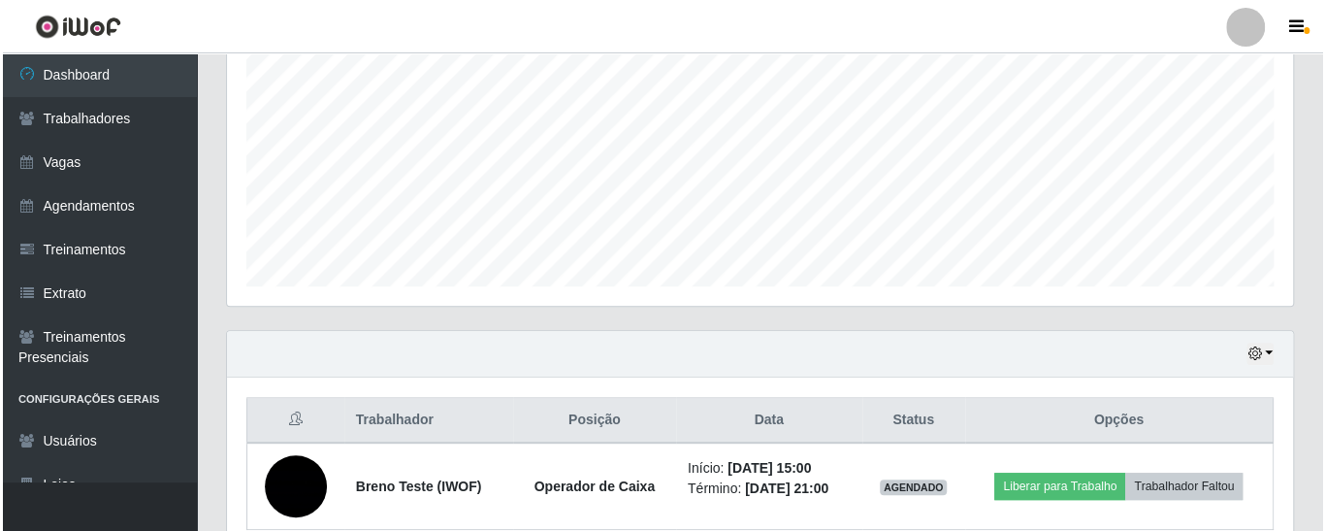
scroll to position [494, 0]
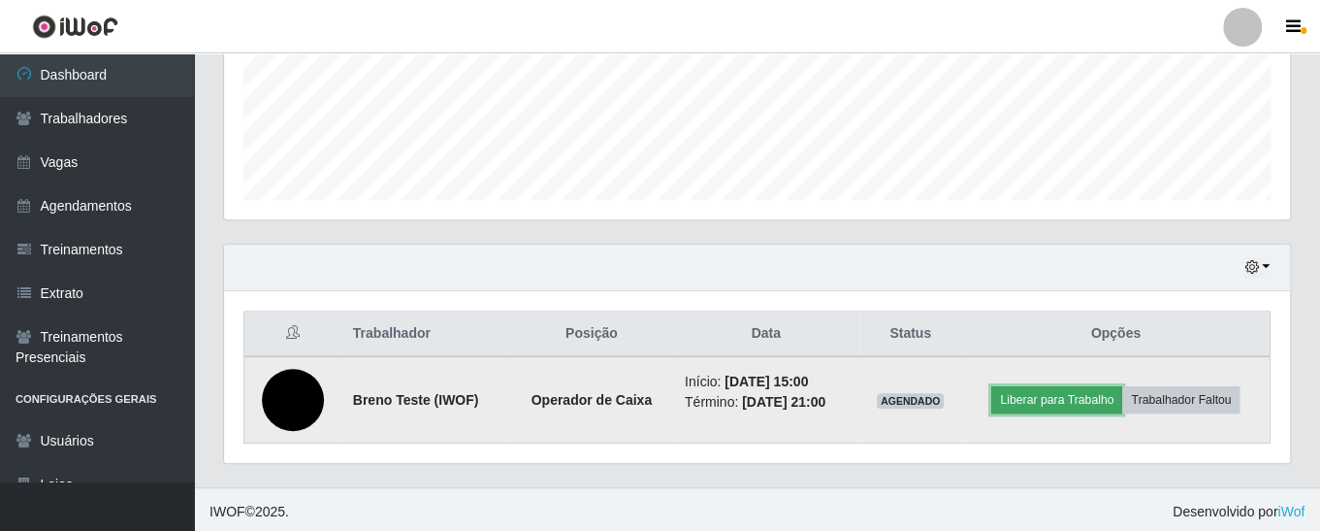
click at [1067, 400] on button "Liberar para Trabalho" at bounding box center [1056, 399] width 131 height 27
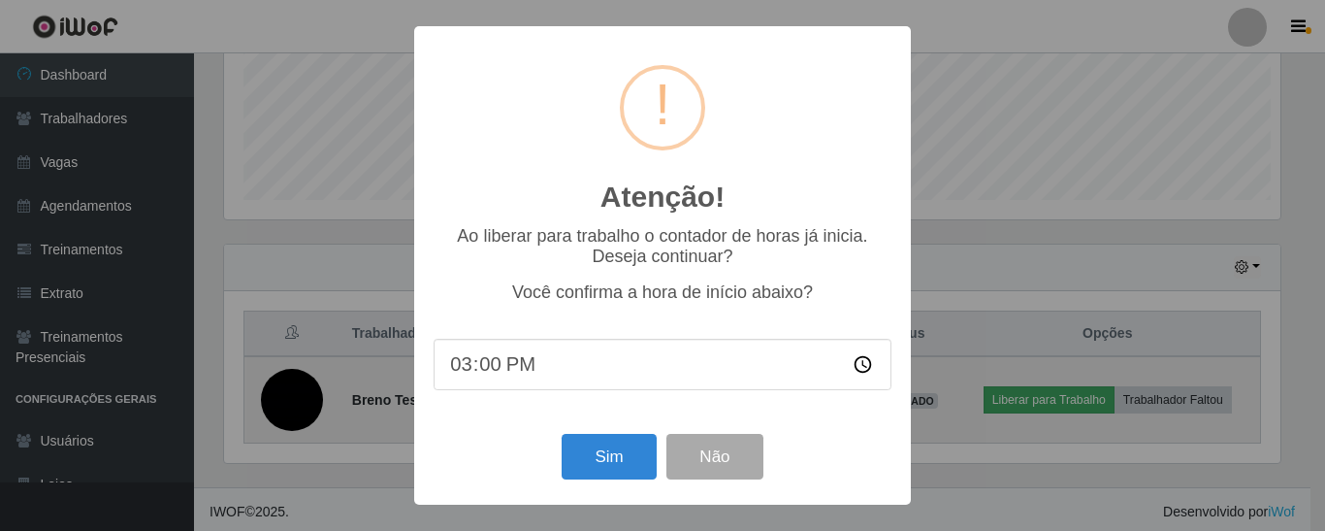
scroll to position [402, 1056]
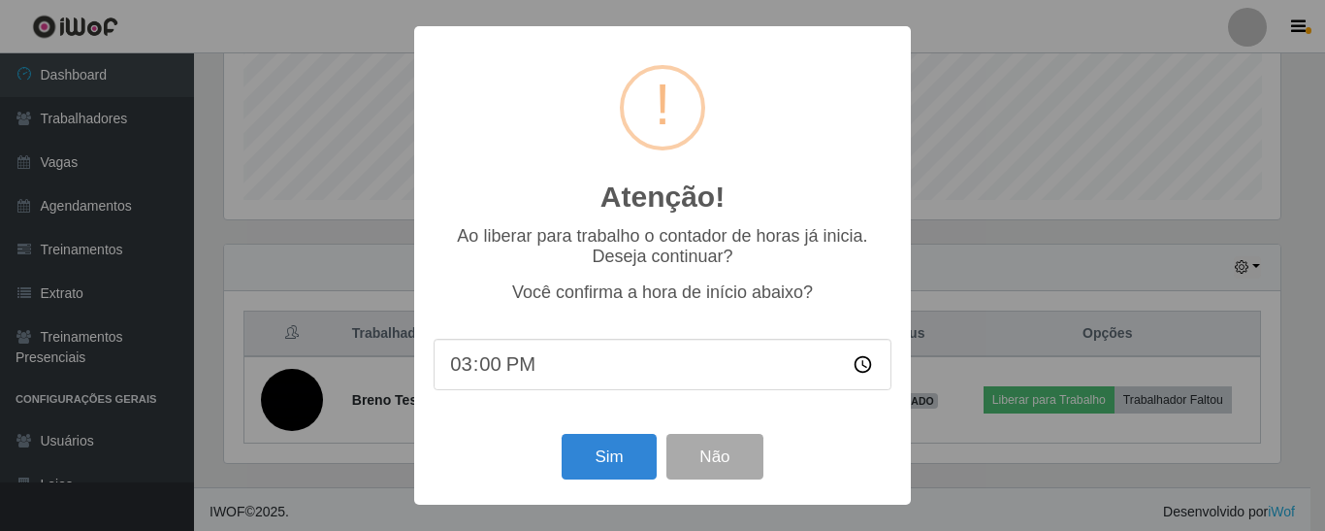
click at [489, 368] on input "15:00" at bounding box center [663, 364] width 458 height 51
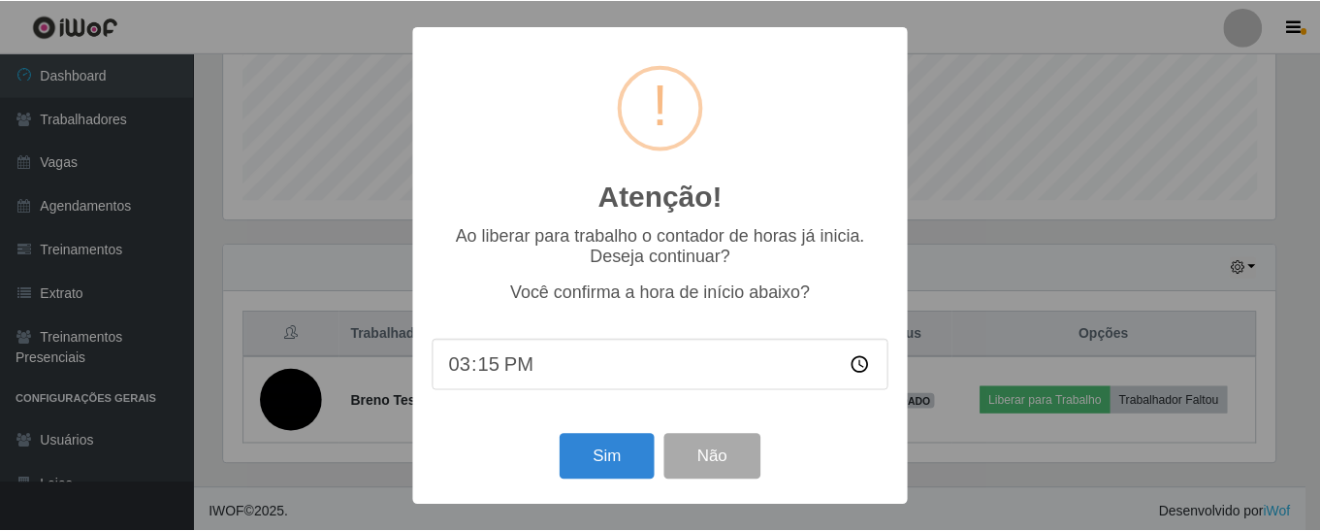
scroll to position [407, 0]
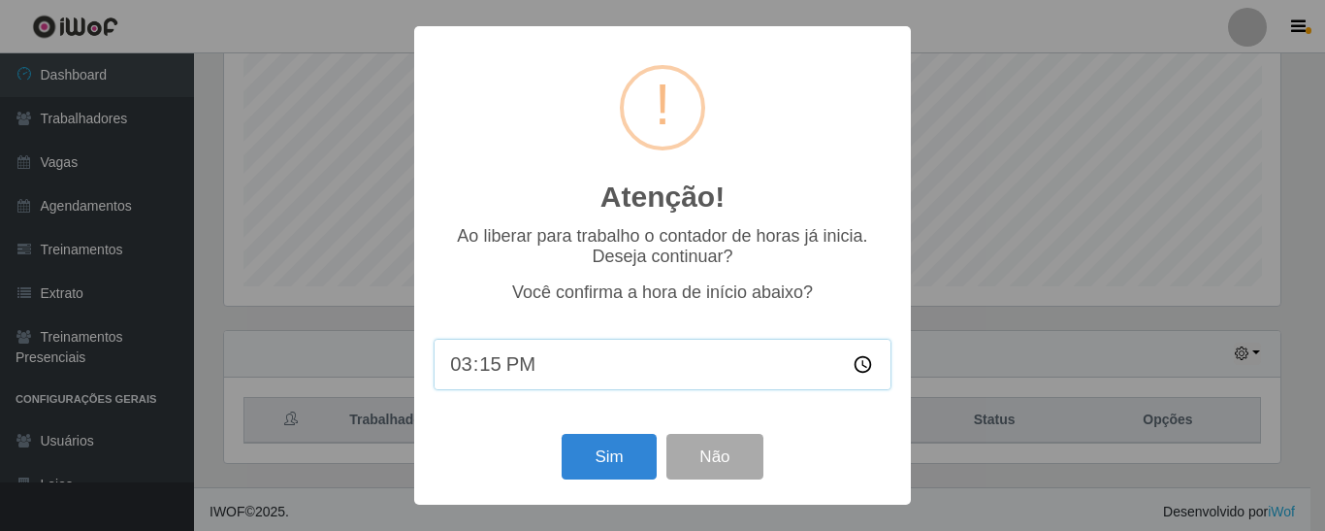
type input "15:00"
click at [624, 456] on button "Sim" at bounding box center [609, 457] width 94 height 46
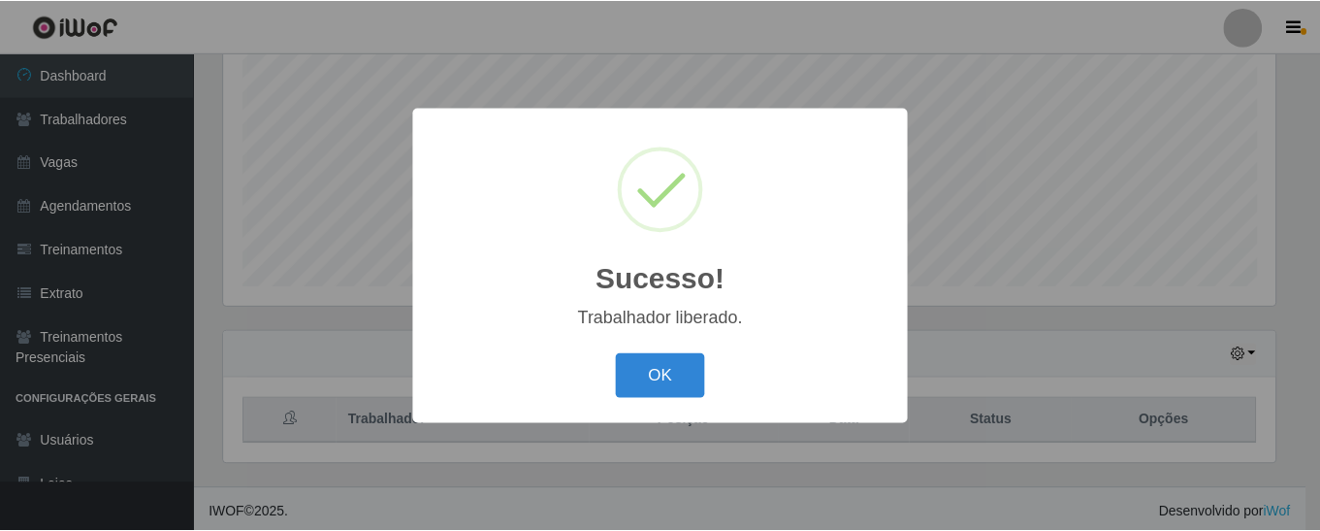
scroll to position [402, 1056]
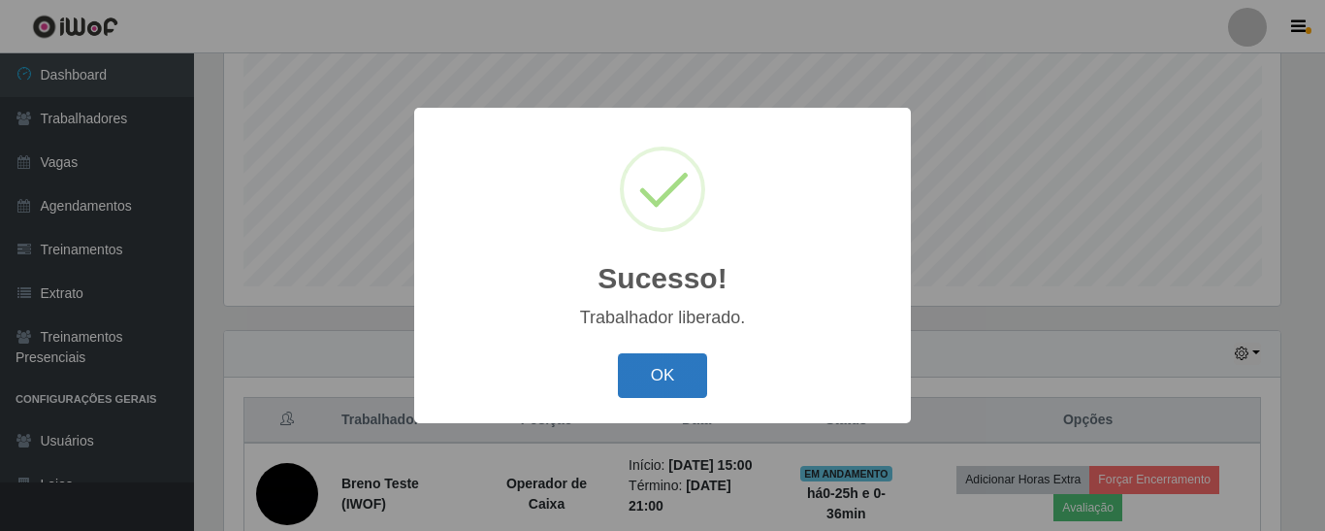
click at [636, 381] on button "OK" at bounding box center [663, 376] width 90 height 46
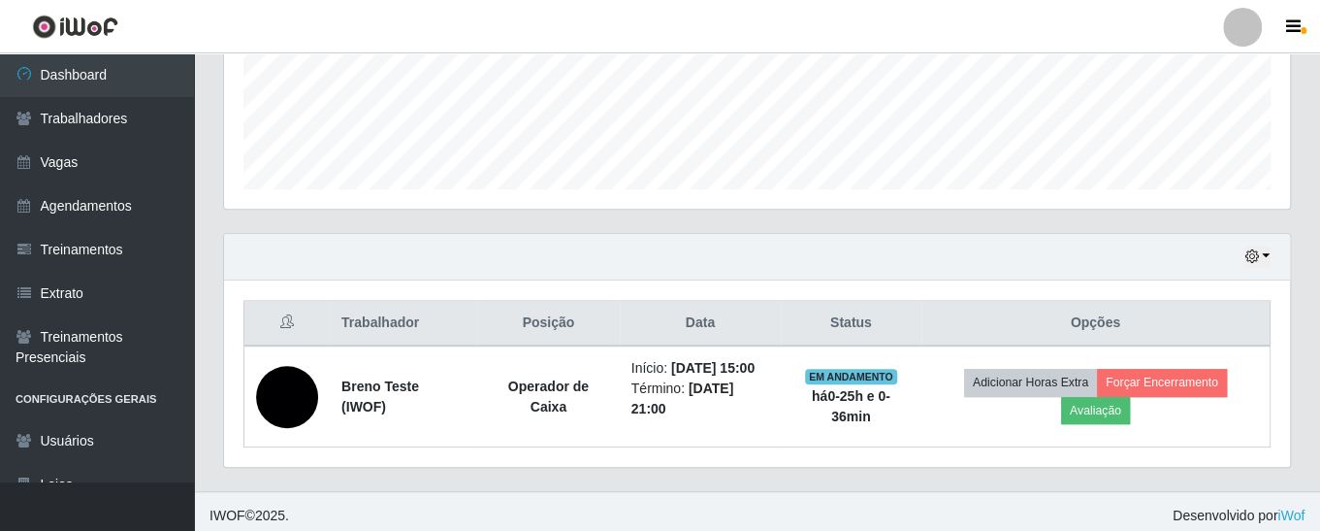
scroll to position [407, 0]
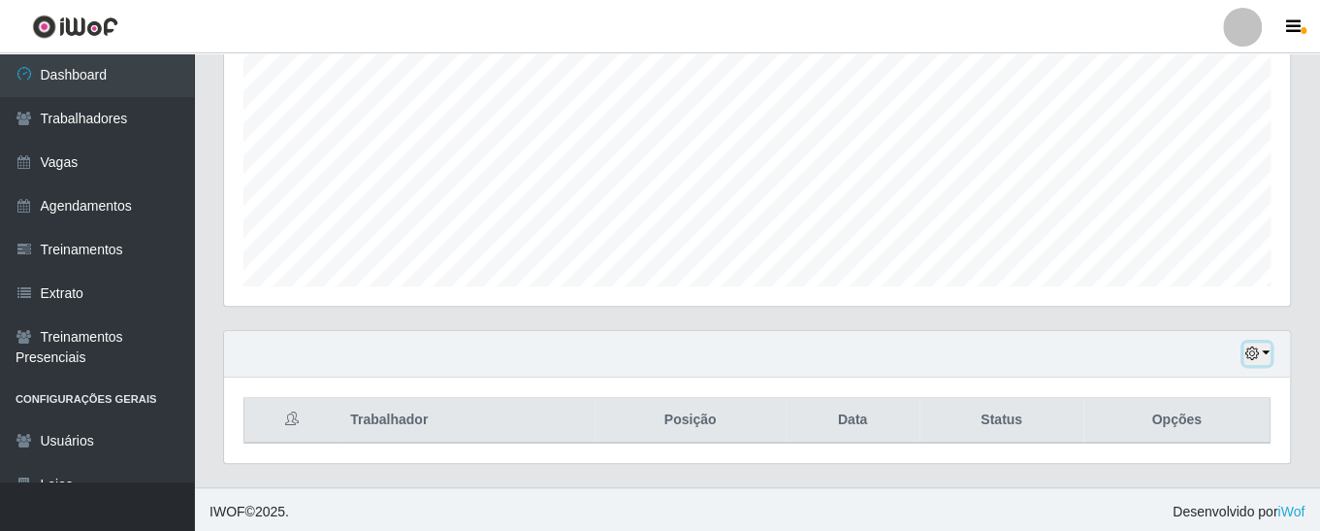
click at [1265, 345] on button "button" at bounding box center [1257, 353] width 27 height 22
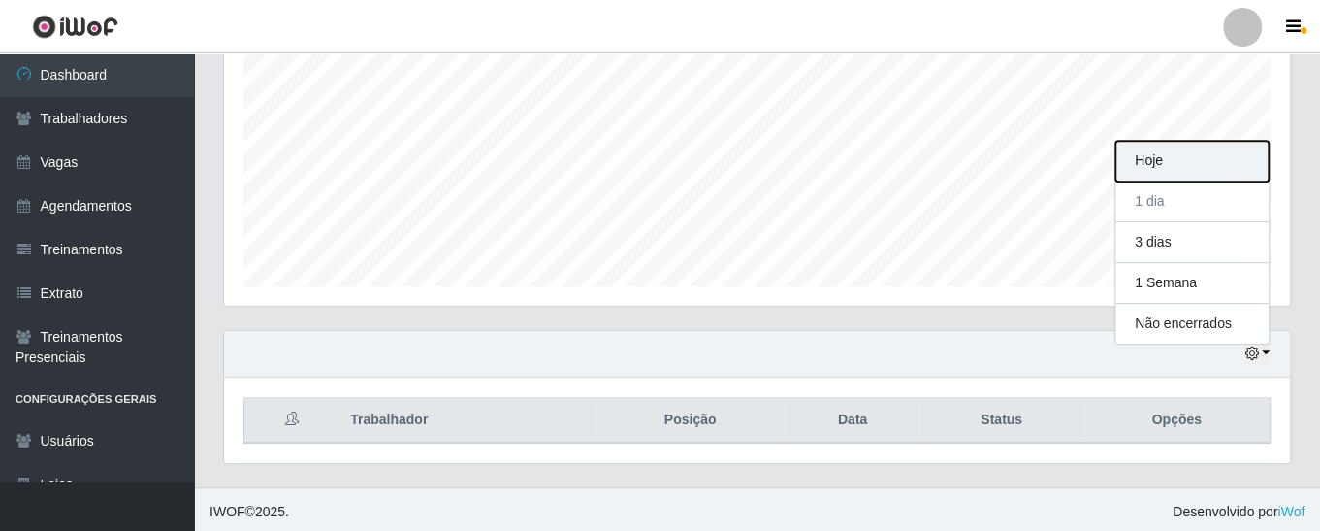
click at [1162, 159] on button "Hoje" at bounding box center [1192, 161] width 153 height 41
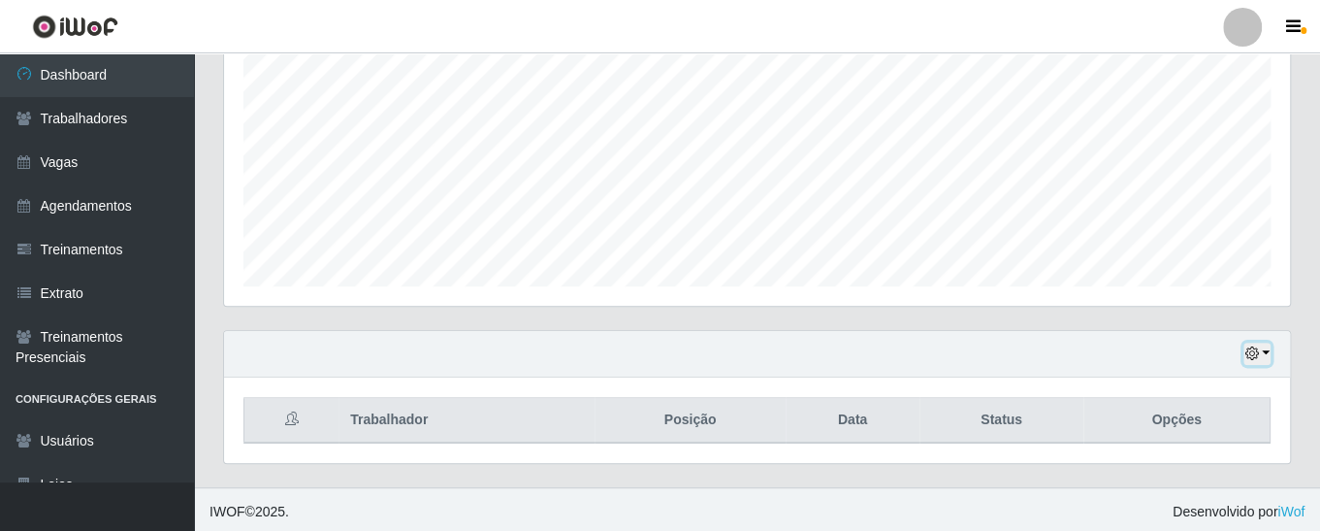
click at [1259, 346] on button "button" at bounding box center [1257, 353] width 27 height 22
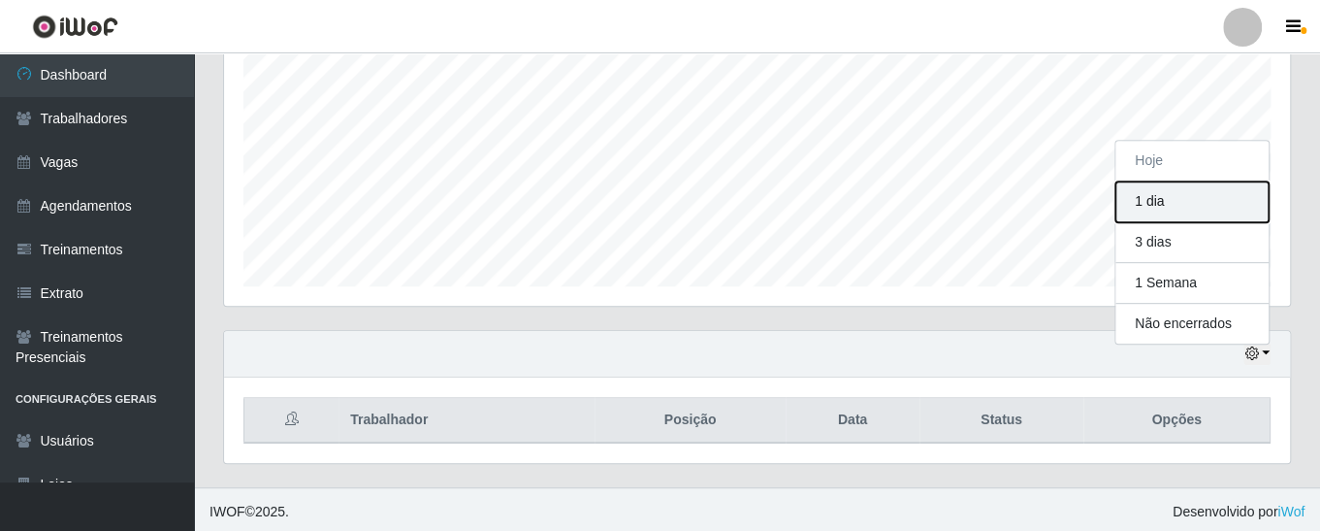
click at [1202, 214] on button "1 dia" at bounding box center [1192, 201] width 153 height 41
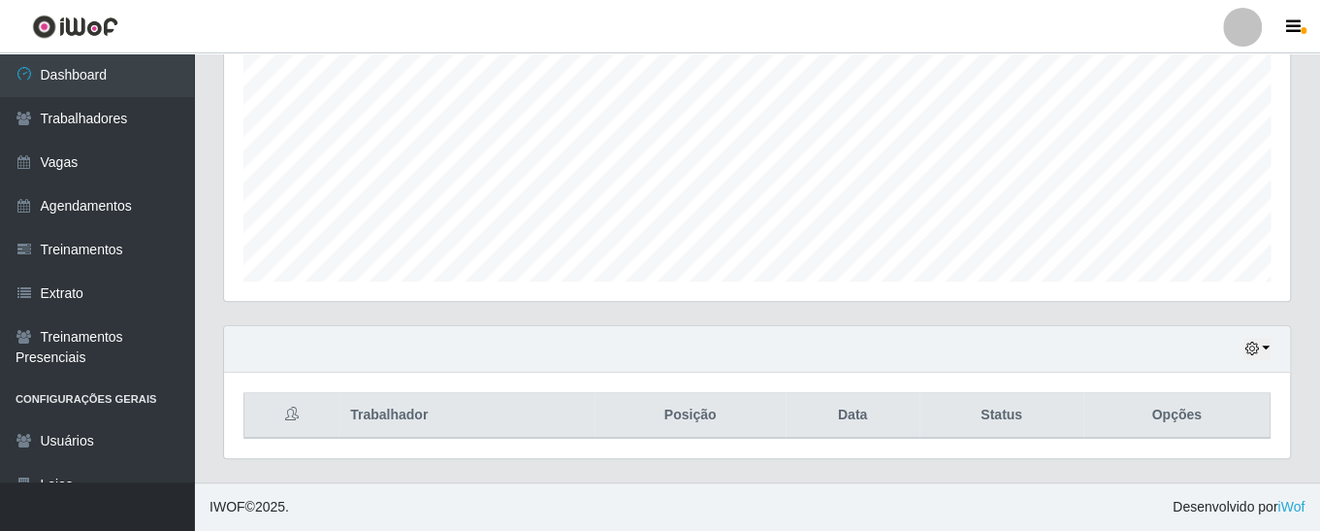
scroll to position [407, 0]
click at [1245, 356] on button "button" at bounding box center [1257, 353] width 27 height 22
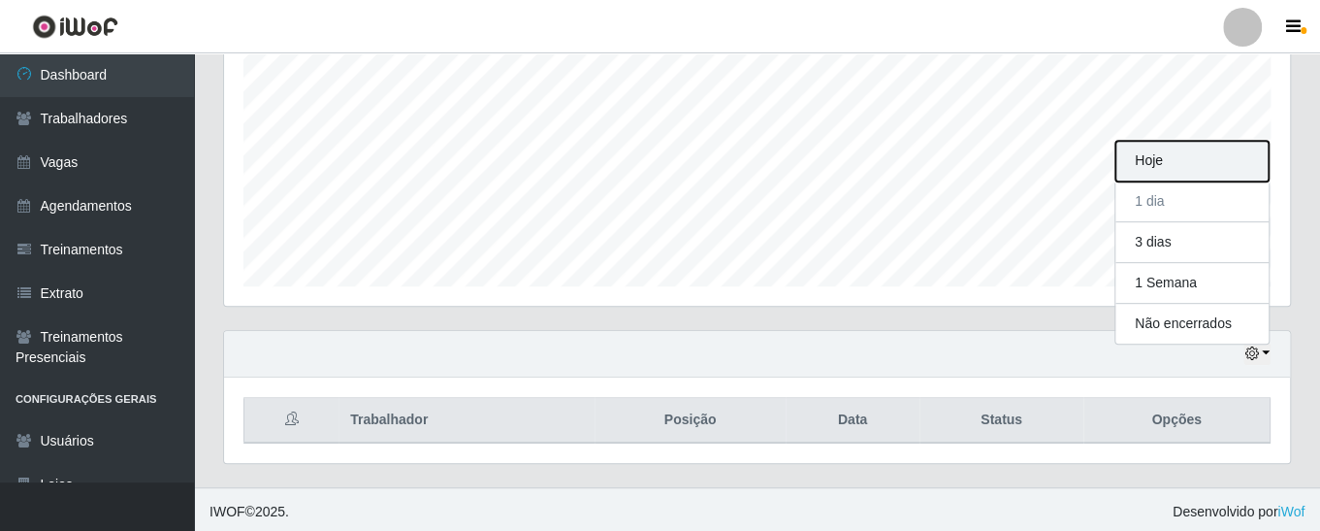
click at [1164, 167] on button "Hoje" at bounding box center [1192, 161] width 153 height 41
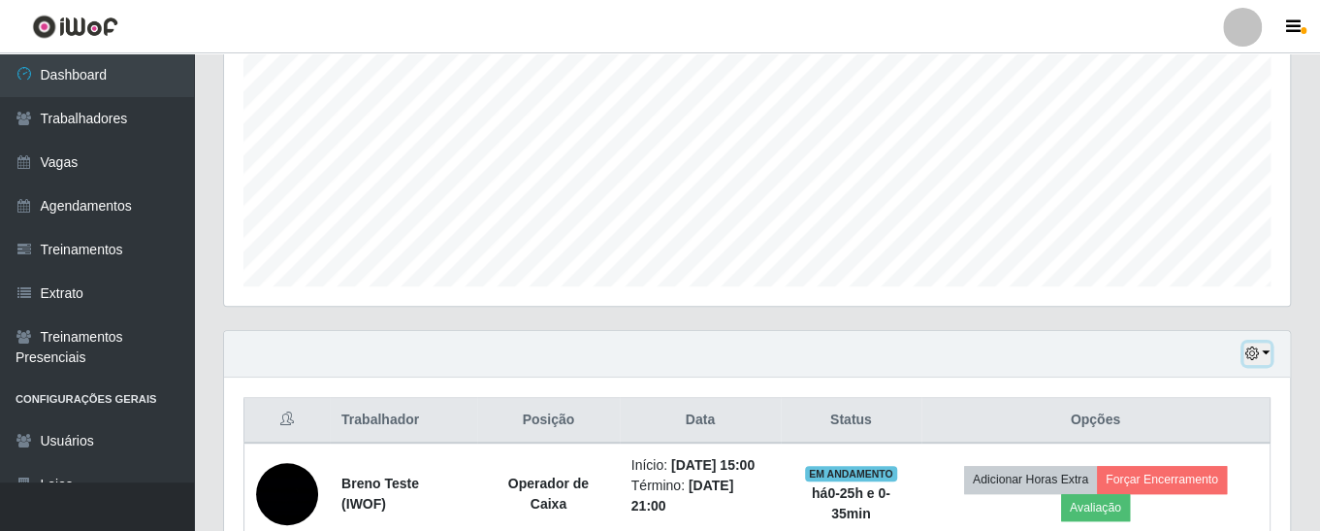
click at [1254, 347] on icon "button" at bounding box center [1252, 353] width 14 height 14
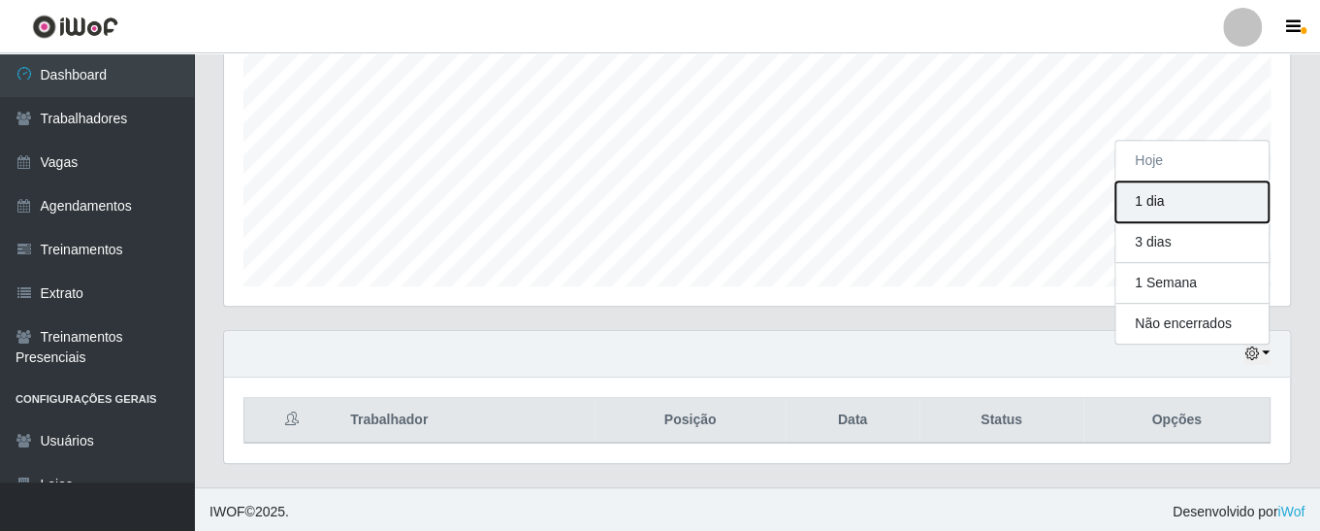
click at [1194, 200] on button "1 dia" at bounding box center [1192, 201] width 153 height 41
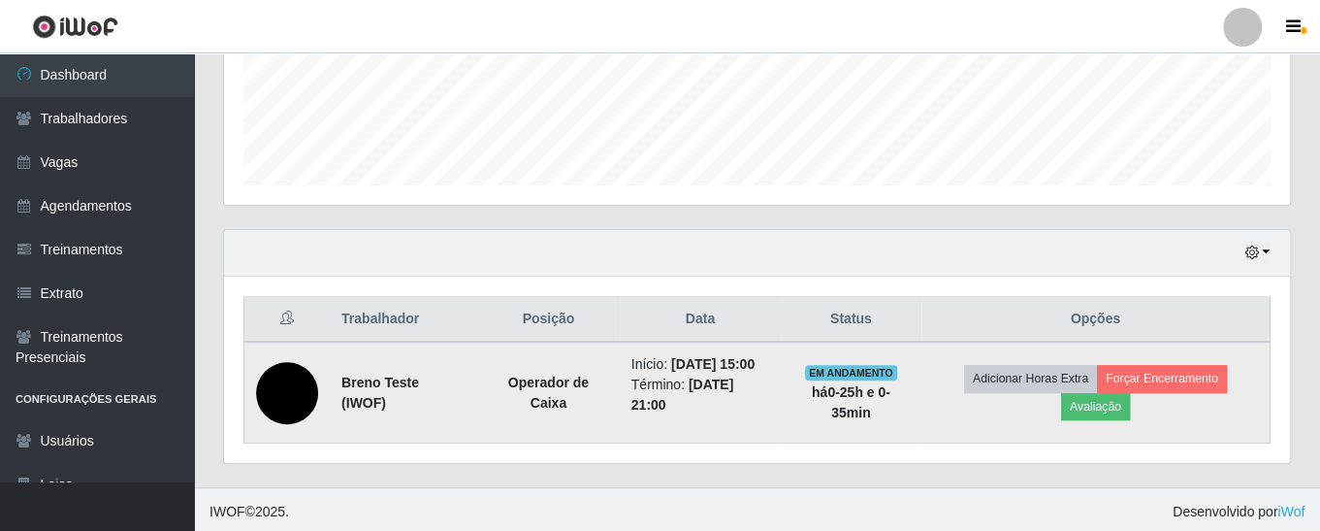
scroll to position [407, 0]
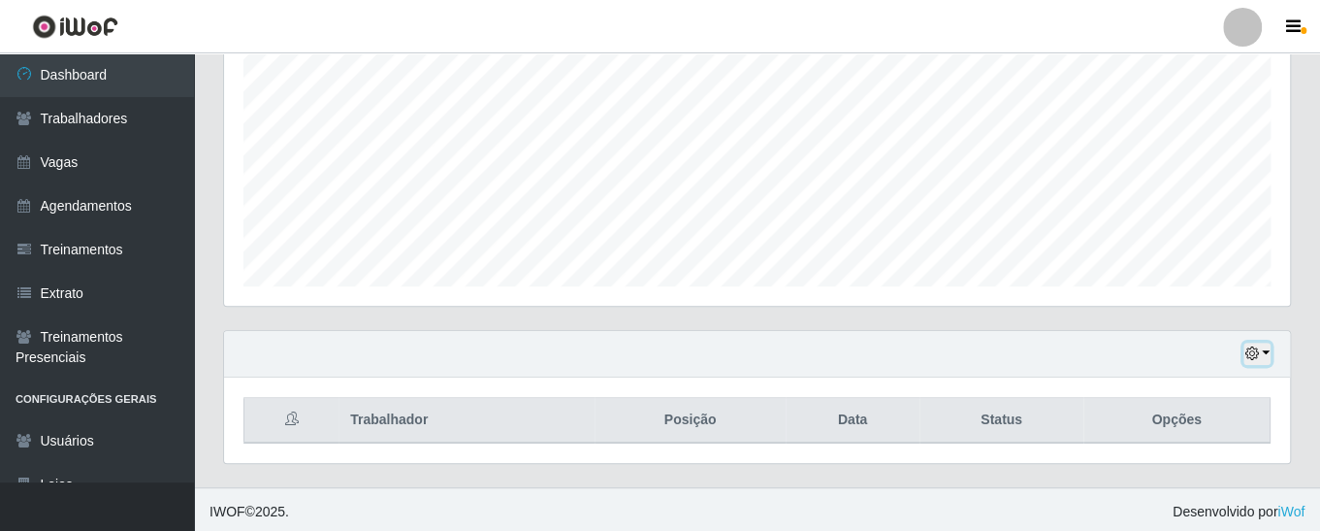
click at [1252, 351] on icon "button" at bounding box center [1252, 353] width 14 height 14
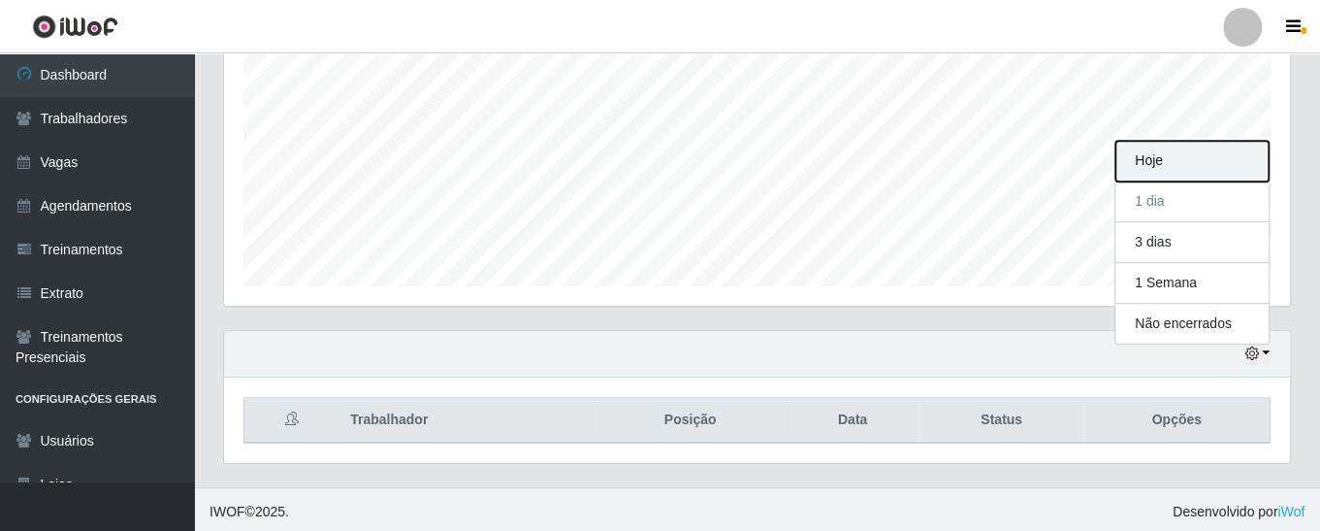
click at [1170, 169] on button "Hoje" at bounding box center [1192, 161] width 153 height 41
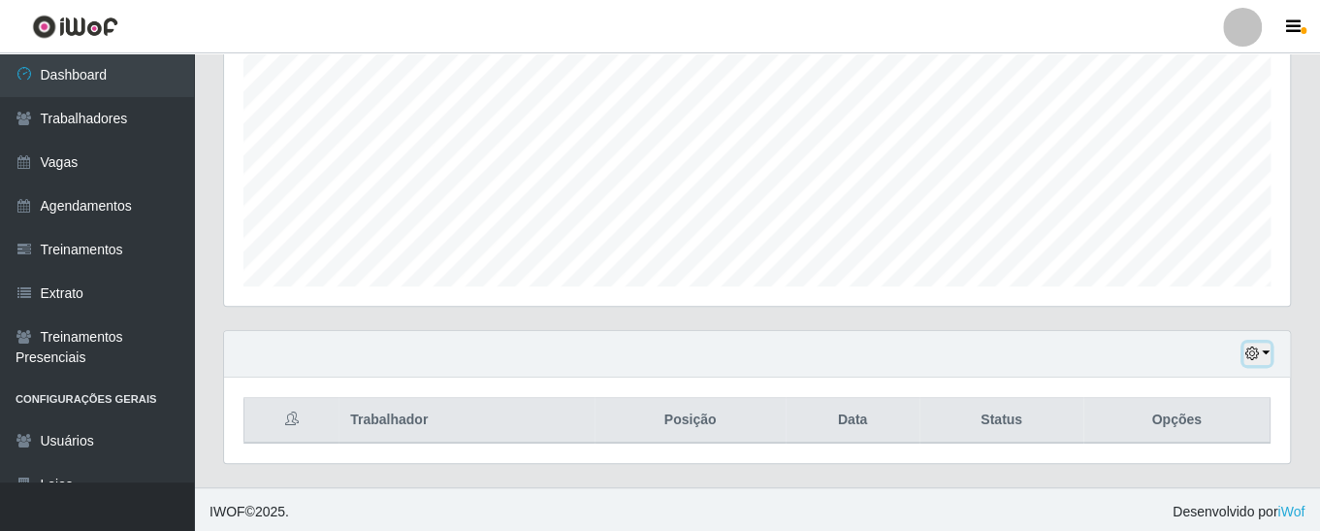
click at [1257, 343] on button "button" at bounding box center [1257, 353] width 27 height 22
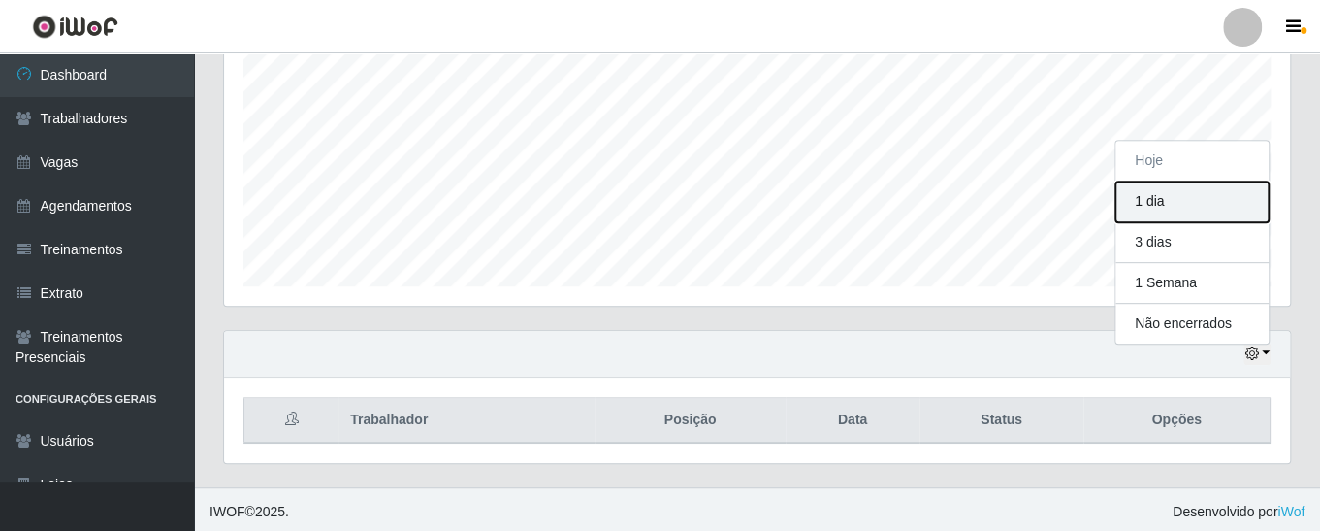
click at [1162, 197] on button "1 dia" at bounding box center [1192, 201] width 153 height 41
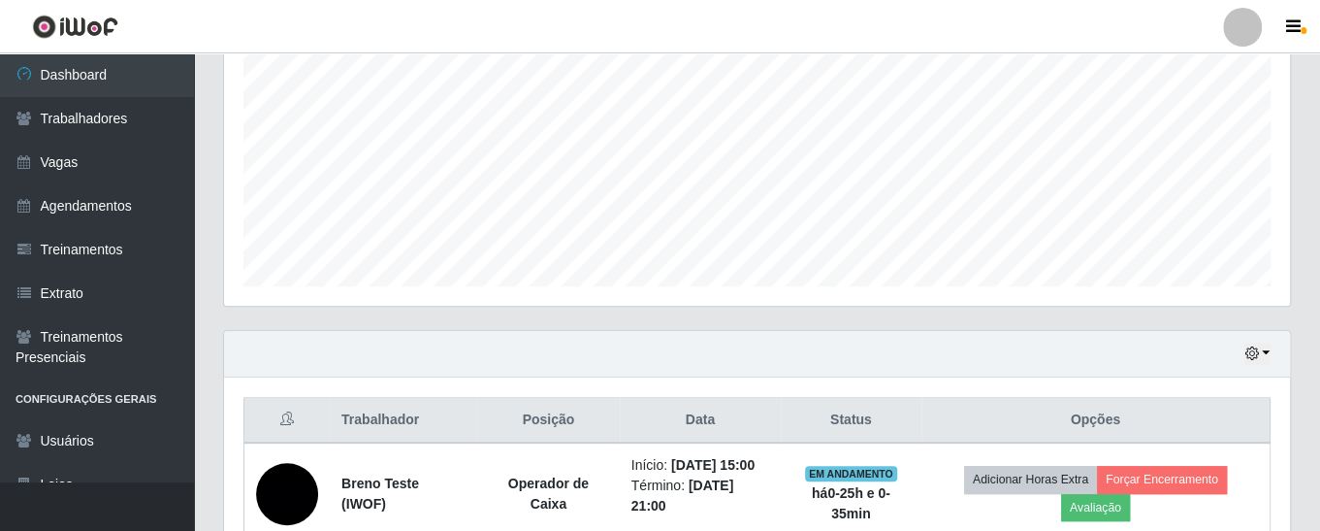
scroll to position [508, 0]
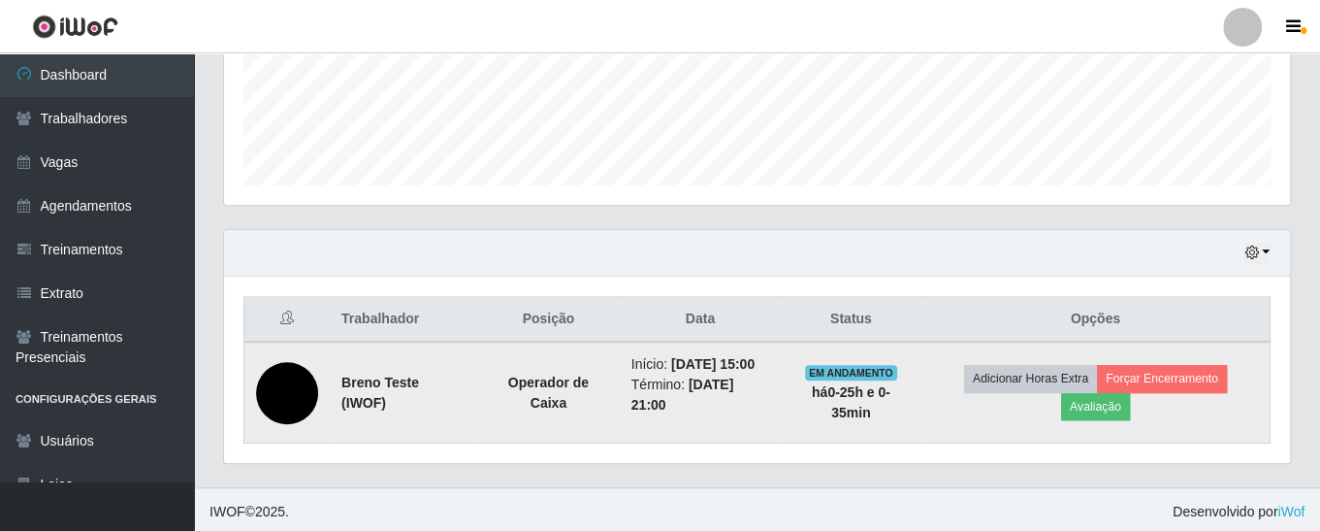
drag, startPoint x: 616, startPoint y: 401, endPoint x: 656, endPoint y: 399, distance: 39.8
click at [656, 399] on td "Início: 18/09/2025, 15:00 Término: 18/09/2025, 21:00" at bounding box center [700, 392] width 161 height 102
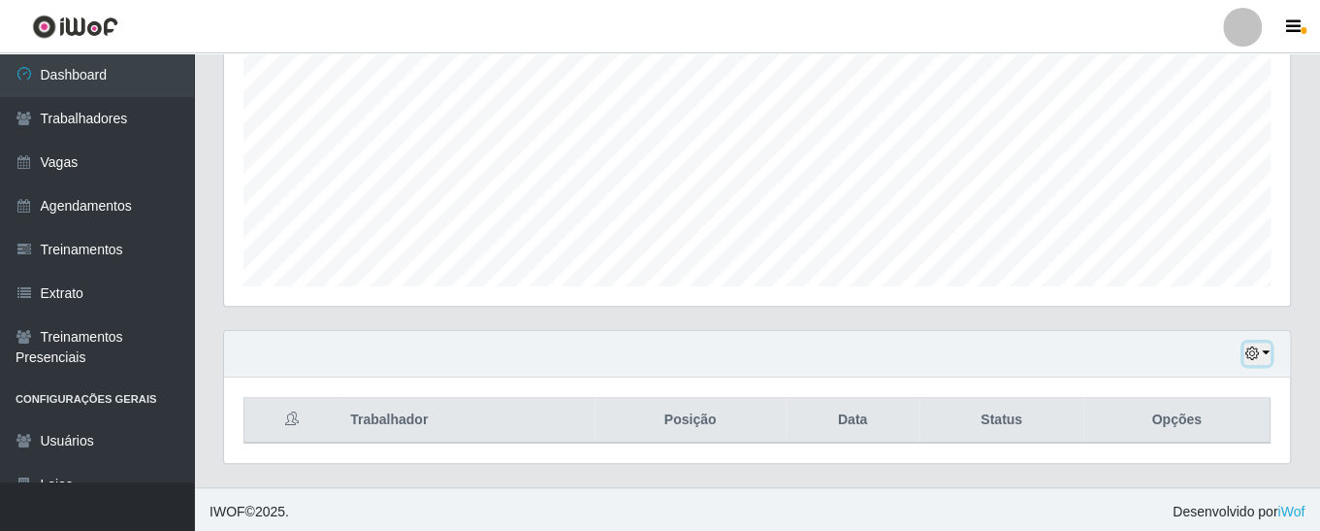
click at [1267, 349] on button "button" at bounding box center [1257, 353] width 27 height 22
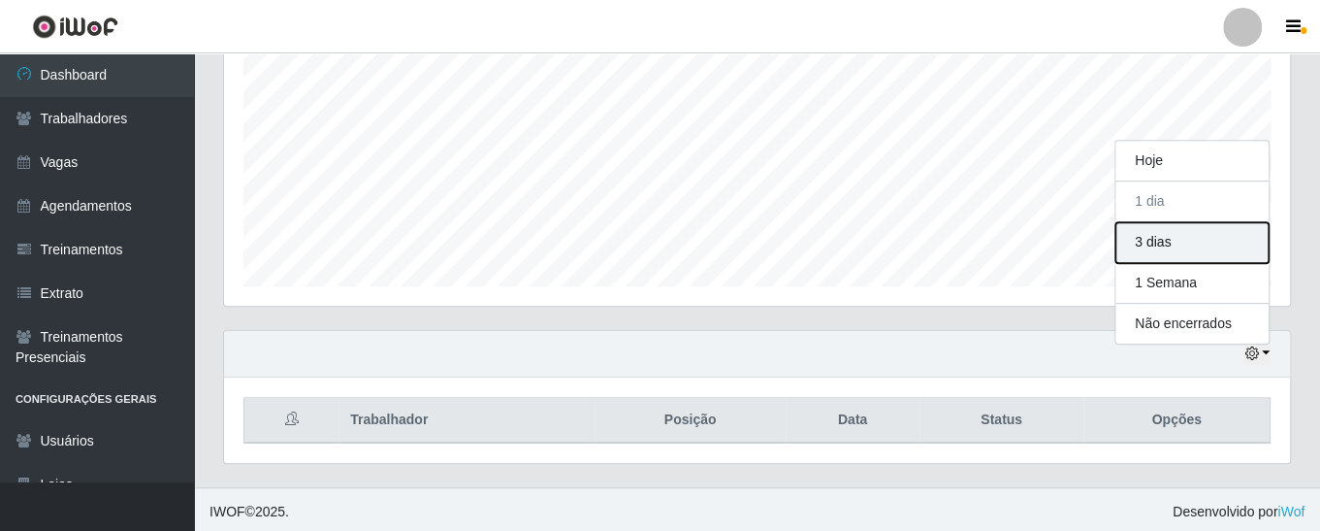
click at [1161, 222] on button "3 dias" at bounding box center [1192, 242] width 153 height 41
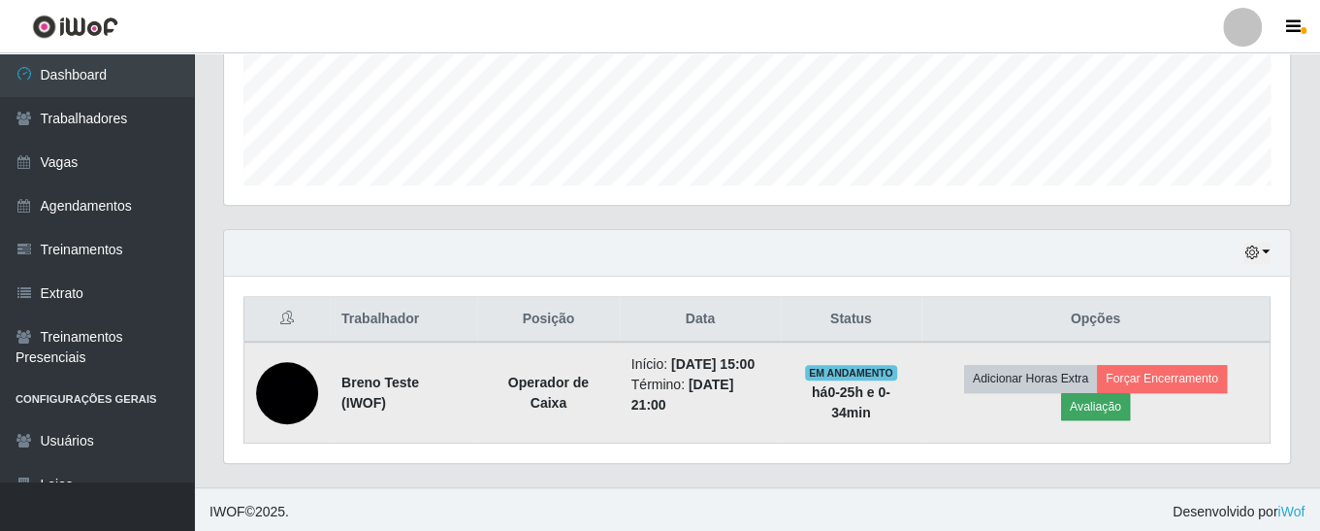
scroll to position [407, 0]
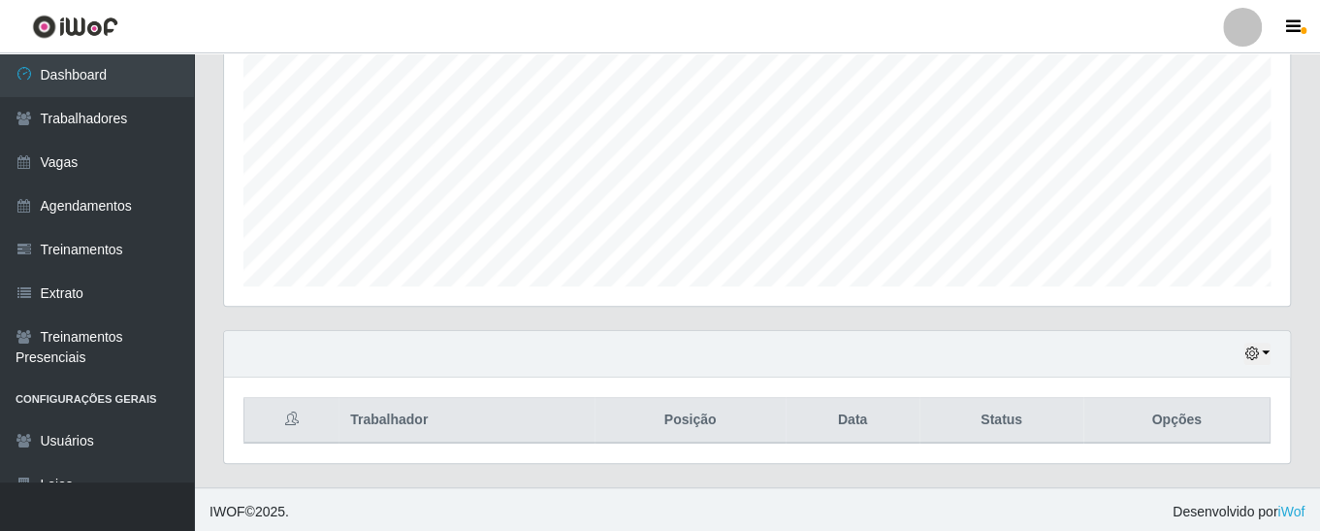
click at [1265, 332] on div "Hoje 1 dia 3 dias 1 Semana Não encerrados" at bounding box center [757, 354] width 1066 height 47
click at [1235, 352] on div "Hoje 1 dia 3 dias 1 Semana Não encerrados" at bounding box center [757, 354] width 1066 height 47
click at [1256, 348] on icon "button" at bounding box center [1252, 353] width 14 height 14
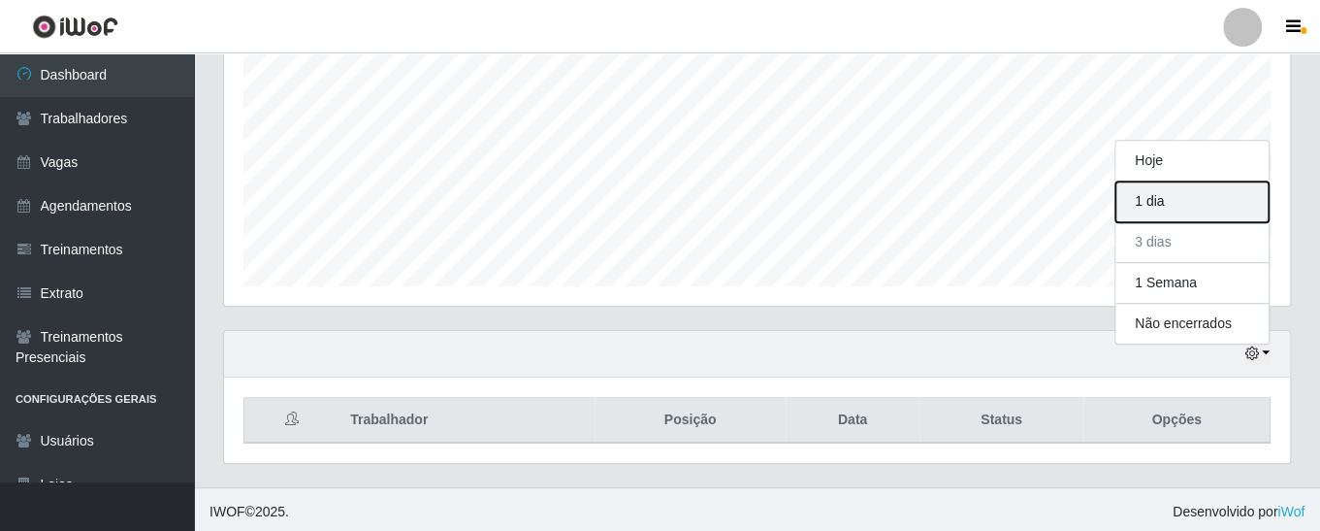
click at [1183, 182] on button "1 dia" at bounding box center [1192, 201] width 153 height 41
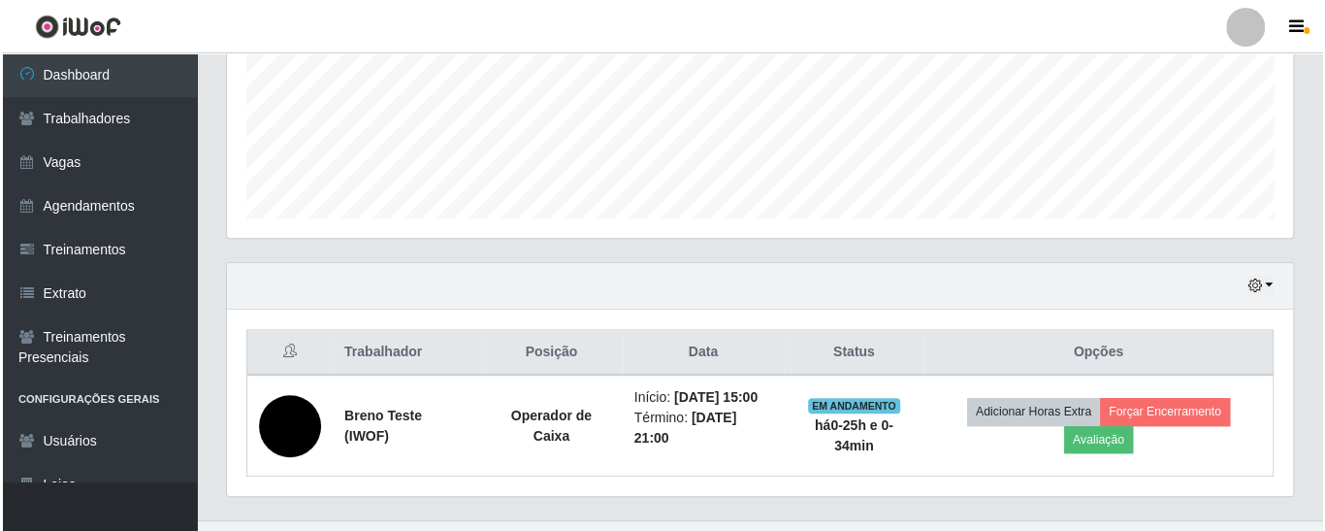
scroll to position [508, 0]
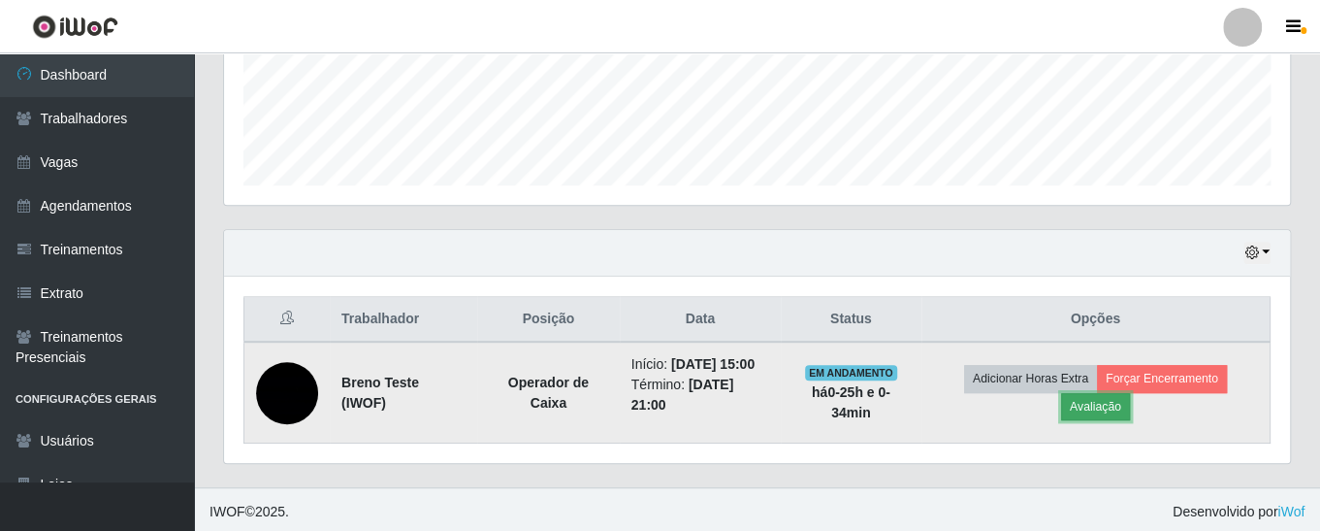
click at [1092, 407] on button "Avaliação" at bounding box center [1095, 406] width 69 height 27
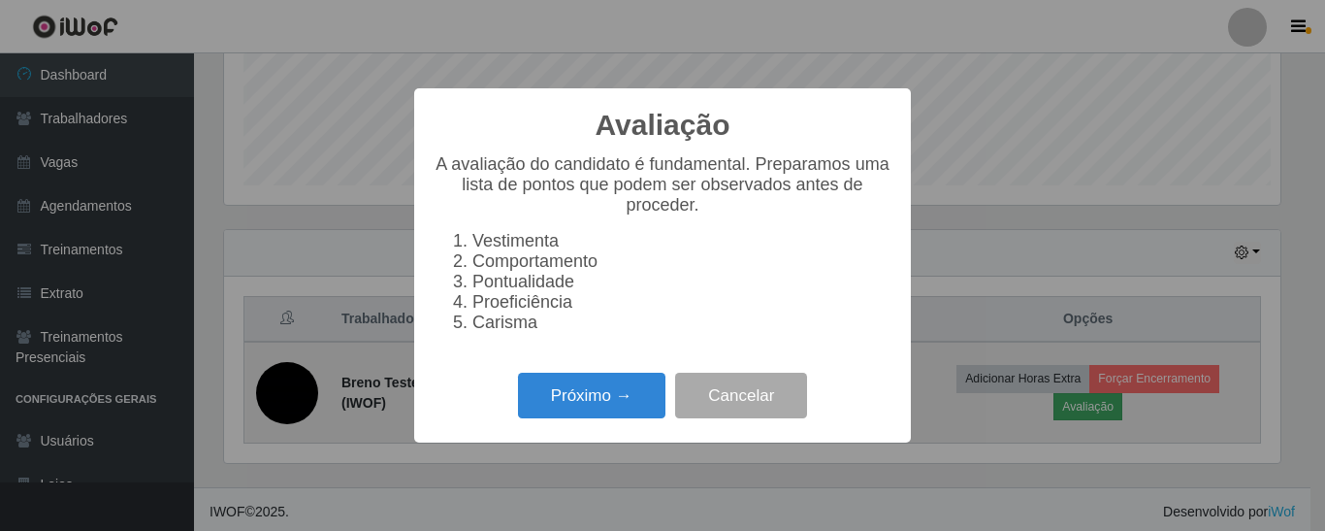
scroll to position [402, 1056]
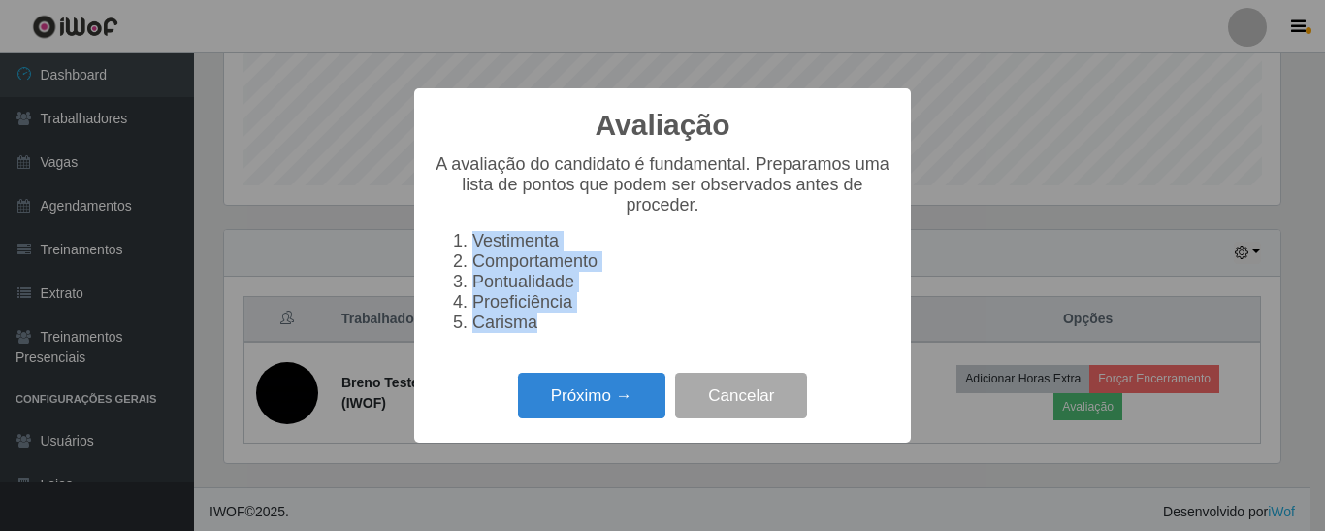
drag, startPoint x: 451, startPoint y: 239, endPoint x: 558, endPoint y: 335, distance: 143.6
click at [558, 333] on ol "Vestimenta Comportamento Pontualidade Proeficiência Carisma" at bounding box center [663, 282] width 458 height 102
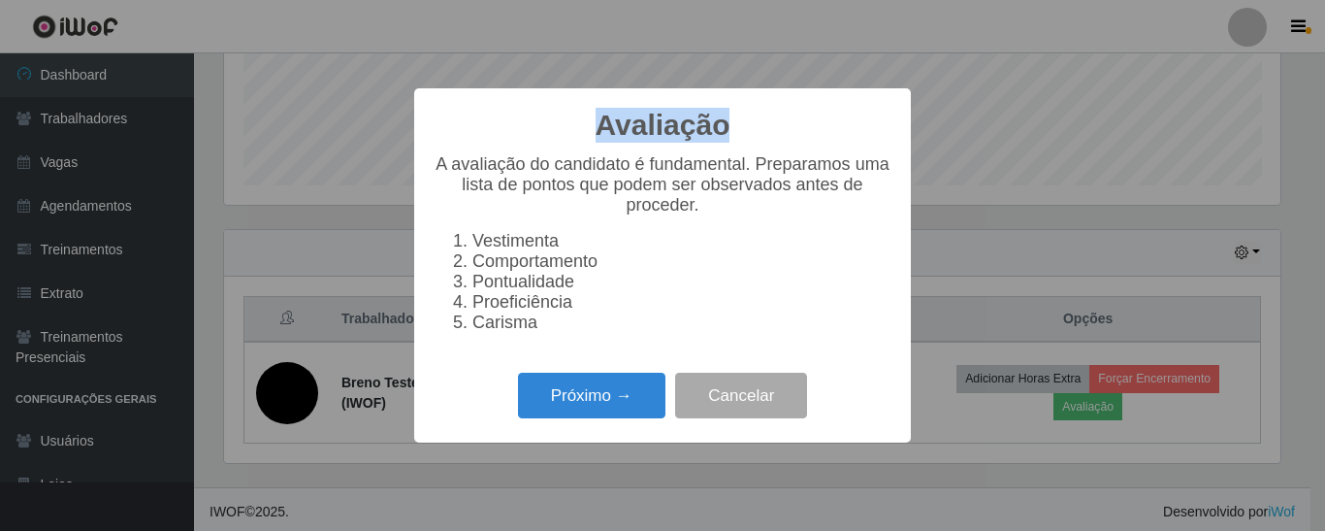
drag, startPoint x: 600, startPoint y: 115, endPoint x: 723, endPoint y: 124, distance: 122.5
click at [723, 124] on h2 "Avaliação" at bounding box center [663, 125] width 135 height 35
drag, startPoint x: 470, startPoint y: 236, endPoint x: 575, endPoint y: 243, distance: 106.0
click at [575, 243] on li "Vestimenta" at bounding box center [681, 241] width 419 height 20
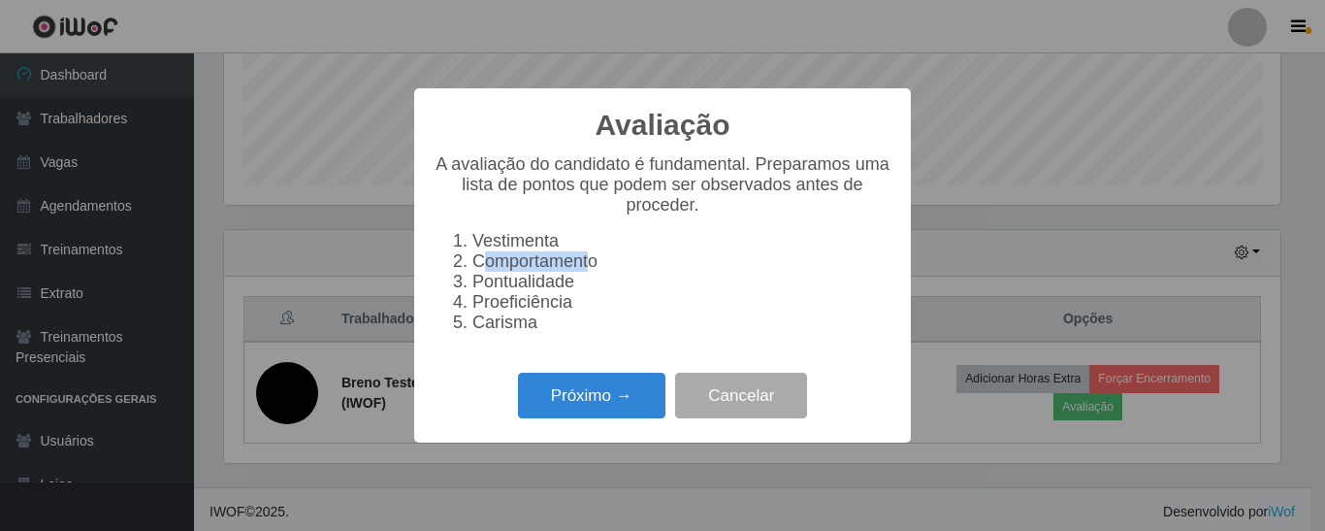
drag, startPoint x: 595, startPoint y: 268, endPoint x: 480, endPoint y: 259, distance: 114.8
click at [480, 259] on li "Comportamento" at bounding box center [681, 261] width 419 height 20
drag, startPoint x: 472, startPoint y: 289, endPoint x: 588, endPoint y: 290, distance: 115.4
click at [588, 290] on li "Pontualidade" at bounding box center [681, 282] width 419 height 20
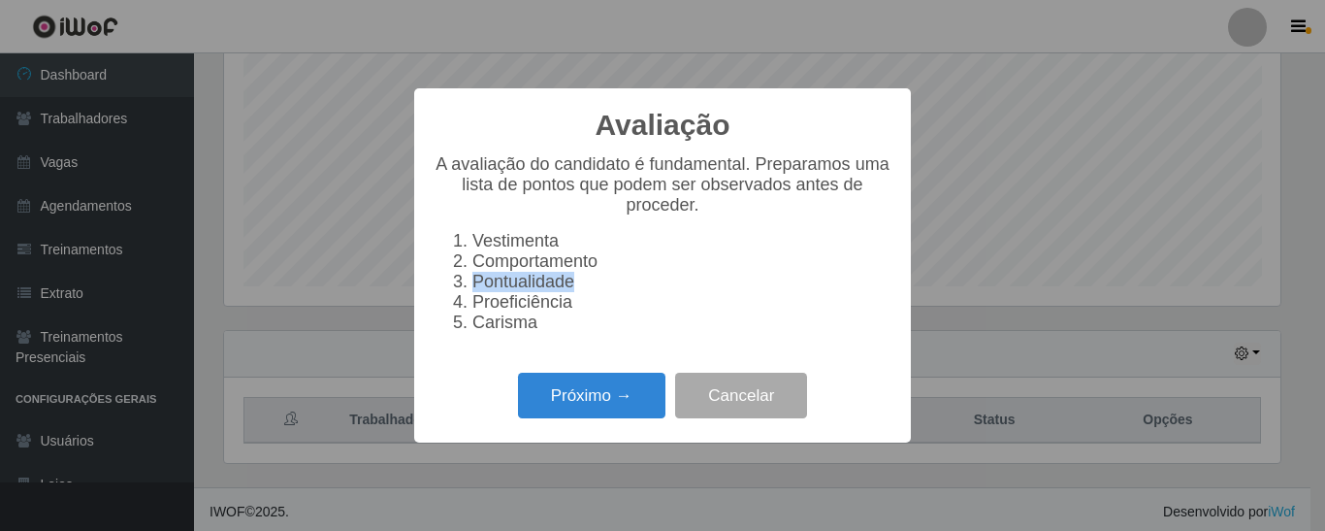
click at [608, 292] on li "Pontualidade" at bounding box center [681, 282] width 419 height 20
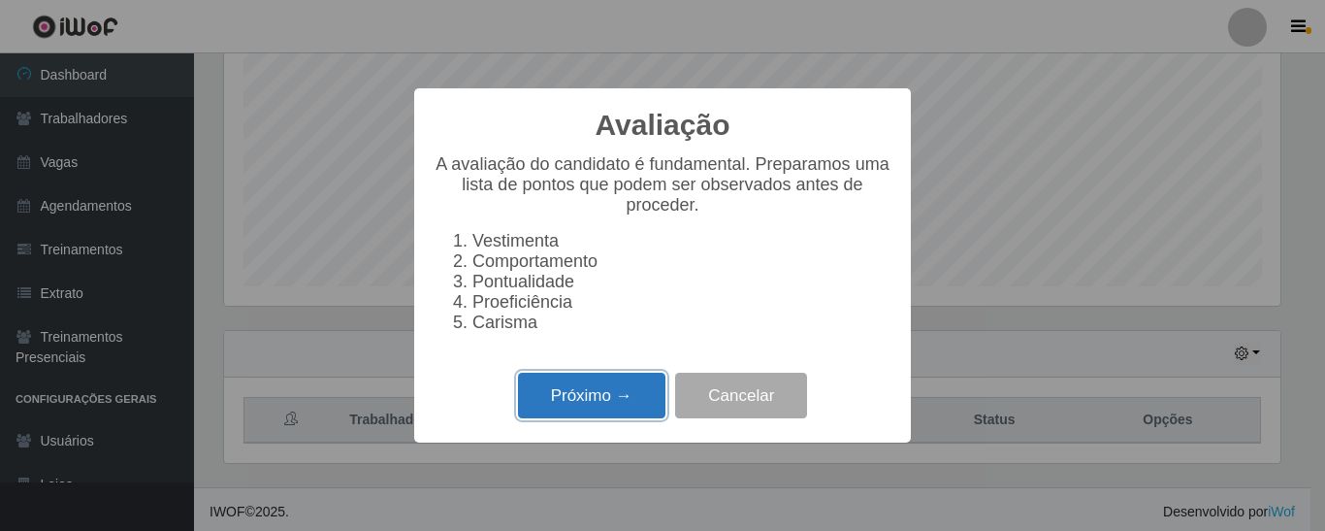
click at [614, 408] on button "Próximo →" at bounding box center [591, 396] width 147 height 46
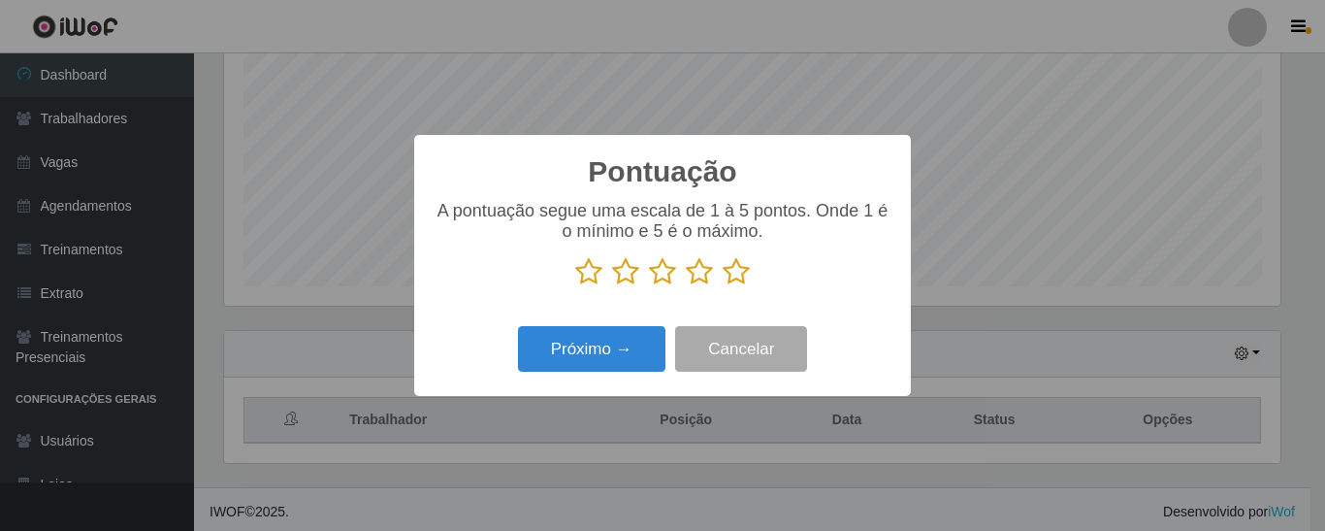
scroll to position [969702, 969048]
click at [731, 278] on icon at bounding box center [736, 271] width 27 height 29
click at [723, 286] on input "radio" at bounding box center [723, 286] width 0 height 0
drag, startPoint x: 687, startPoint y: 280, endPoint x: 706, endPoint y: 276, distance: 20.0
click at [690, 280] on icon at bounding box center [699, 271] width 27 height 29
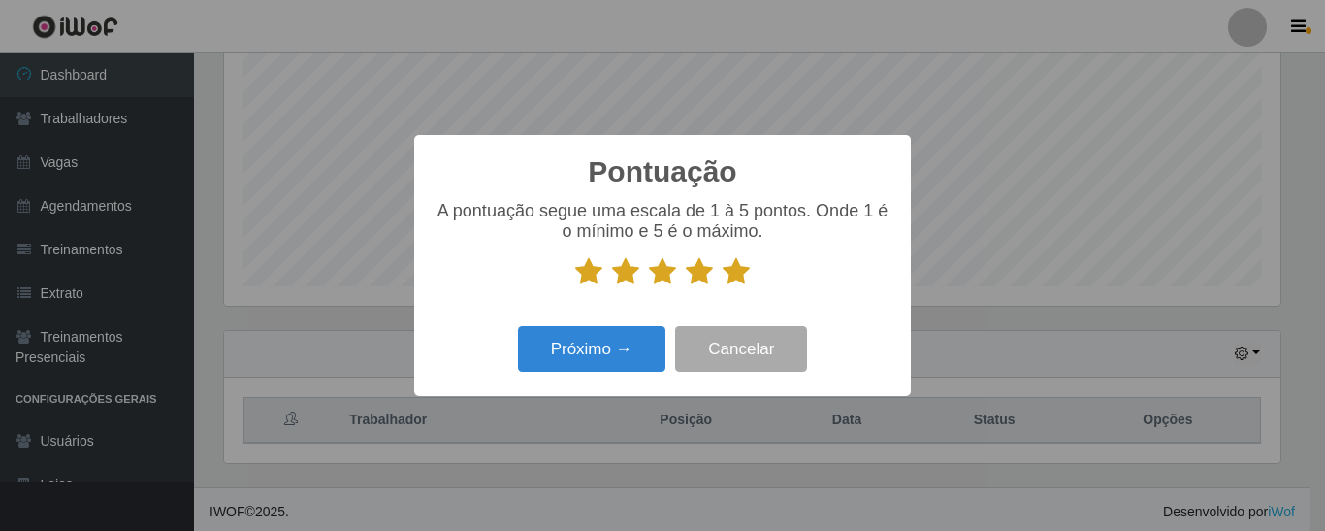
click at [686, 286] on input "radio" at bounding box center [686, 286] width 0 height 0
click at [671, 283] on icon at bounding box center [662, 271] width 27 height 29
click at [649, 286] on input "radio" at bounding box center [649, 286] width 0 height 0
click at [628, 281] on icon at bounding box center [625, 271] width 27 height 29
click at [612, 286] on input "radio" at bounding box center [612, 286] width 0 height 0
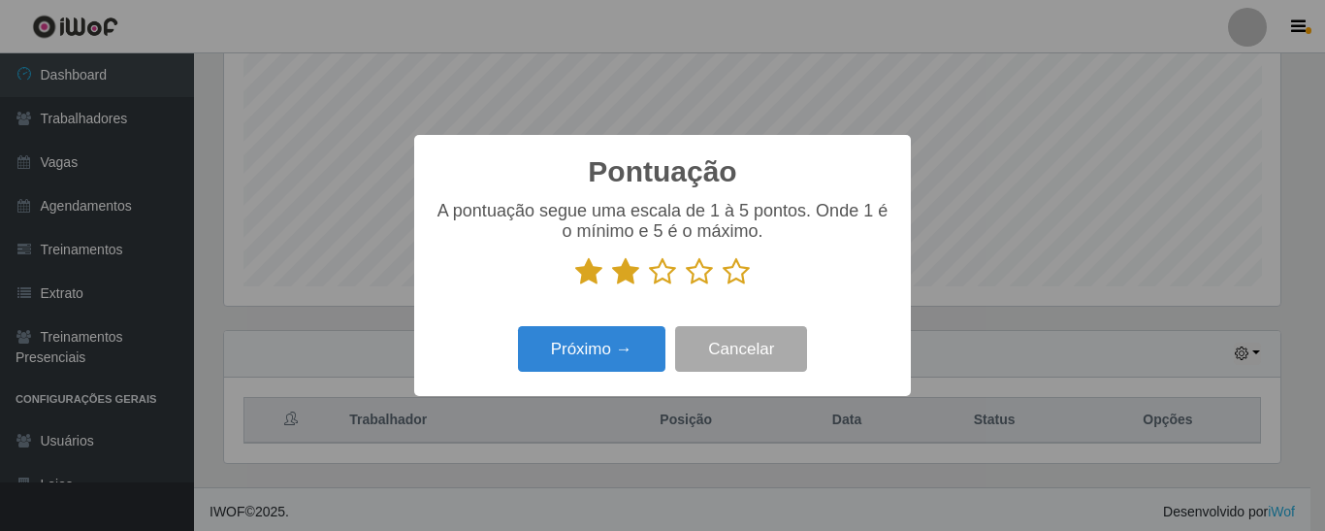
click at [581, 282] on icon at bounding box center [588, 271] width 27 height 29
click at [575, 286] on input "radio" at bounding box center [575, 286] width 0 height 0
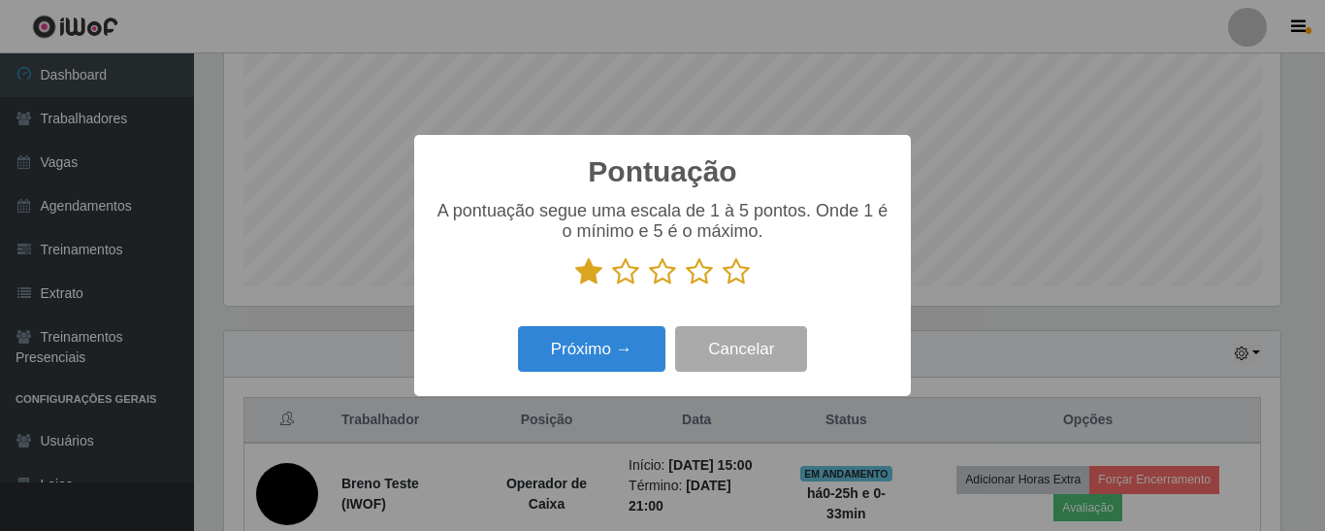
click at [629, 280] on icon at bounding box center [625, 271] width 27 height 29
click at [612, 286] on input "radio" at bounding box center [612, 286] width 0 height 0
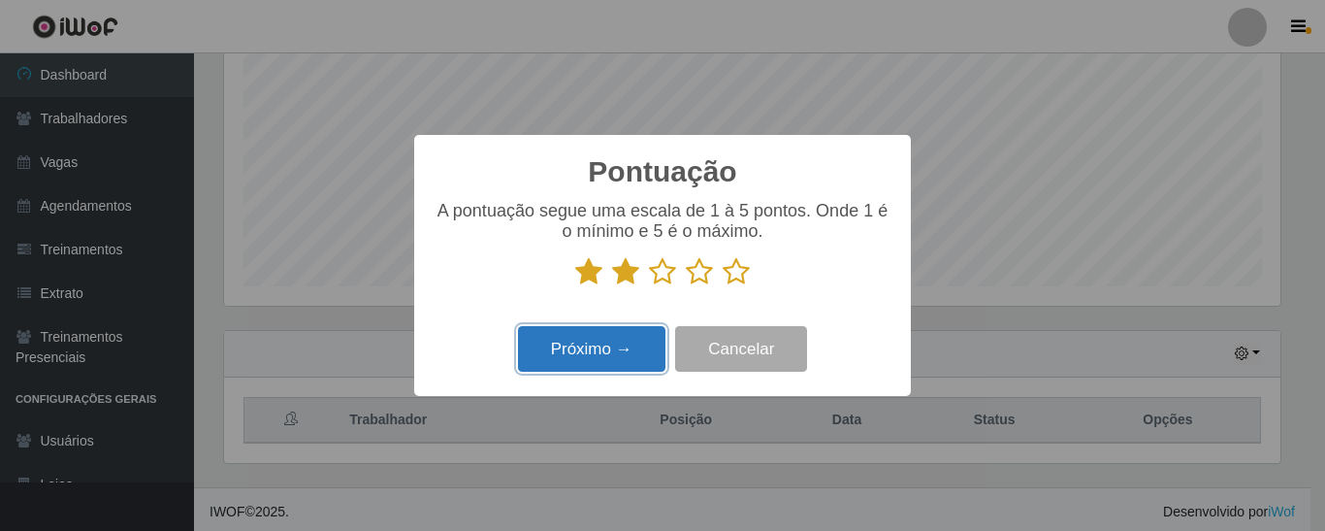
click at [613, 354] on button "Próximo →" at bounding box center [591, 349] width 147 height 46
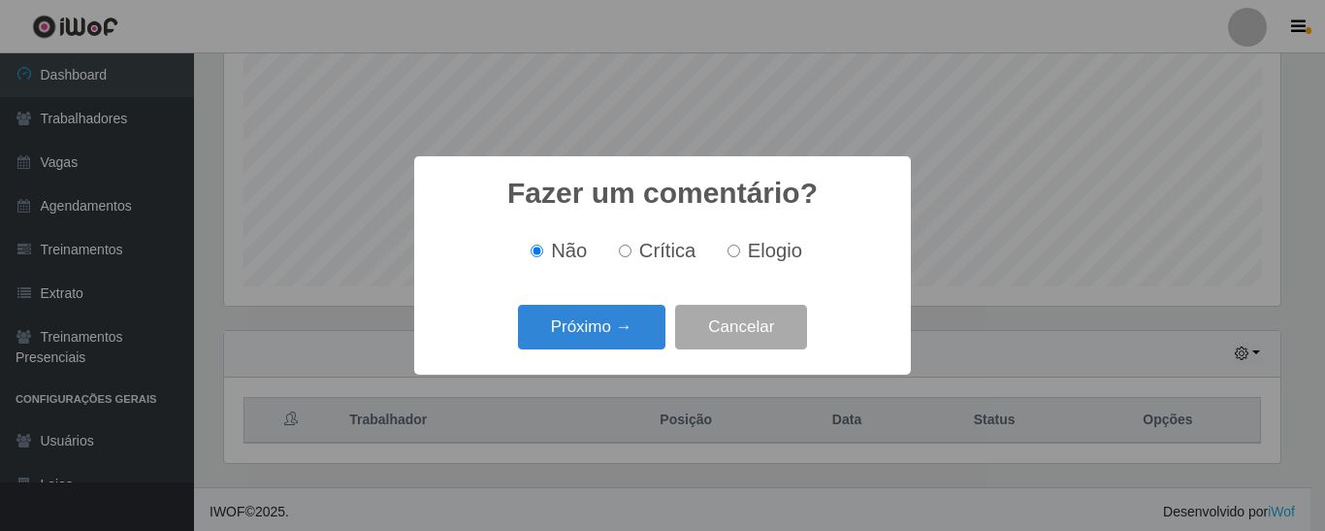
click at [619, 254] on label "Crítica" at bounding box center [653, 251] width 85 height 22
click at [619, 254] on input "Crítica" at bounding box center [625, 250] width 13 height 13
radio input "true"
drag, startPoint x: 590, startPoint y: 325, endPoint x: 631, endPoint y: 251, distance: 84.2
click at [632, 258] on div "Fazer um comentário? × Não Crítica Elogio Próximo → Cancelar" at bounding box center [662, 264] width 497 height 217
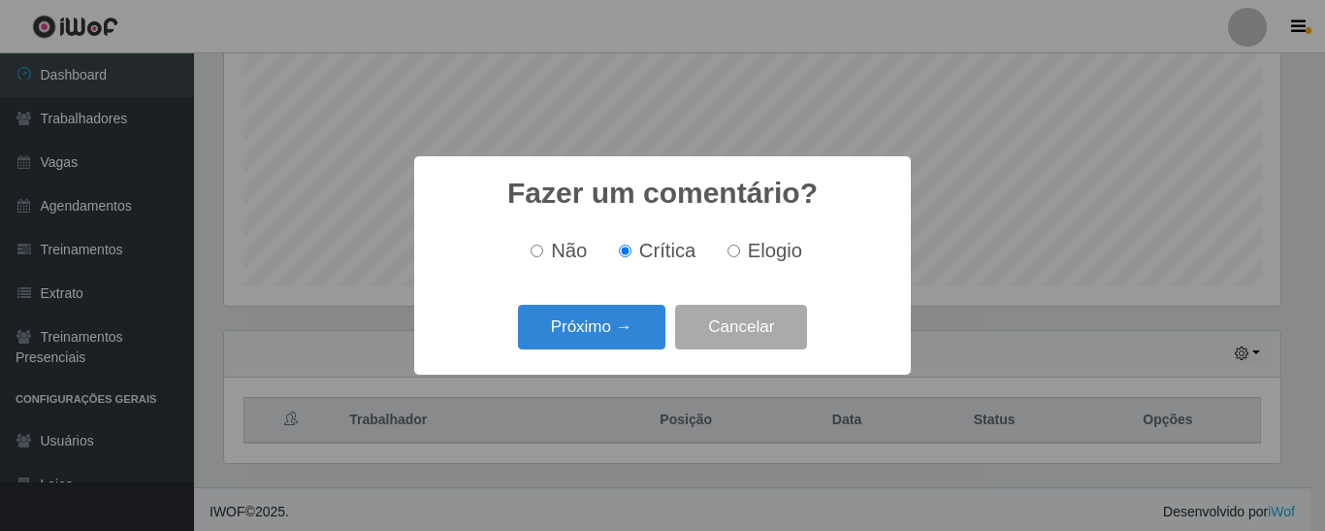
click at [629, 245] on label "Crítica" at bounding box center [653, 251] width 85 height 22
click at [629, 245] on input "Crítica" at bounding box center [625, 250] width 13 height 13
click at [596, 314] on button "Próximo →" at bounding box center [591, 328] width 147 height 46
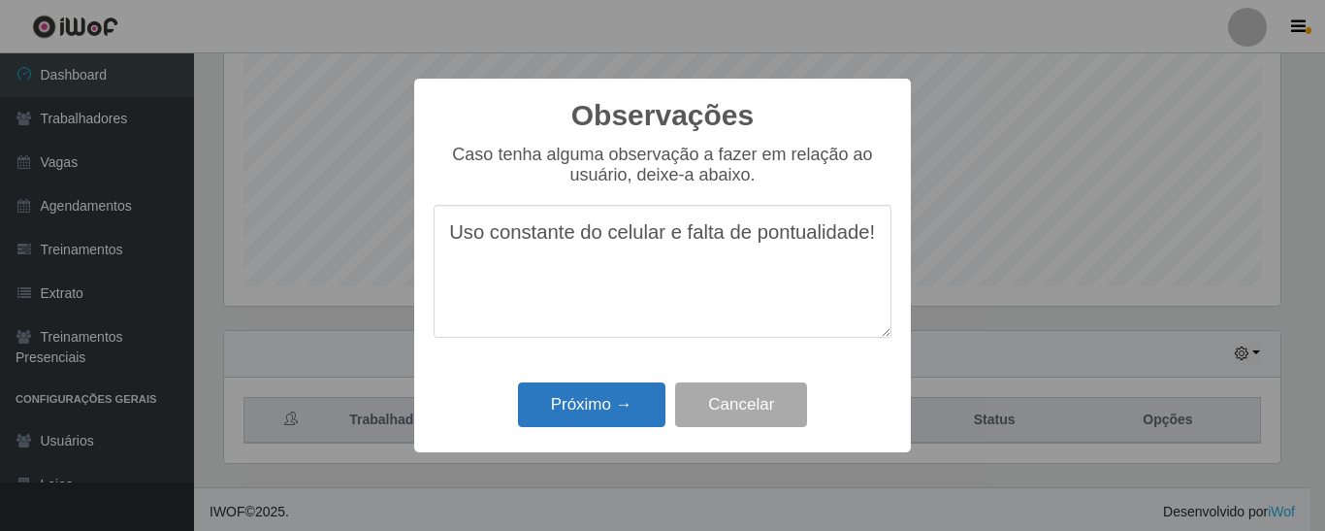
type textarea "Uso constante do celular e falta de pontualidade!"
click at [605, 406] on button "Próximo →" at bounding box center [591, 405] width 147 height 46
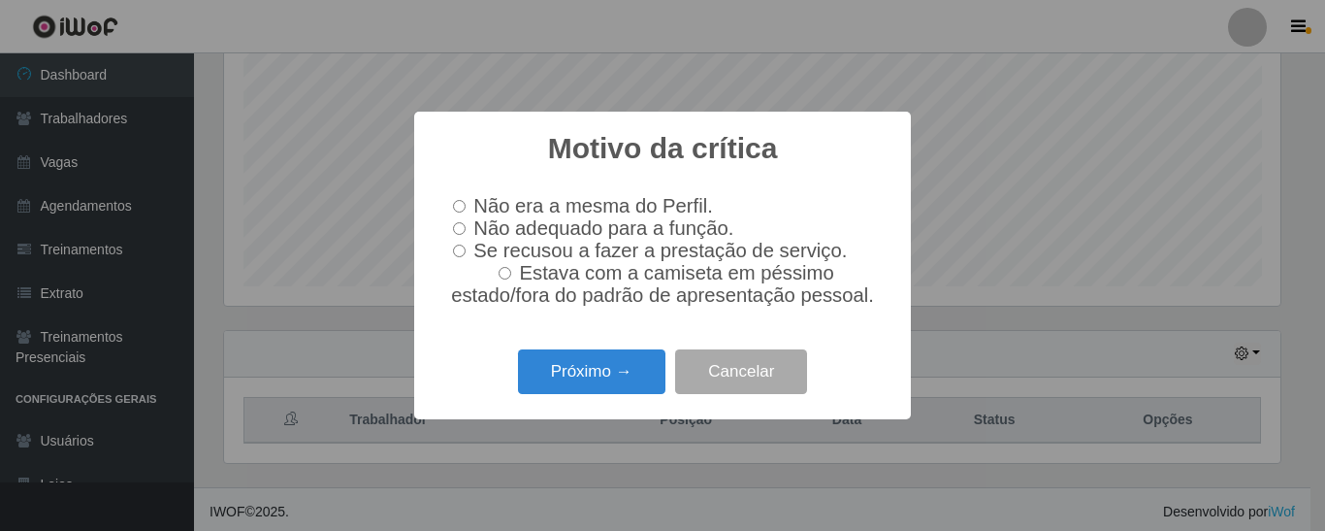
click at [454, 226] on input "Não adequado para a função." at bounding box center [459, 228] width 13 height 13
radio input "true"
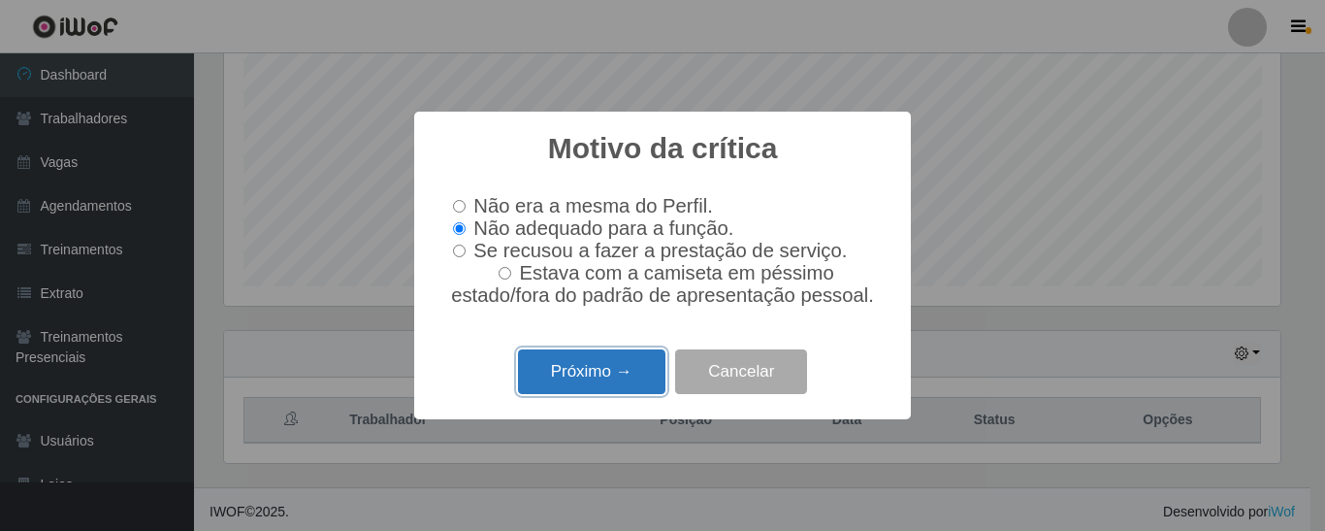
click at [573, 376] on button "Próximo →" at bounding box center [591, 372] width 147 height 46
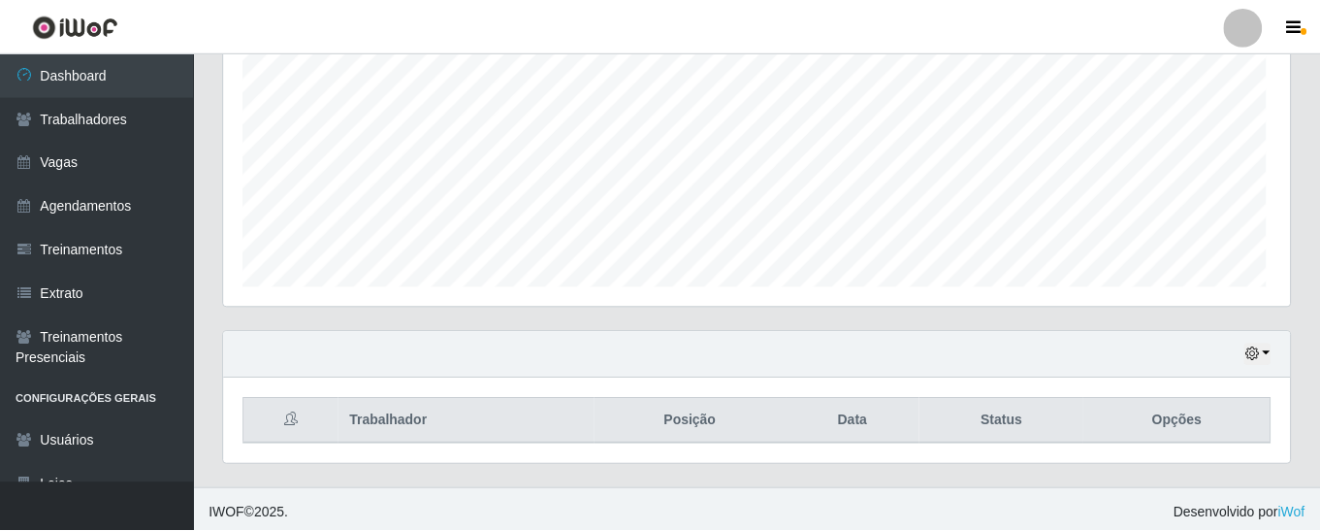
scroll to position [402, 1066]
click at [1249, 361] on div "Hoje 1 dia 3 dias 1 Semana Não encerrados" at bounding box center [757, 354] width 1066 height 47
click at [1257, 354] on button "button" at bounding box center [1257, 353] width 27 height 22
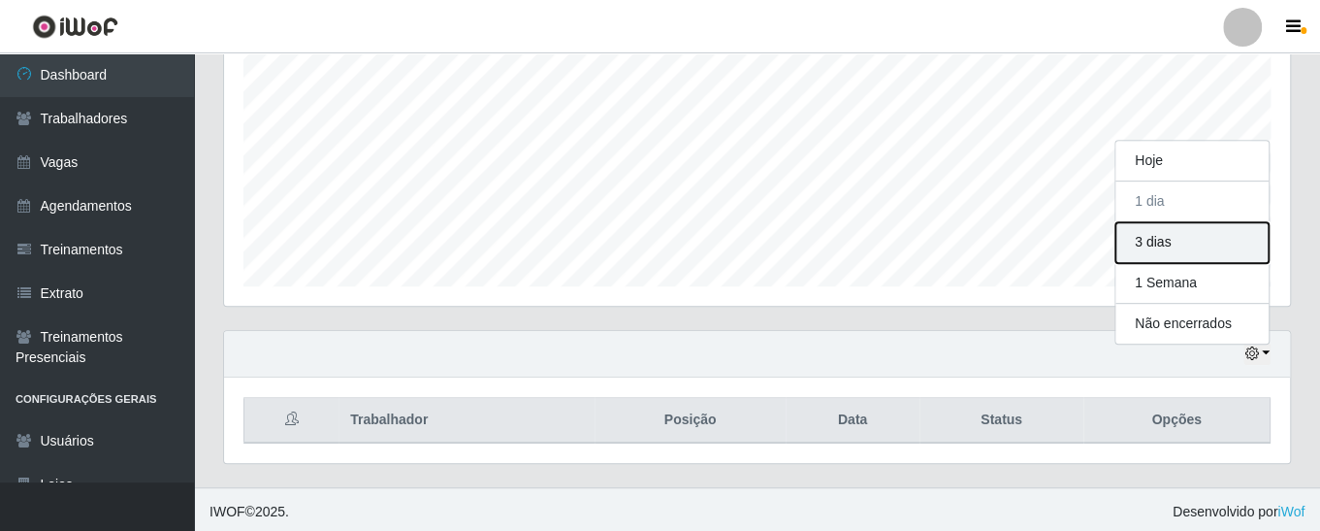
click at [1188, 243] on button "3 dias" at bounding box center [1192, 242] width 153 height 41
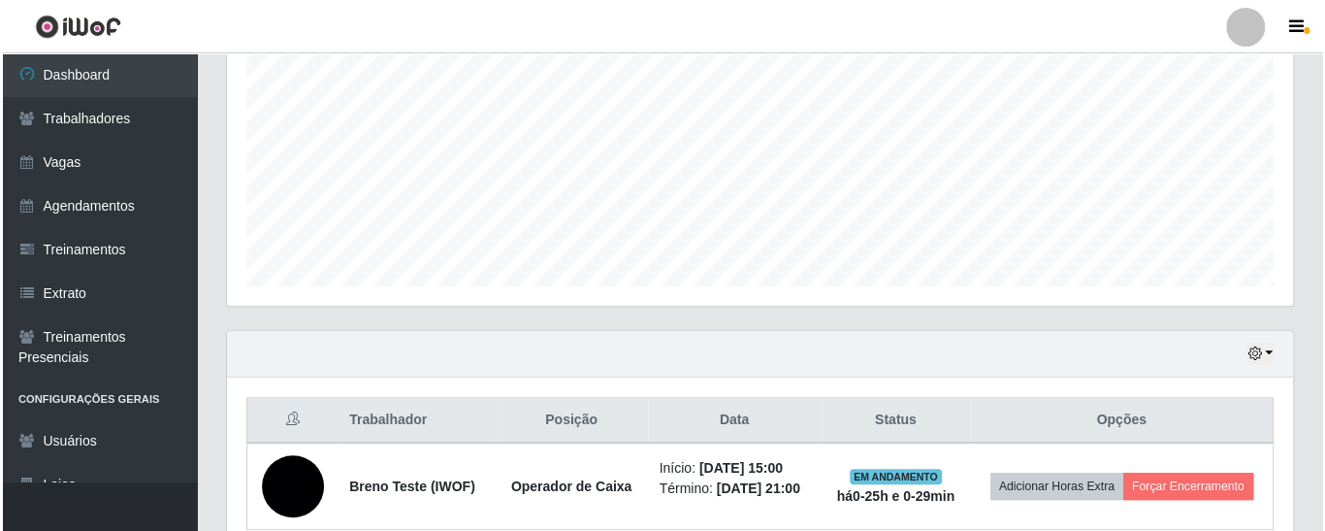
scroll to position [494, 0]
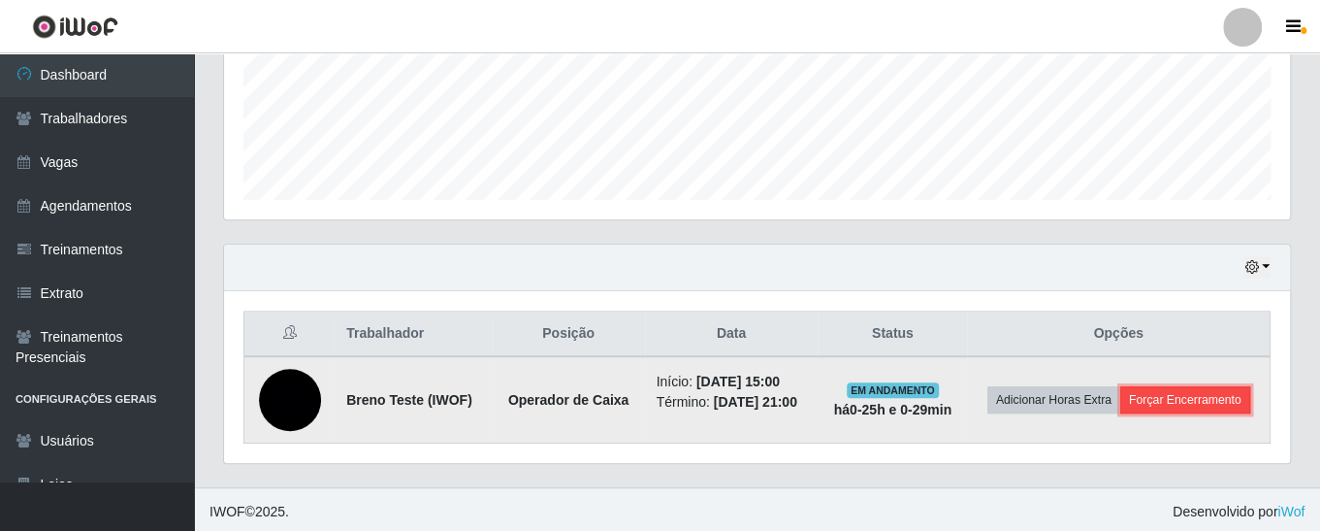
click at [1186, 398] on button "Forçar Encerramento" at bounding box center [1185, 399] width 130 height 27
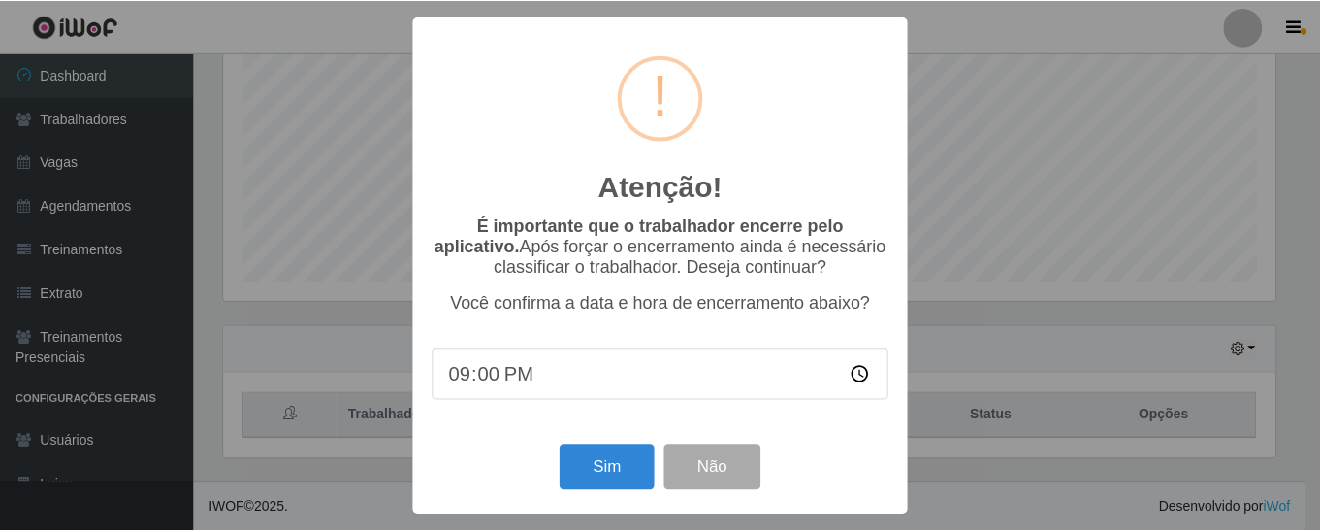
scroll to position [407, 0]
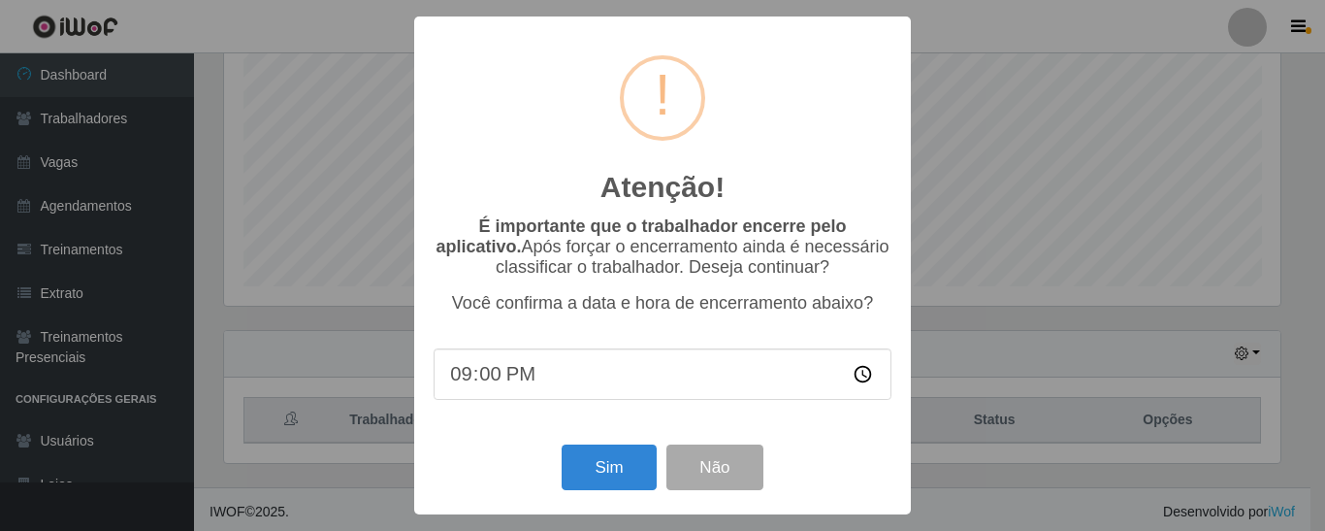
click at [484, 392] on input "21:00" at bounding box center [663, 373] width 458 height 51
type input "21:00"
click at [694, 474] on button "Não" at bounding box center [714, 467] width 96 height 46
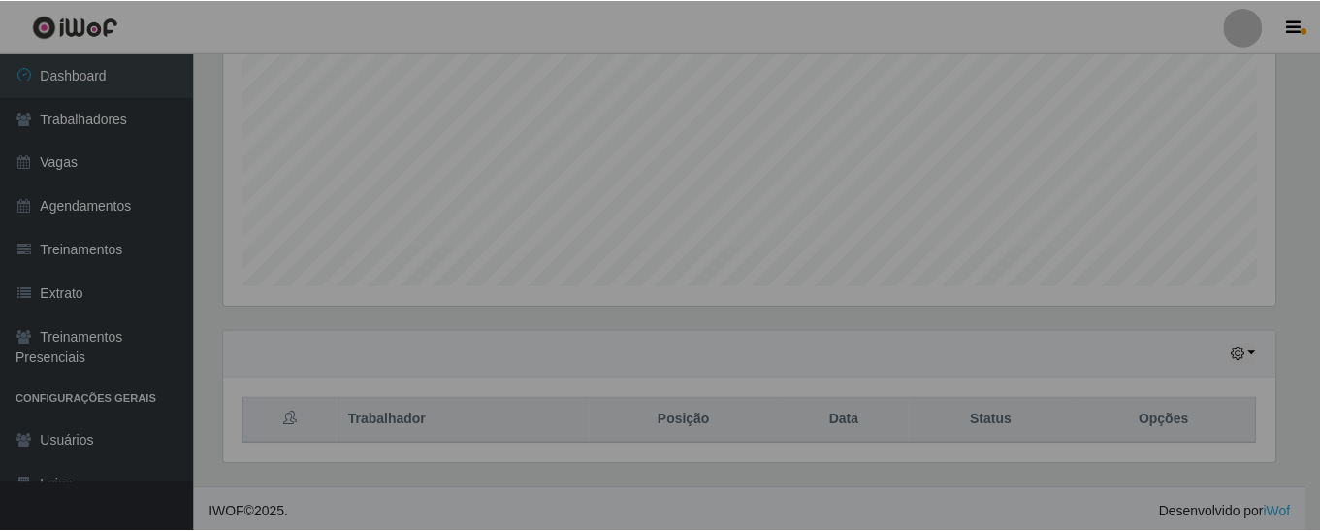
scroll to position [969702, 969038]
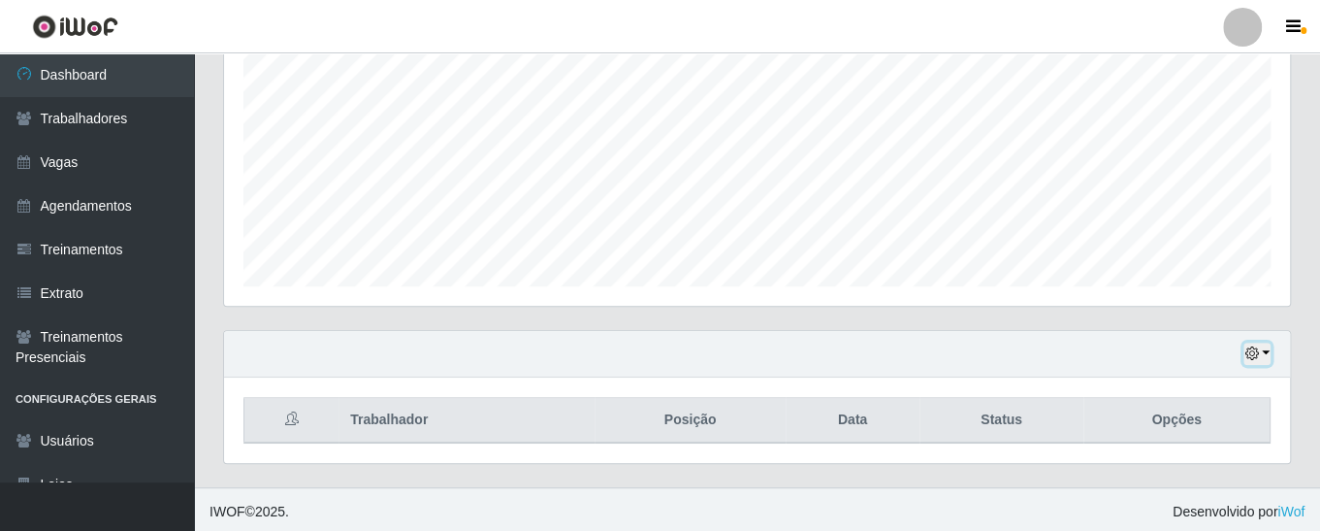
click at [1266, 343] on button "button" at bounding box center [1257, 353] width 27 height 22
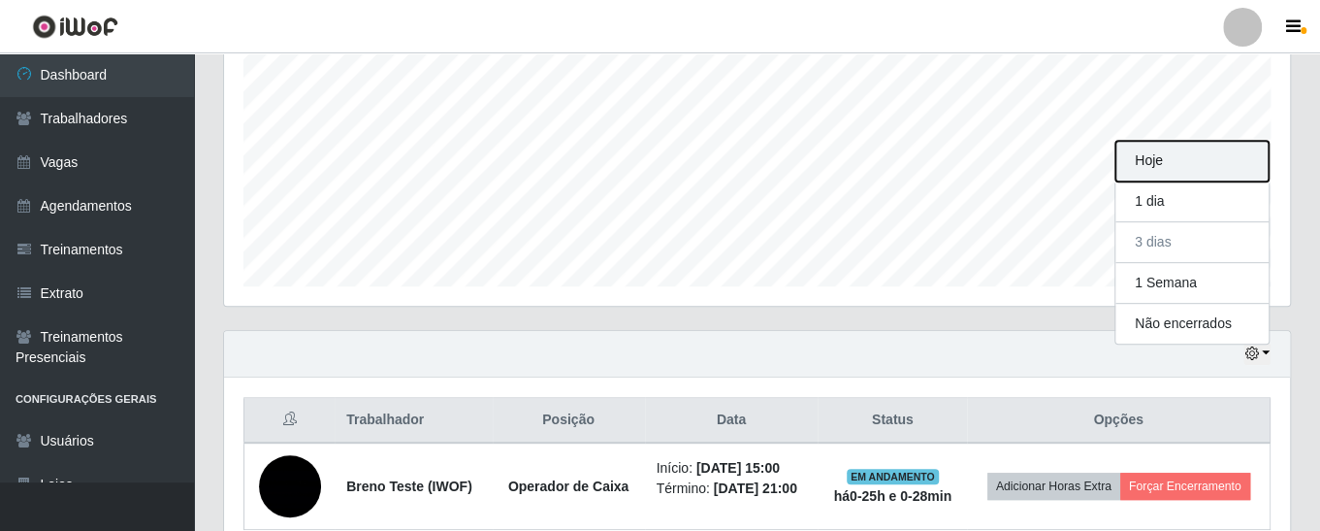
click at [1202, 157] on button "Hoje" at bounding box center [1192, 161] width 153 height 41
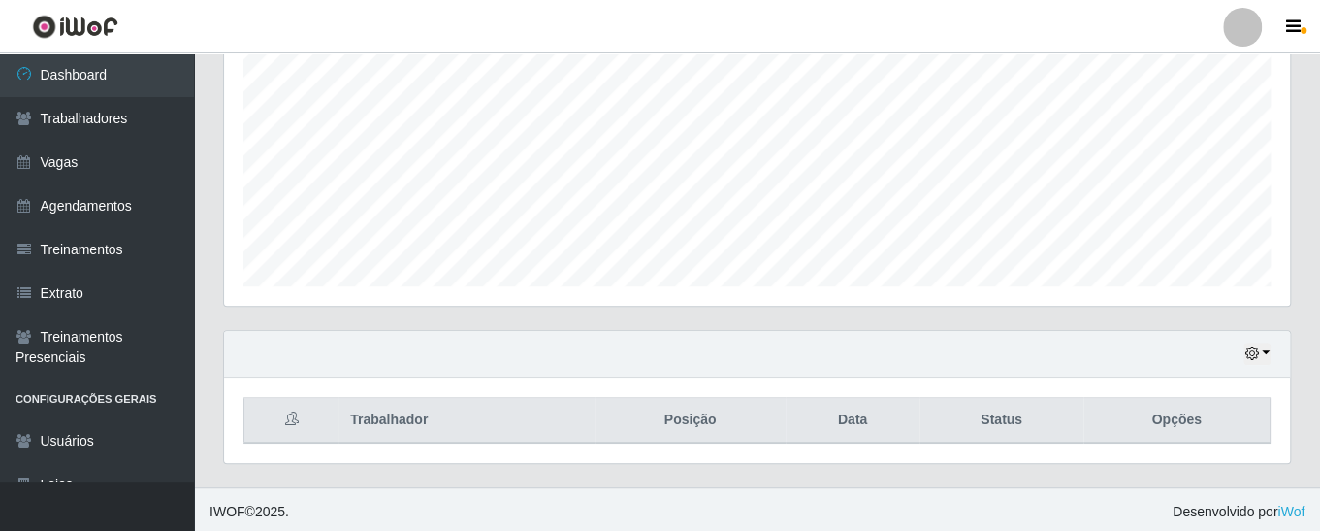
click at [1257, 334] on div "Hoje 1 dia 3 dias 1 Semana Não encerrados" at bounding box center [757, 354] width 1066 height 47
click at [1255, 357] on icon "button" at bounding box center [1252, 353] width 14 height 14
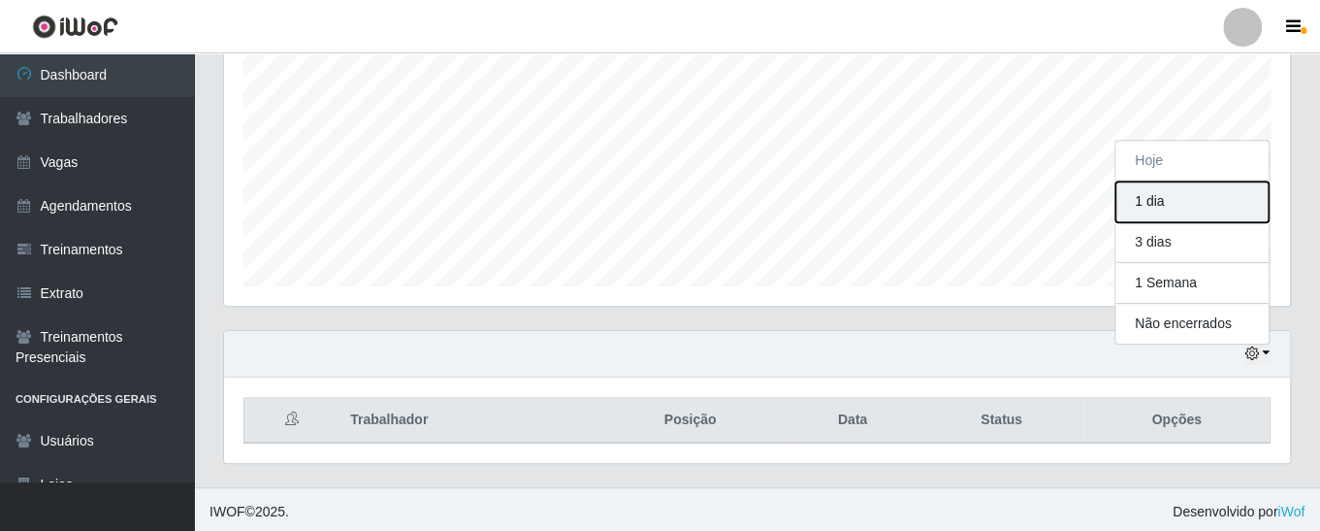
click at [1229, 190] on button "1 dia" at bounding box center [1192, 201] width 153 height 41
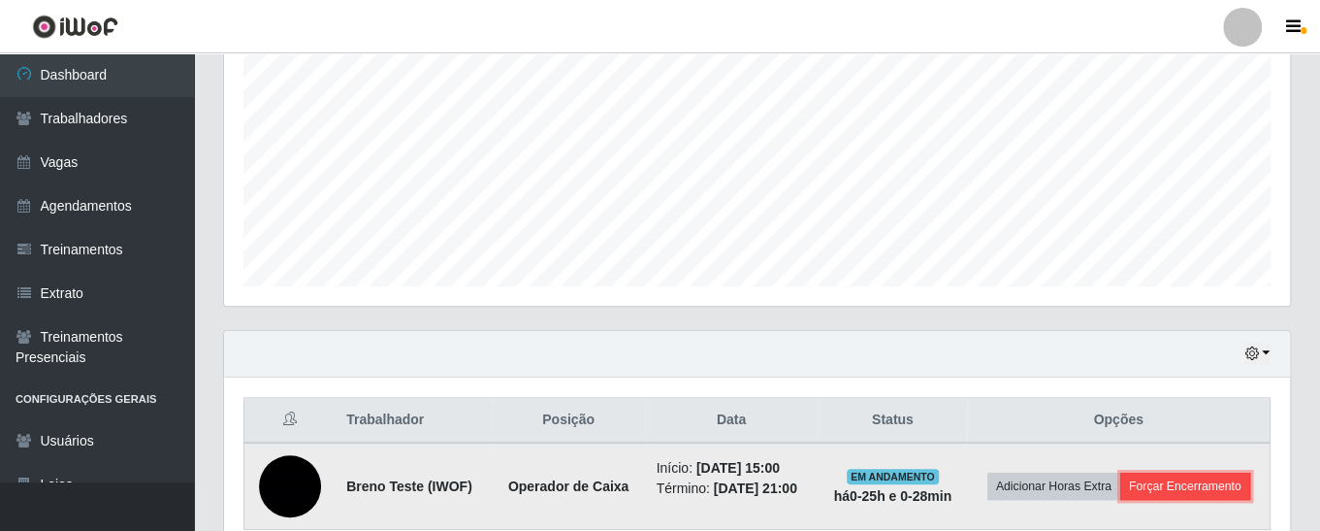
click at [1167, 479] on button "Forçar Encerramento" at bounding box center [1185, 485] width 130 height 27
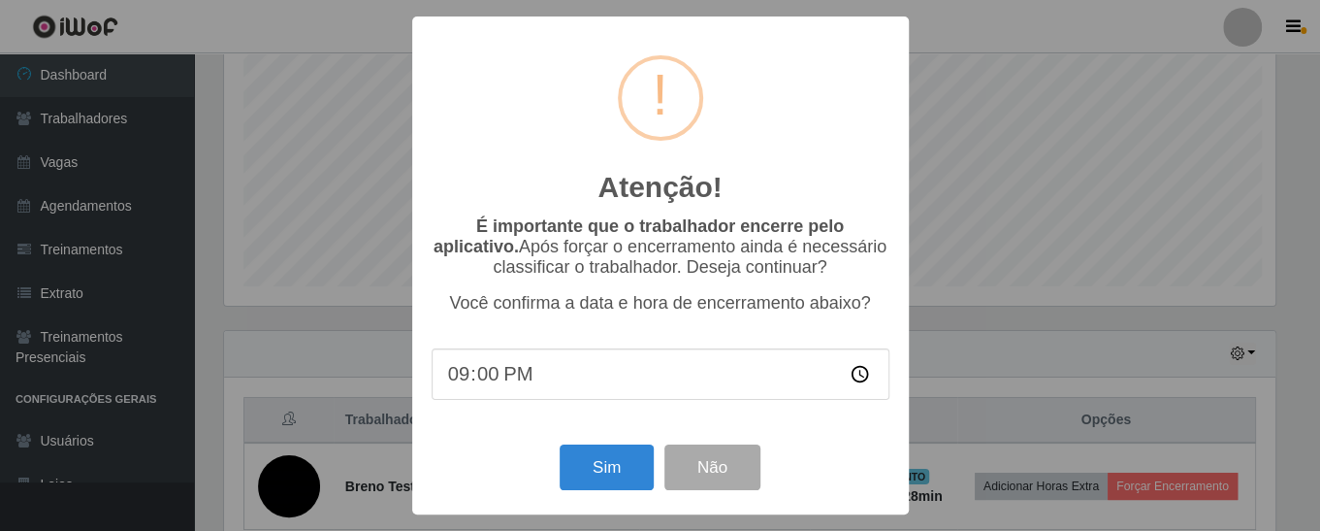
scroll to position [402, 1056]
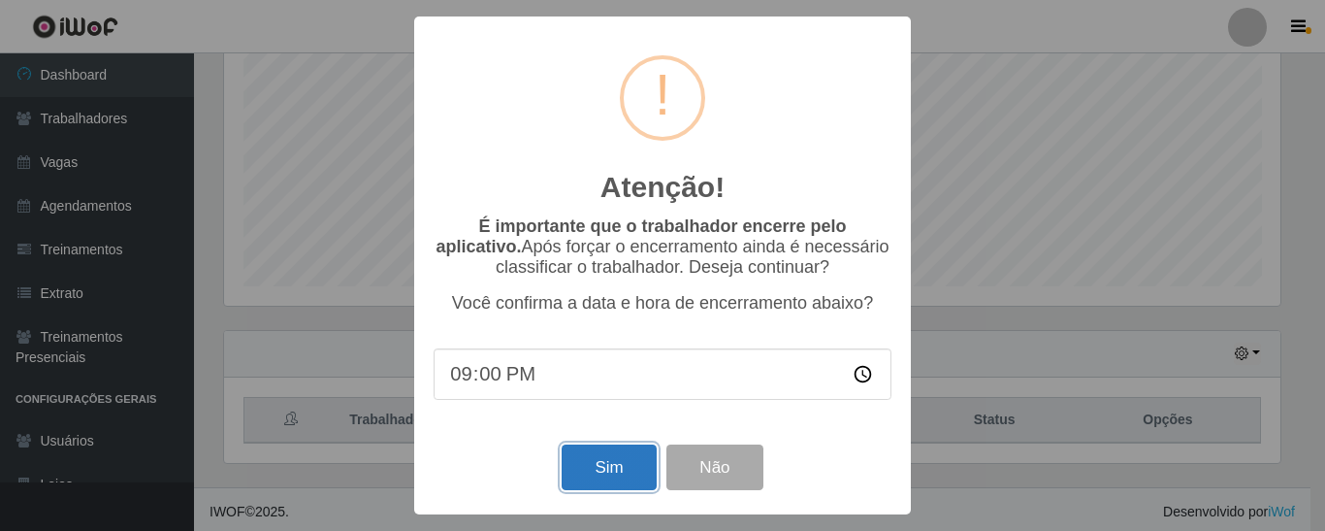
click at [596, 479] on button "Sim" at bounding box center [609, 467] width 94 height 46
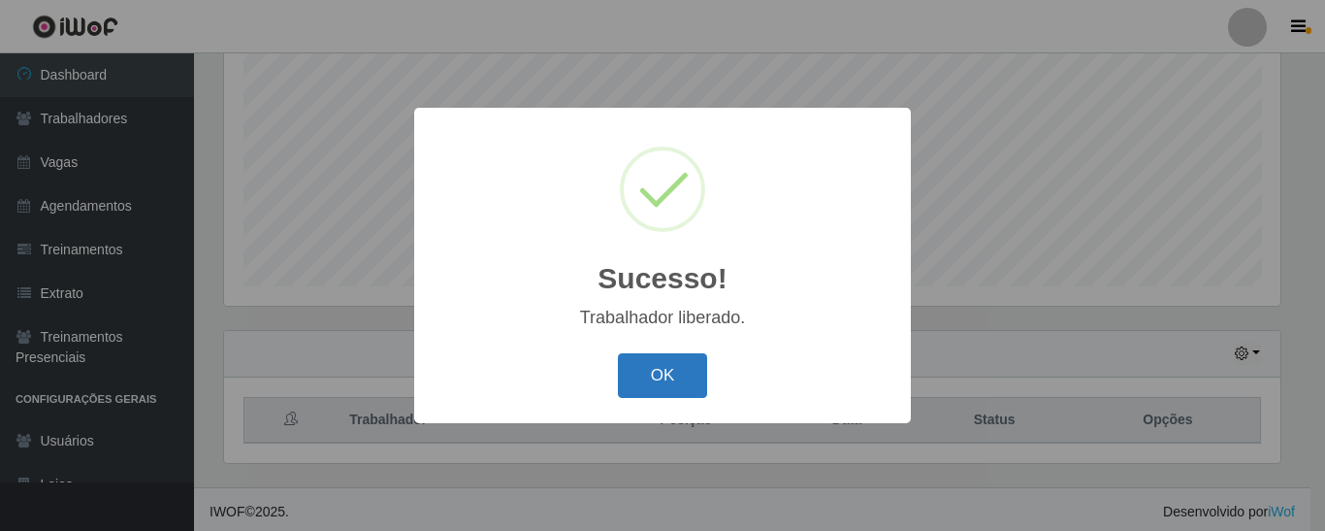
click at [655, 376] on button "OK" at bounding box center [663, 376] width 90 height 46
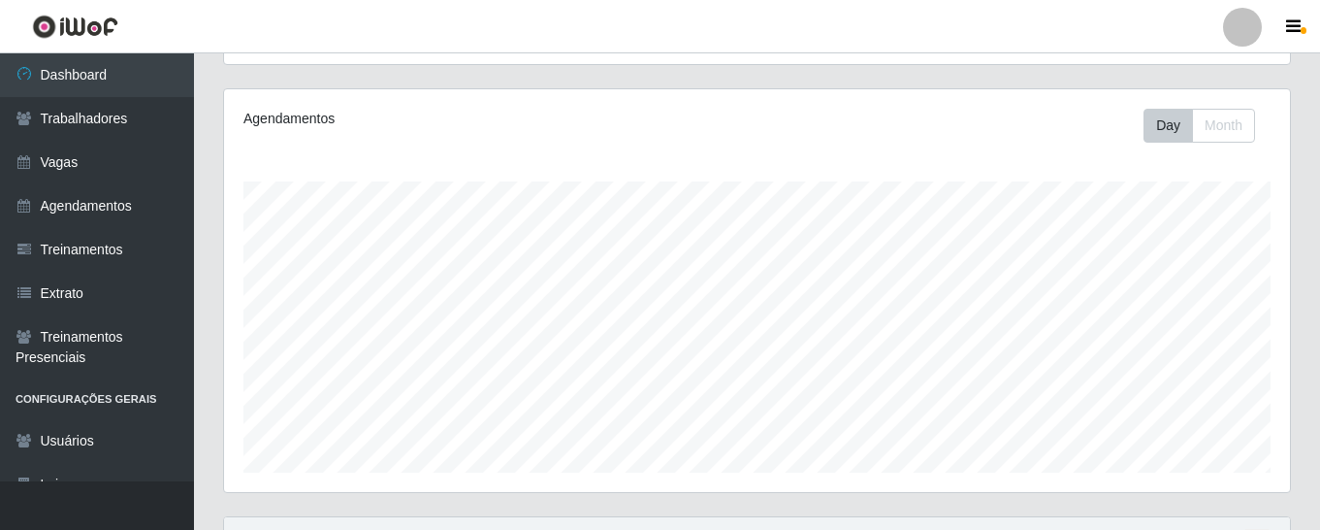
scroll to position [311, 0]
